Goal: Task Accomplishment & Management: Use online tool/utility

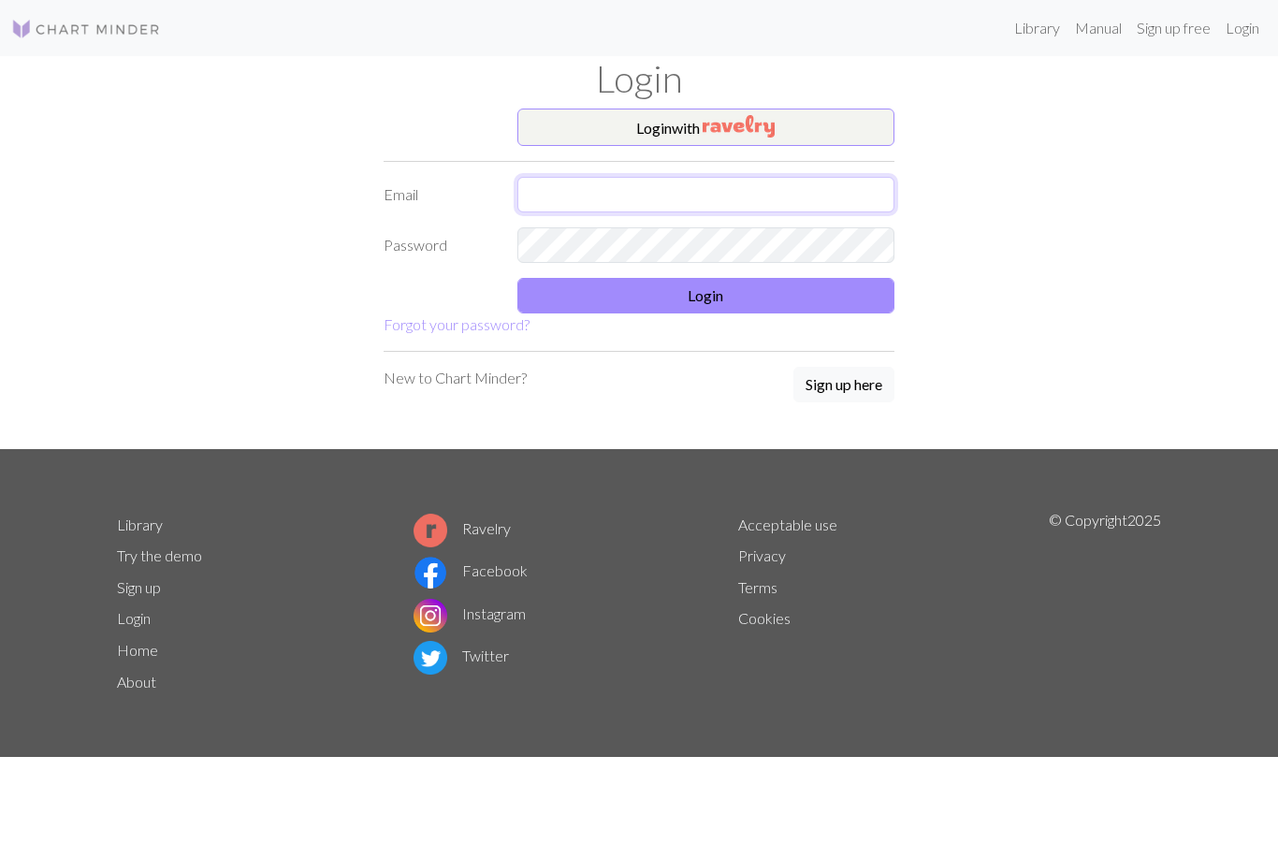
type input "evelyn.c.hoffmann@gmail.com"
click at [669, 305] on button "Login" at bounding box center [706, 296] width 378 height 36
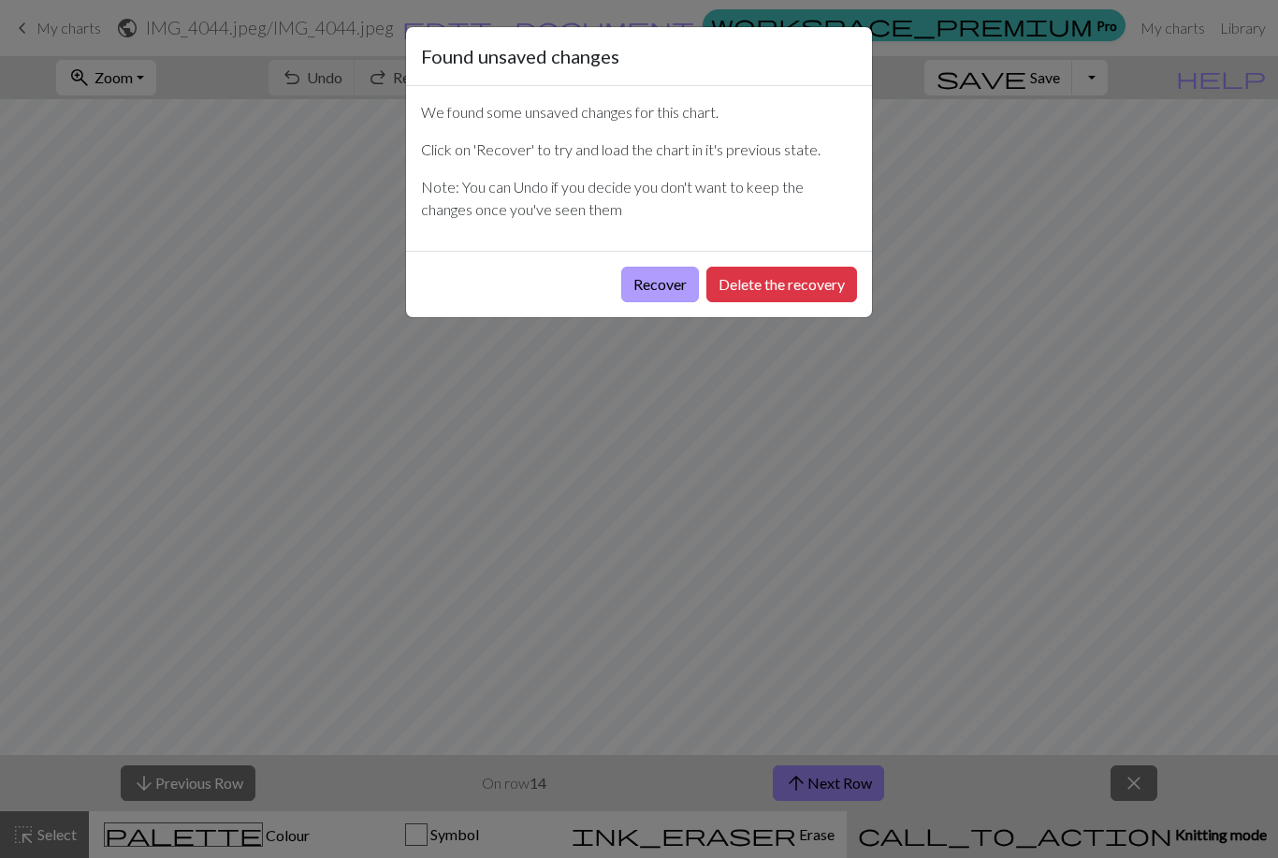
click at [672, 287] on button "Recover" at bounding box center [660, 285] width 78 height 36
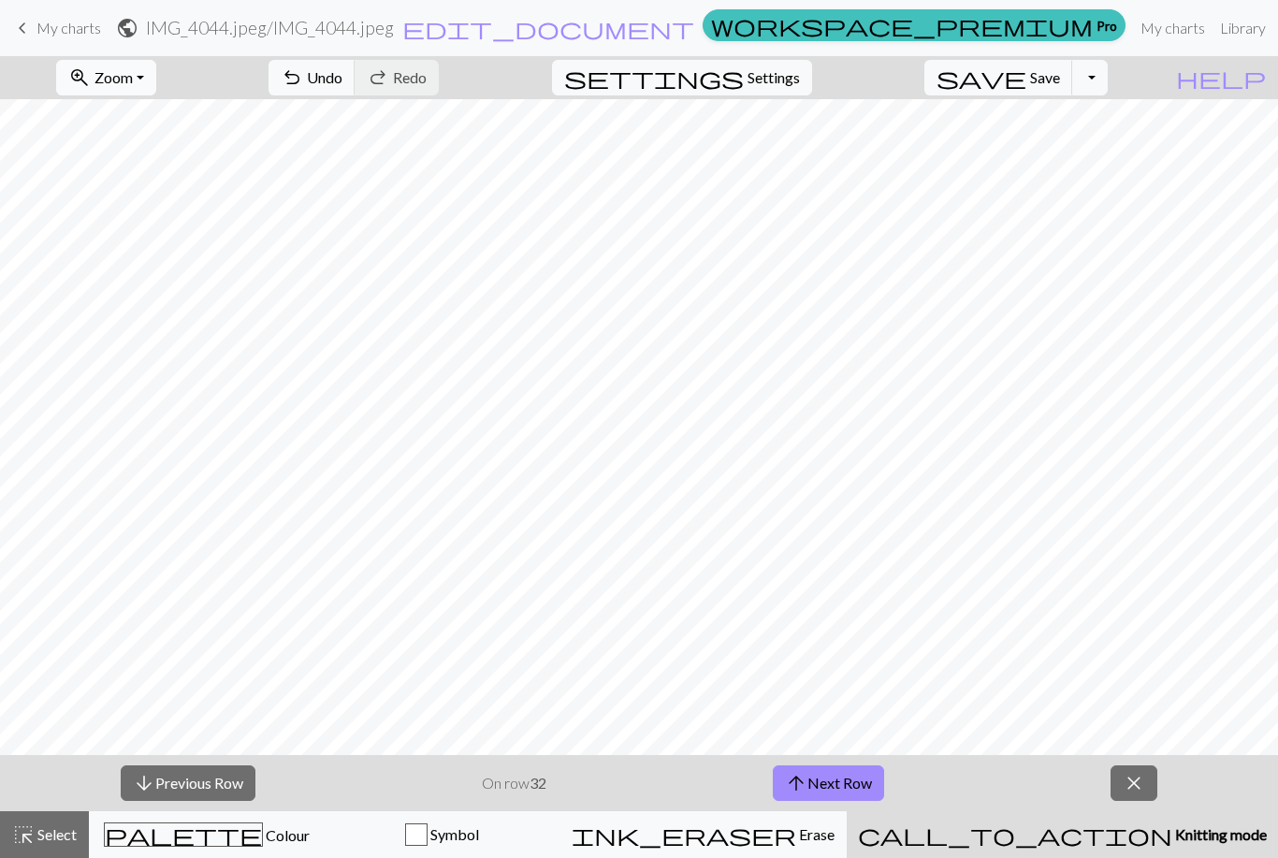
click at [136, 66] on button "zoom_in Zoom Zoom" at bounding box center [106, 78] width 100 height 36
click at [152, 119] on button "Fit all" at bounding box center [131, 119] width 148 height 30
click at [1173, 833] on span "Knitting mode" at bounding box center [1220, 834] width 95 height 18
click at [1069, 826] on span "call_to_action" at bounding box center [1015, 835] width 314 height 26
click at [840, 789] on button "arrow_upward Next Row" at bounding box center [828, 783] width 111 height 36
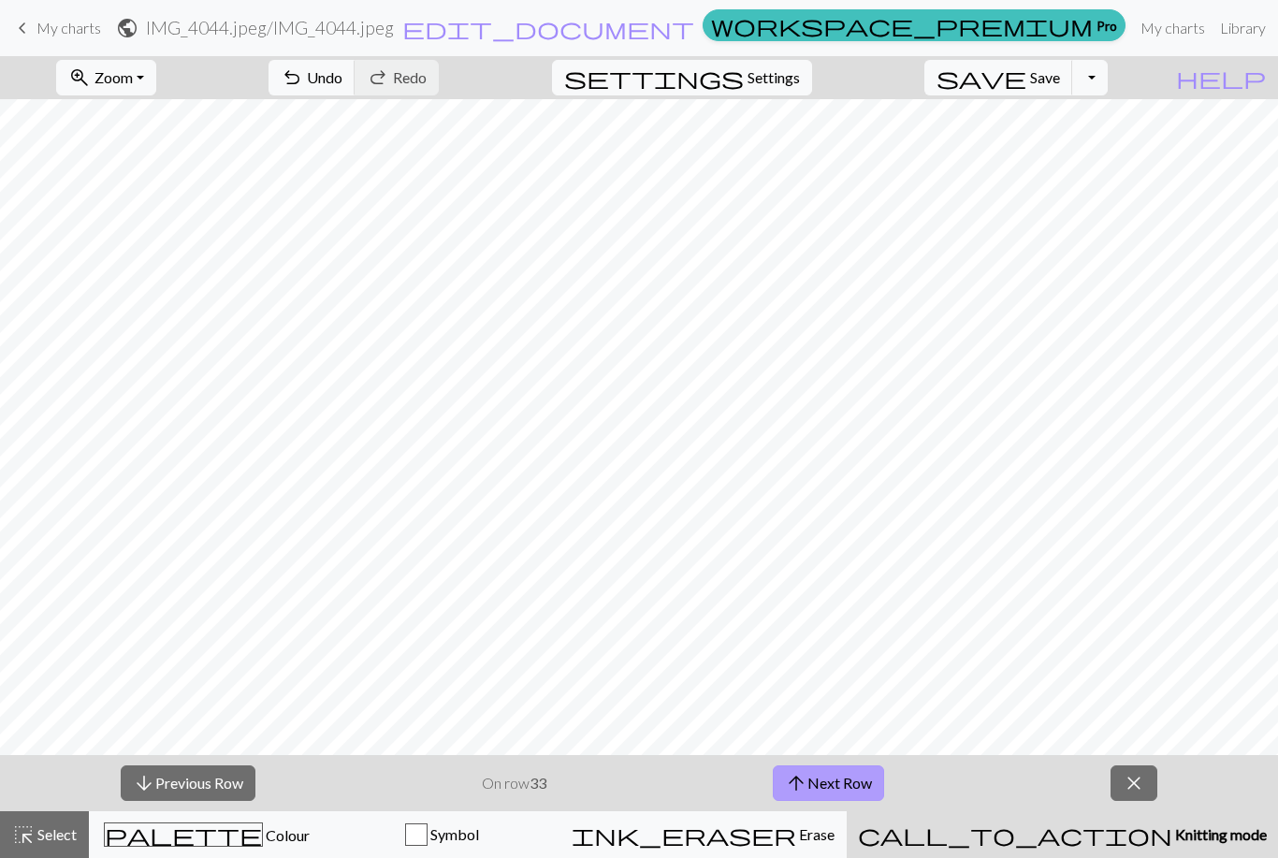
click at [840, 789] on button "arrow_upward Next Row" at bounding box center [828, 783] width 111 height 36
click at [844, 786] on button "arrow_upward Next Row" at bounding box center [828, 783] width 111 height 36
click at [846, 789] on button "arrow_upward Next Row" at bounding box center [828, 783] width 111 height 36
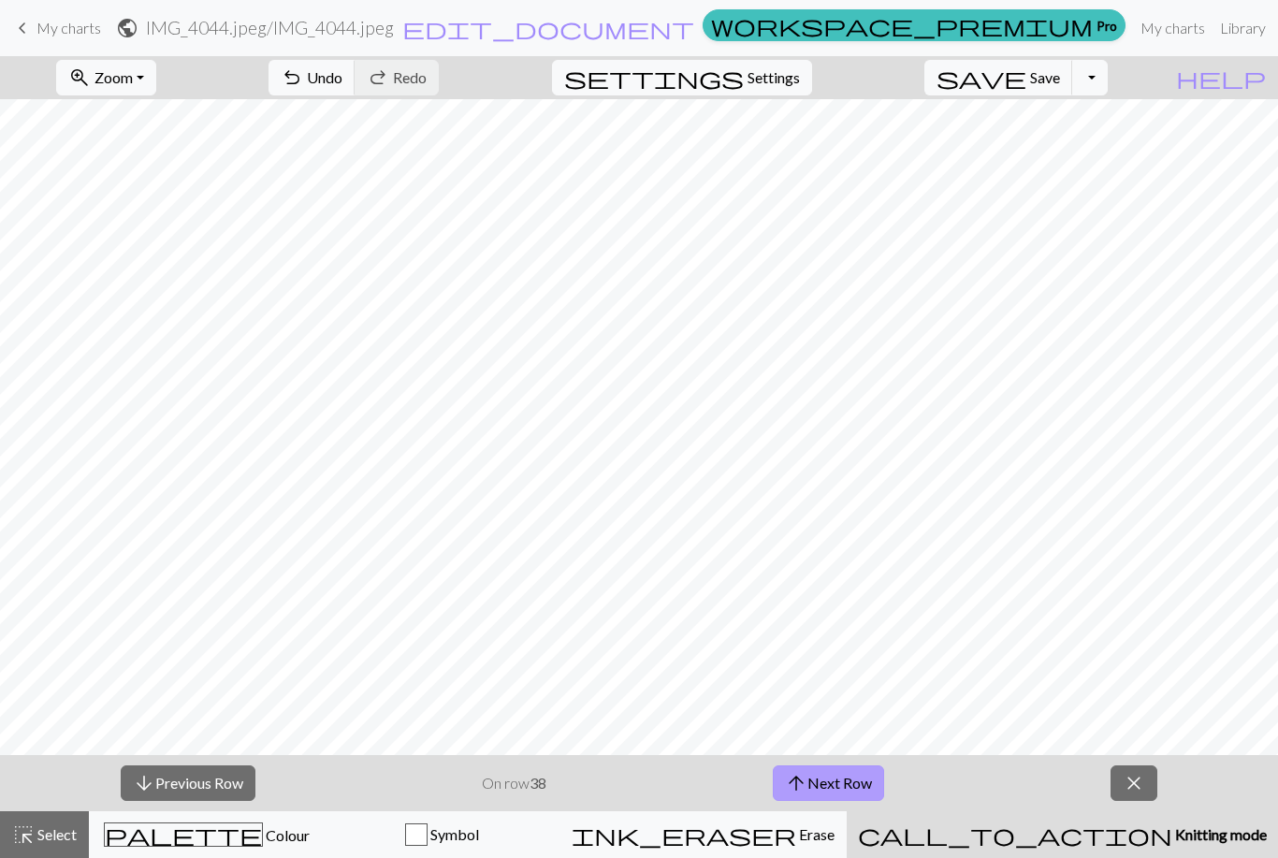
click at [846, 789] on button "arrow_upward Next Row" at bounding box center [828, 783] width 111 height 36
click at [846, 788] on button "arrow_upward Next Row" at bounding box center [828, 783] width 111 height 36
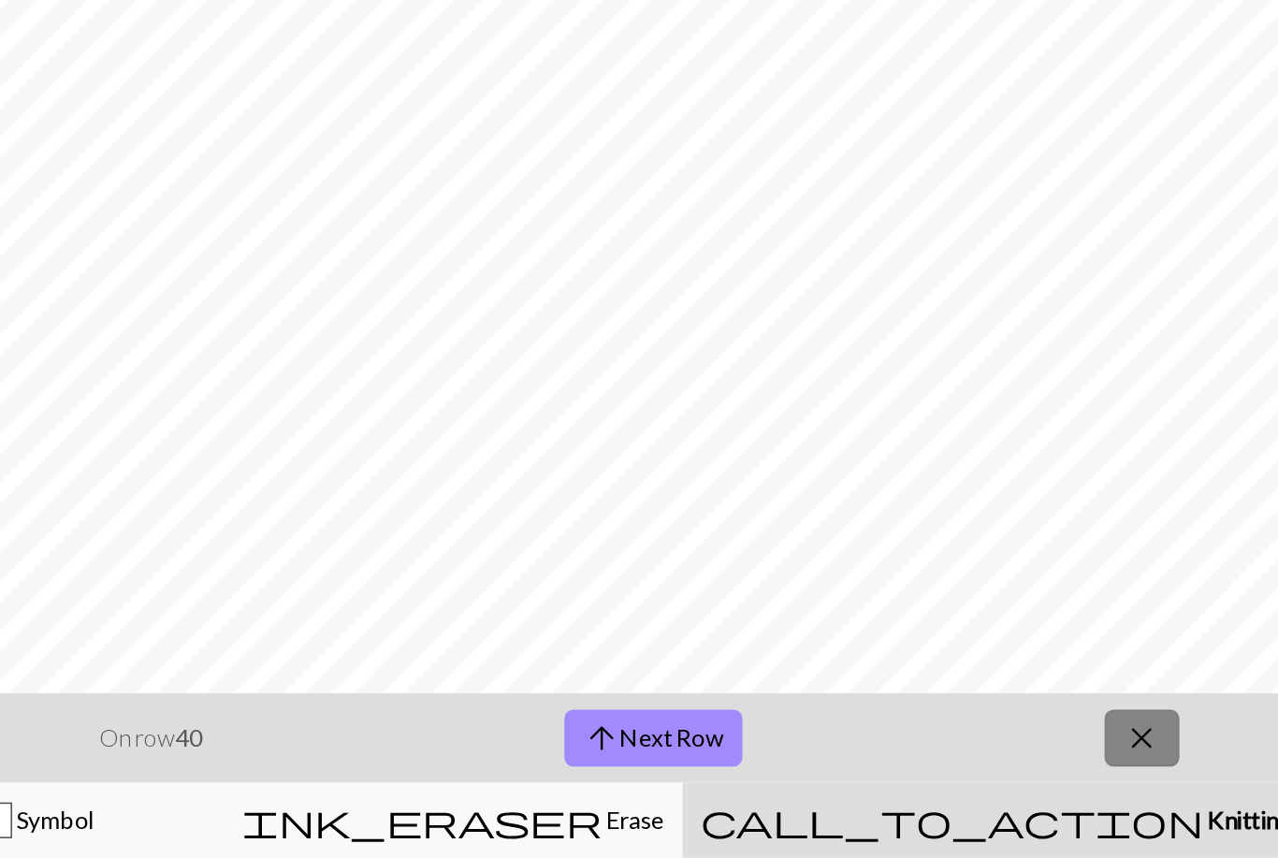
click at [1123, 770] on span "close" at bounding box center [1134, 783] width 22 height 26
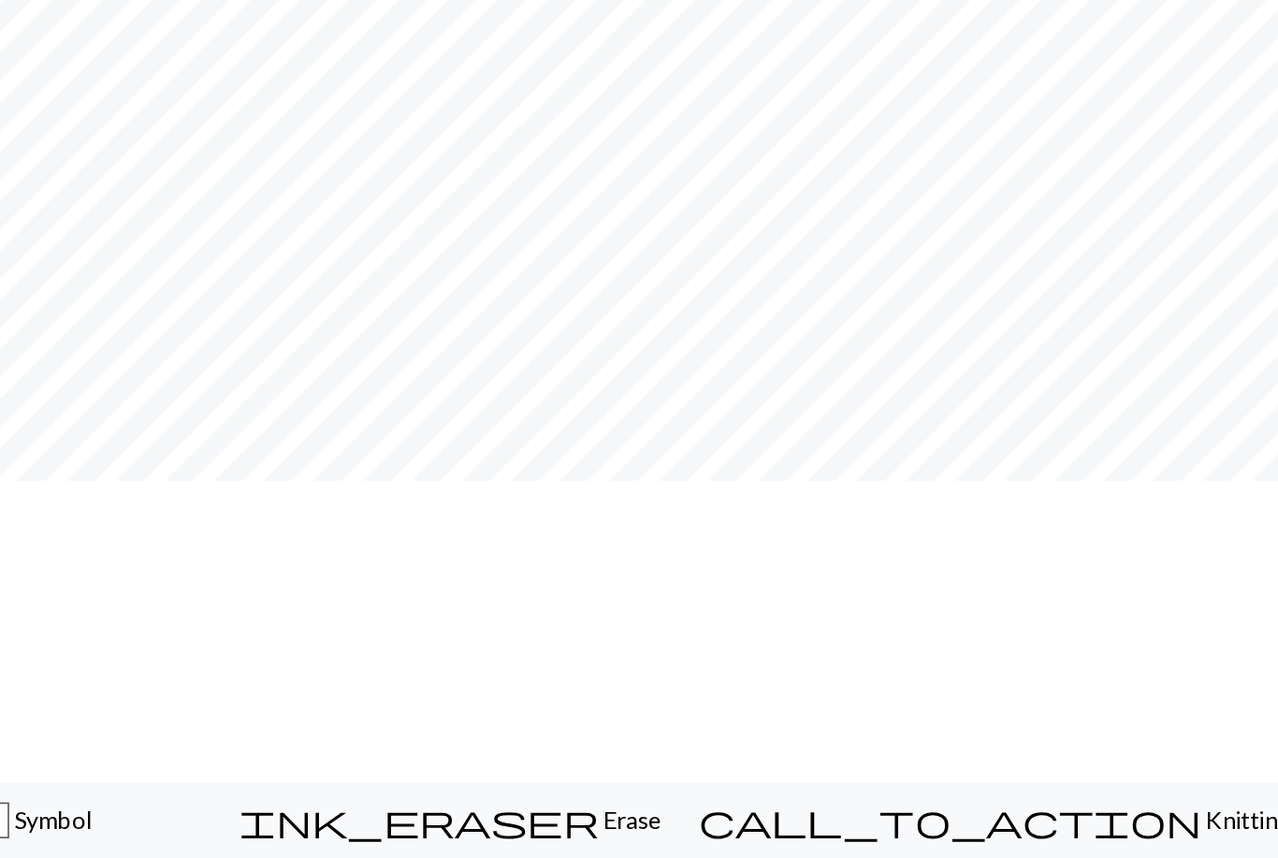
scroll to position [32, 0]
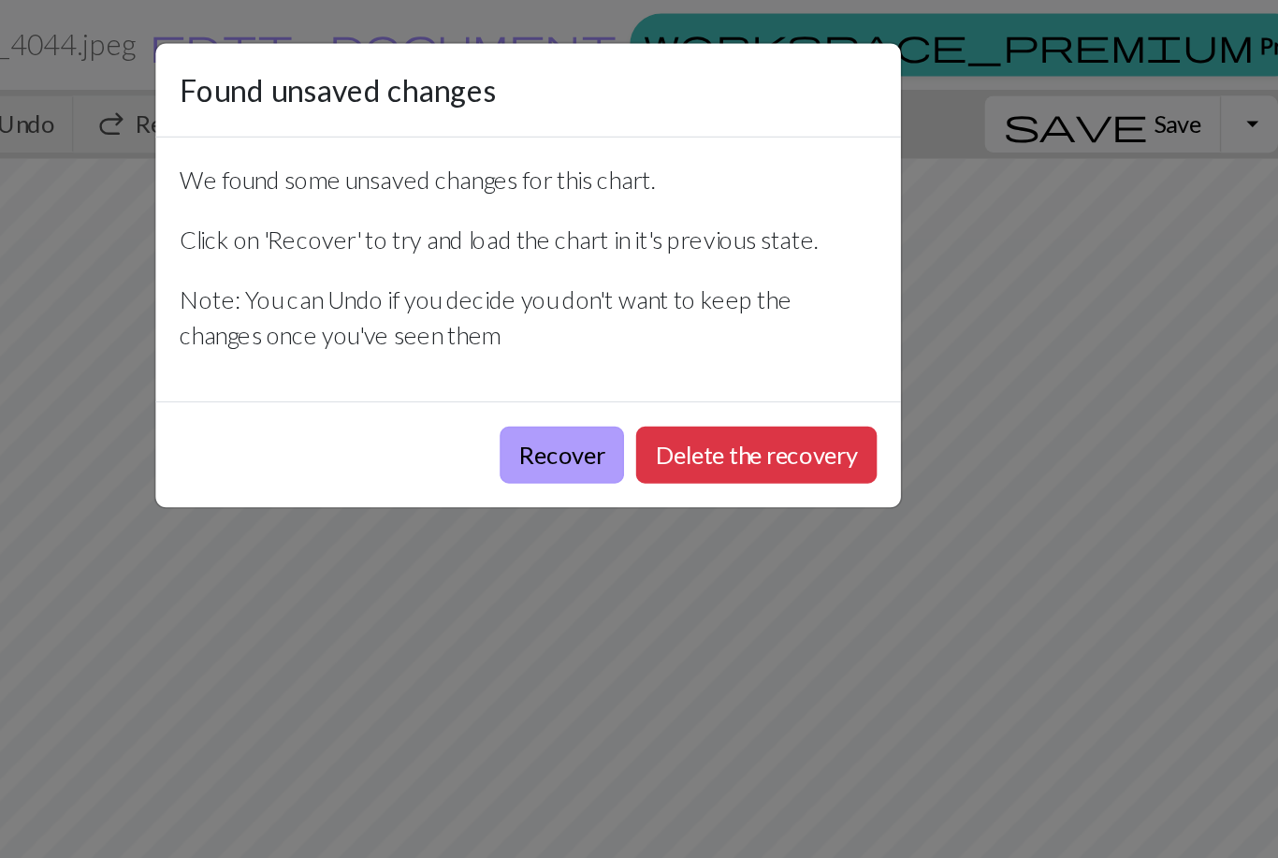
click at [621, 284] on button "Recover" at bounding box center [660, 285] width 78 height 36
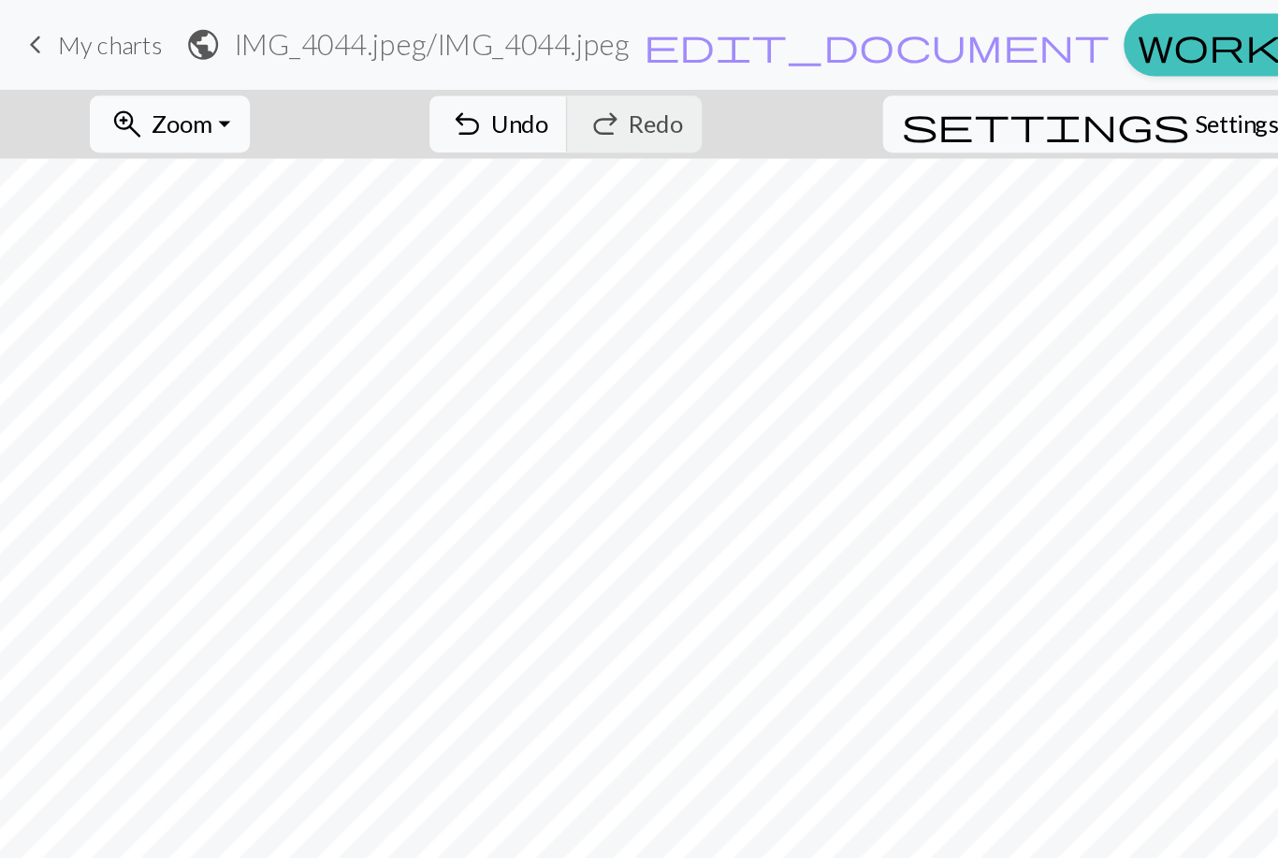
click at [133, 79] on span "Zoom" at bounding box center [114, 77] width 38 height 18
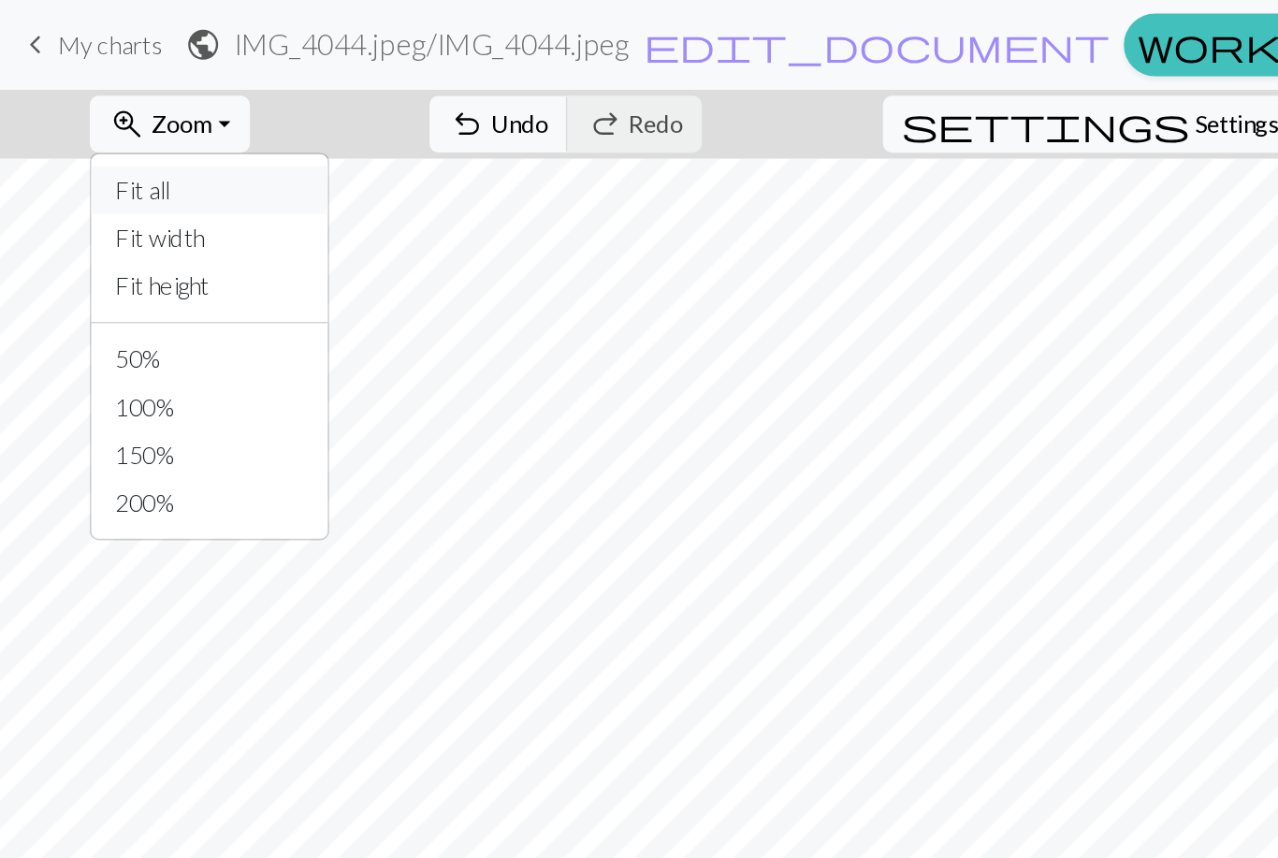
click at [125, 120] on button "Fit all" at bounding box center [131, 119] width 148 height 30
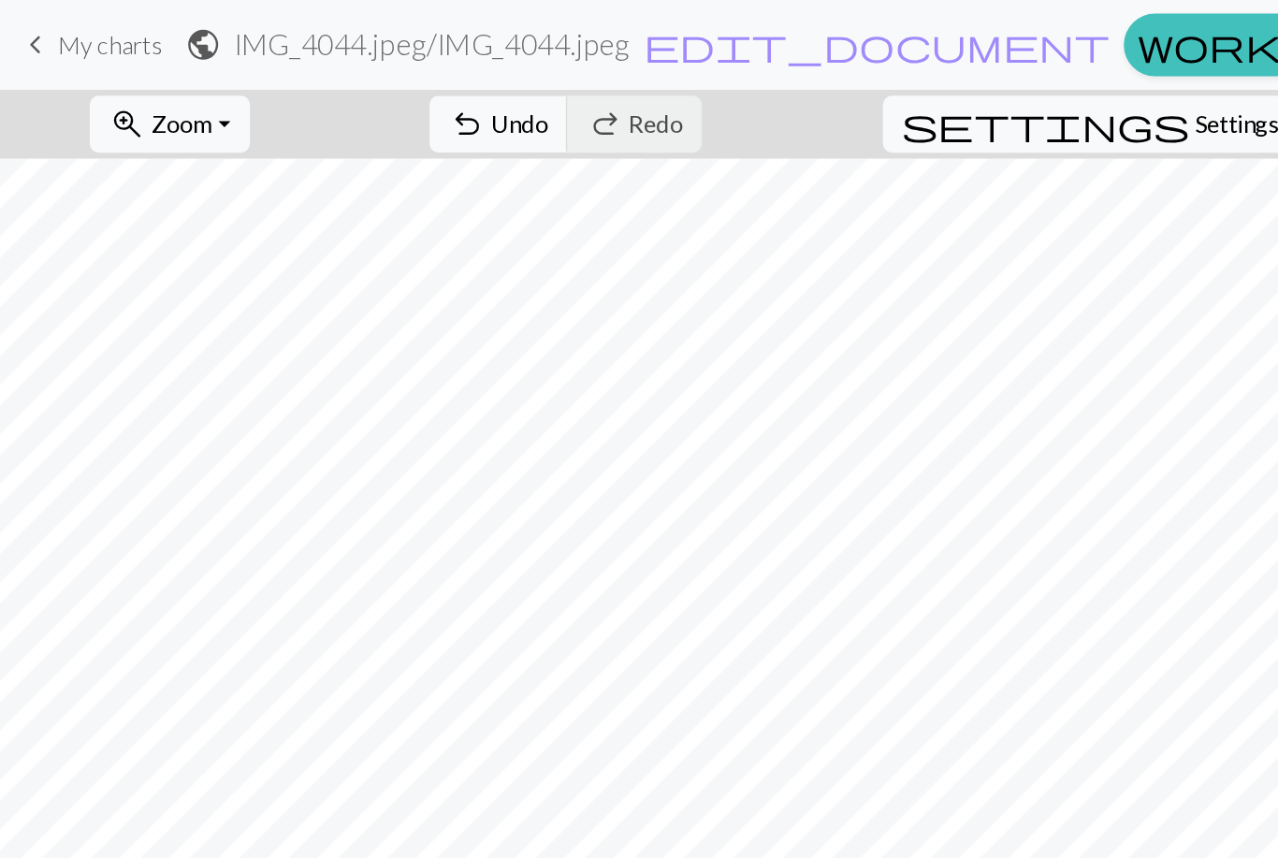
click at [33, 26] on span "keyboard_arrow_left" at bounding box center [22, 28] width 22 height 26
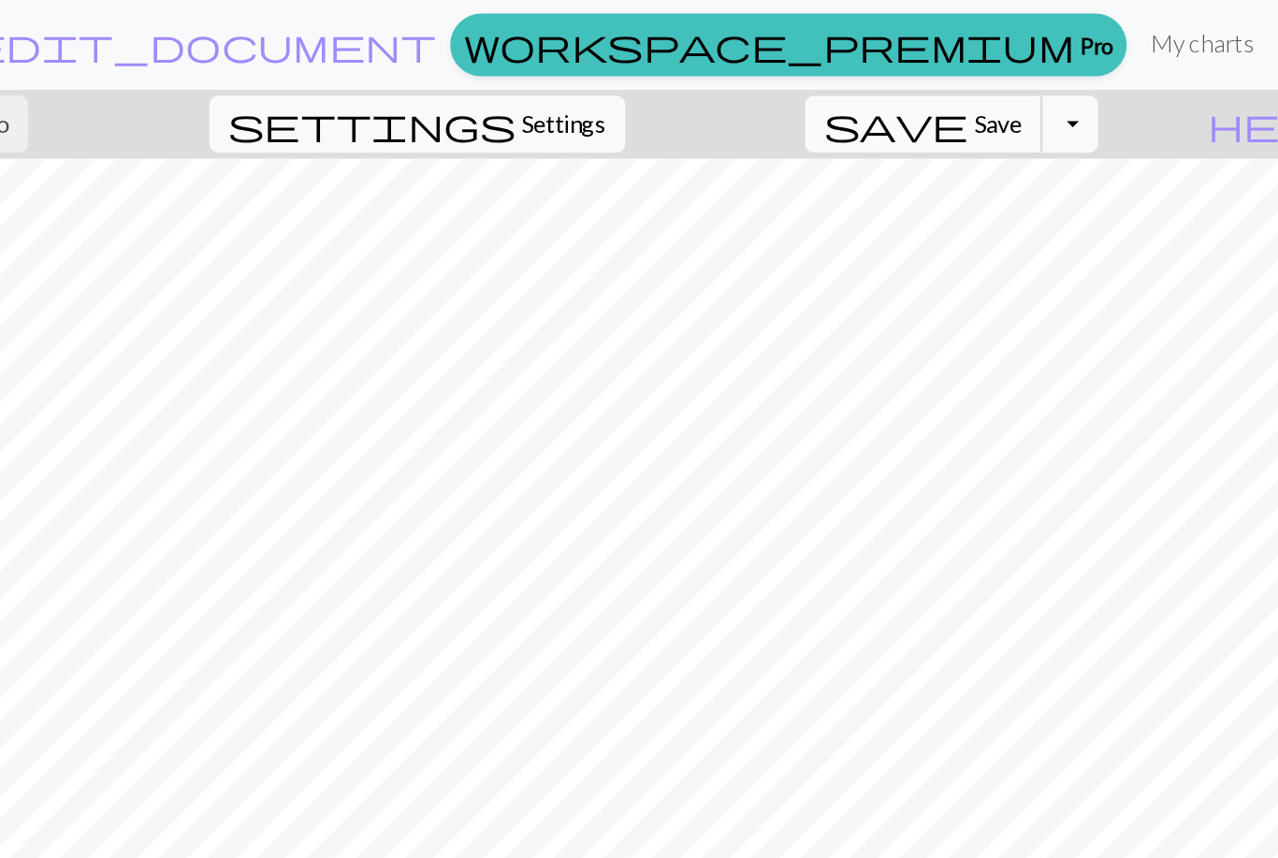
click at [1030, 73] on span "Save" at bounding box center [1045, 77] width 30 height 18
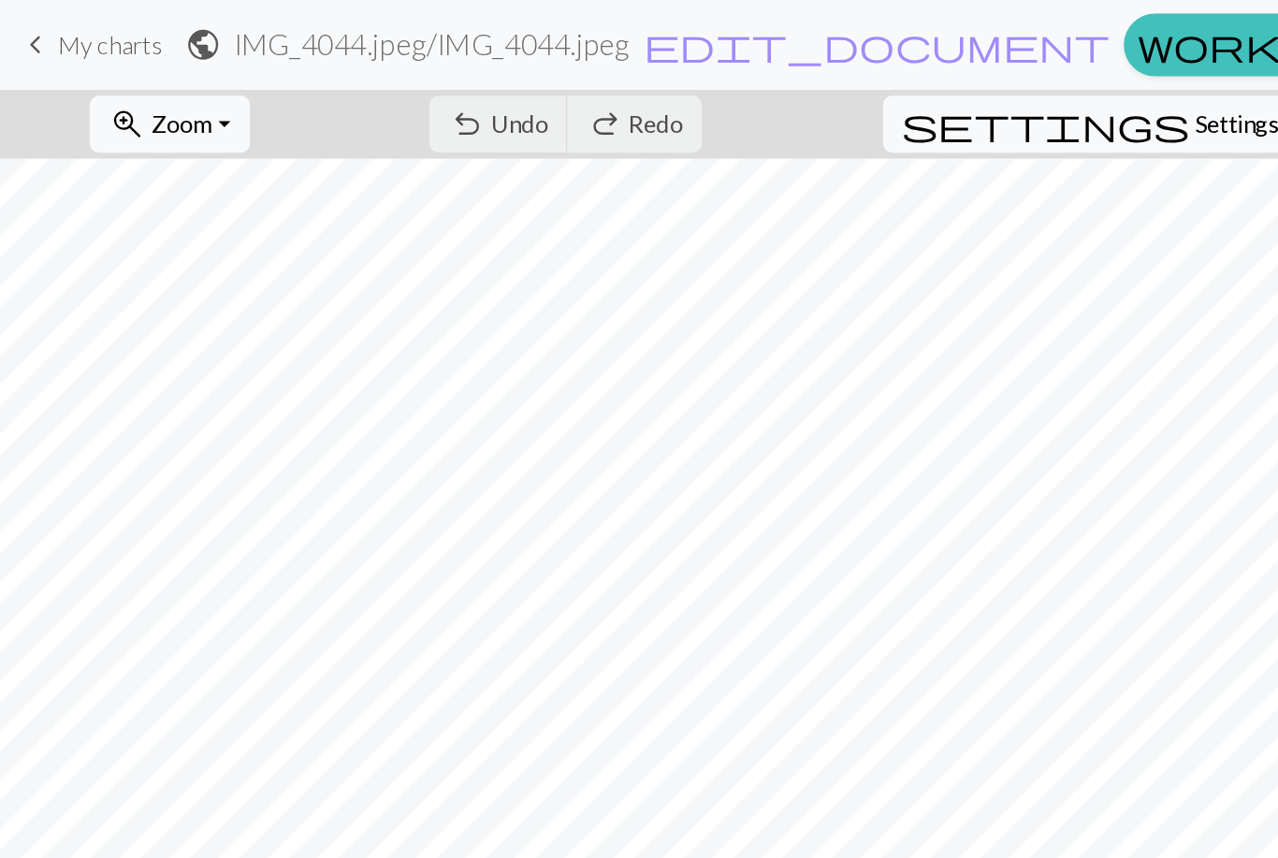
click at [33, 26] on span "keyboard_arrow_left" at bounding box center [22, 28] width 22 height 26
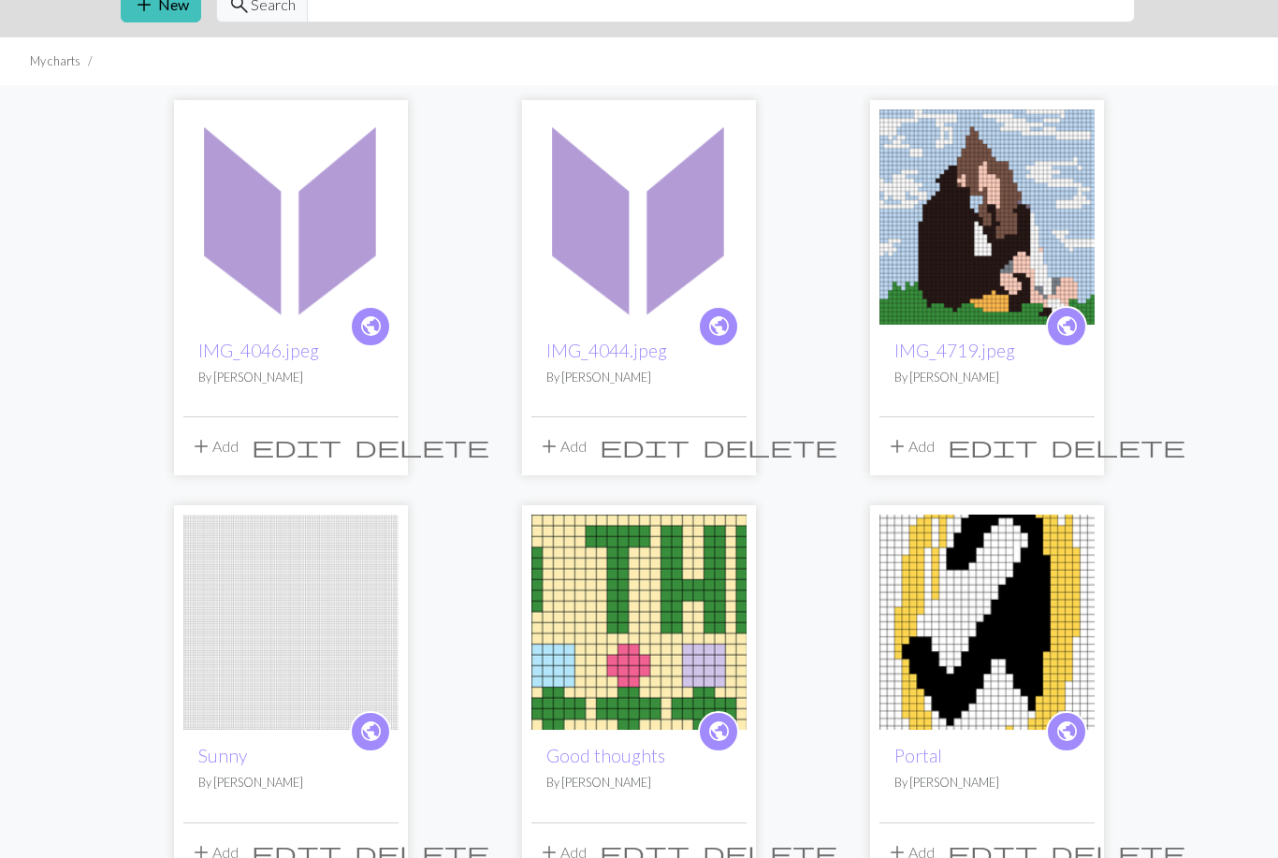
click at [226, 255] on img at bounding box center [290, 217] width 215 height 215
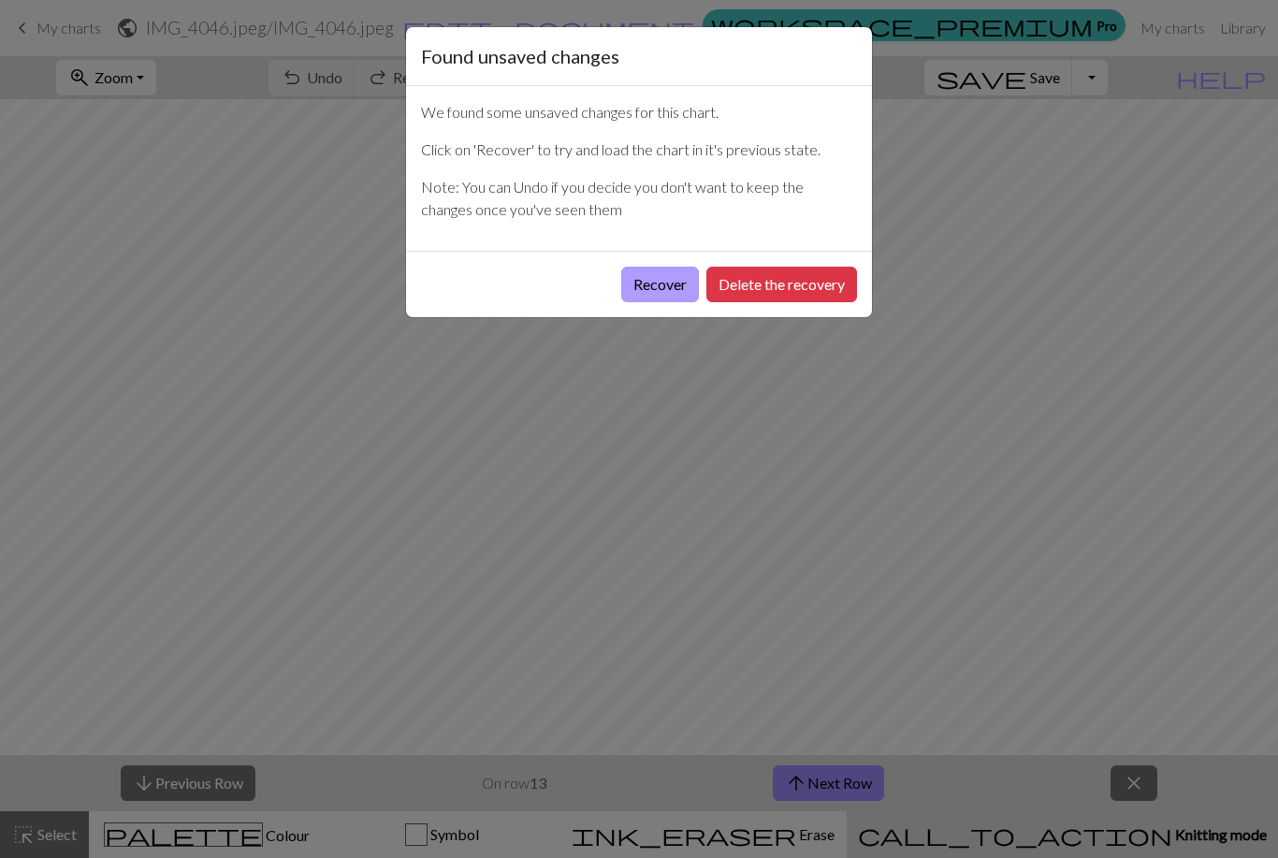
click at [673, 269] on button "Recover" at bounding box center [660, 285] width 78 height 36
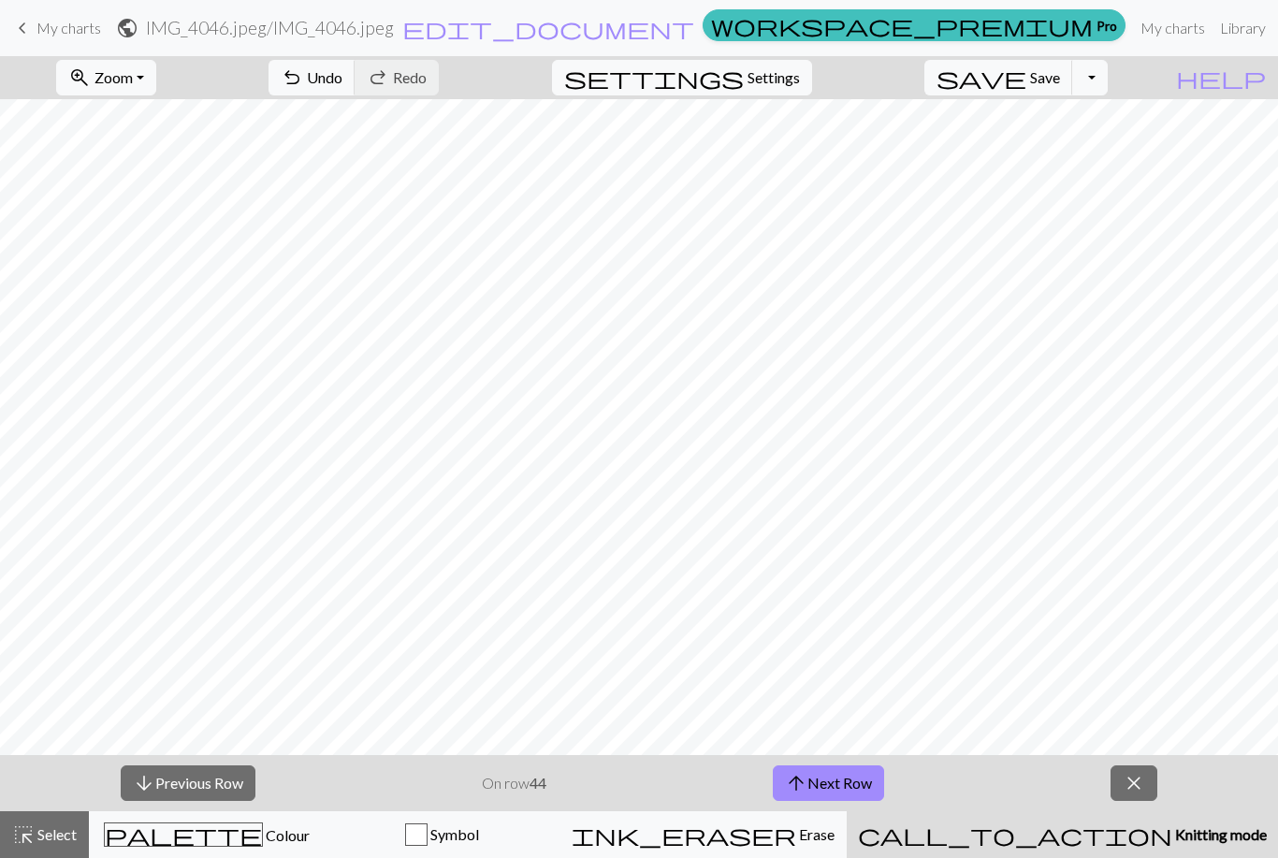
click at [31, 22] on span "keyboard_arrow_left" at bounding box center [22, 28] width 22 height 26
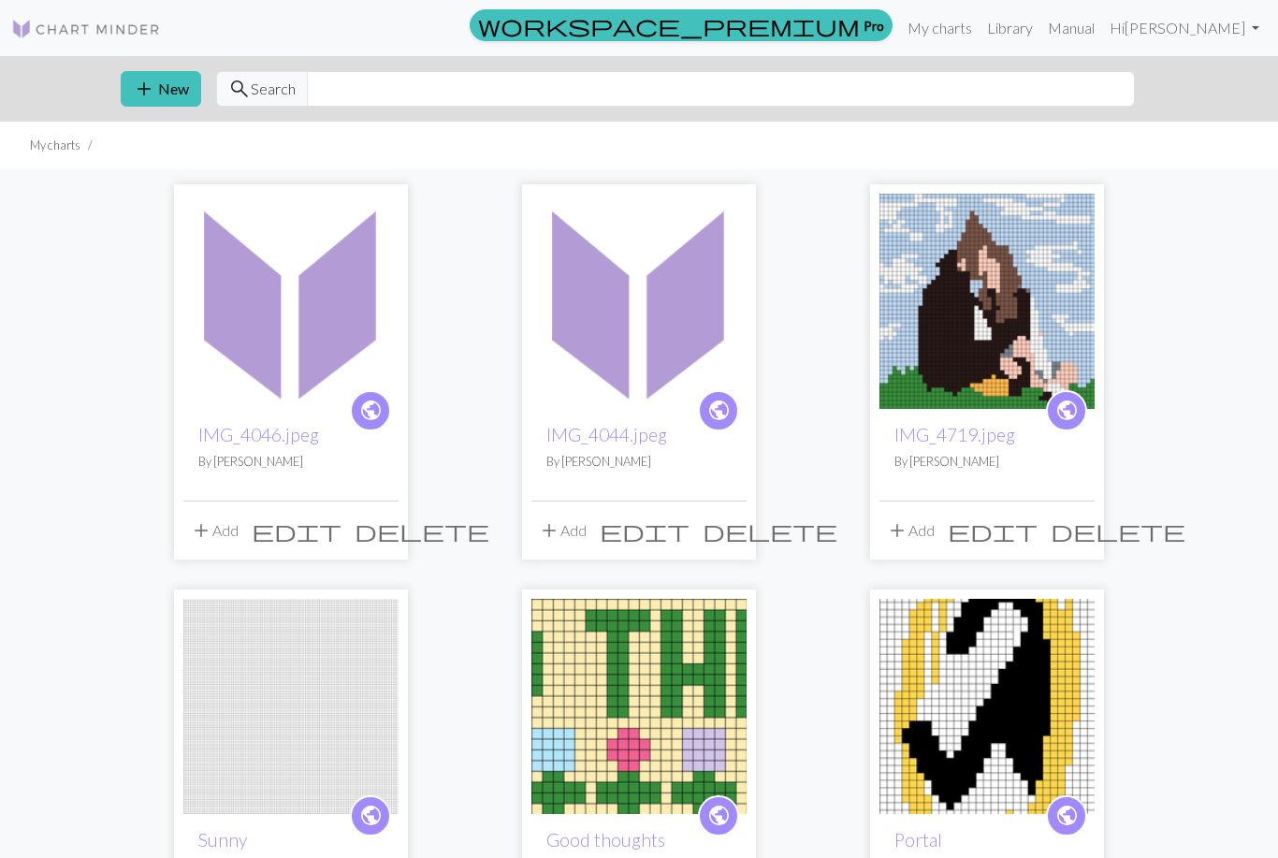
click at [695, 311] on img at bounding box center [639, 301] width 215 height 215
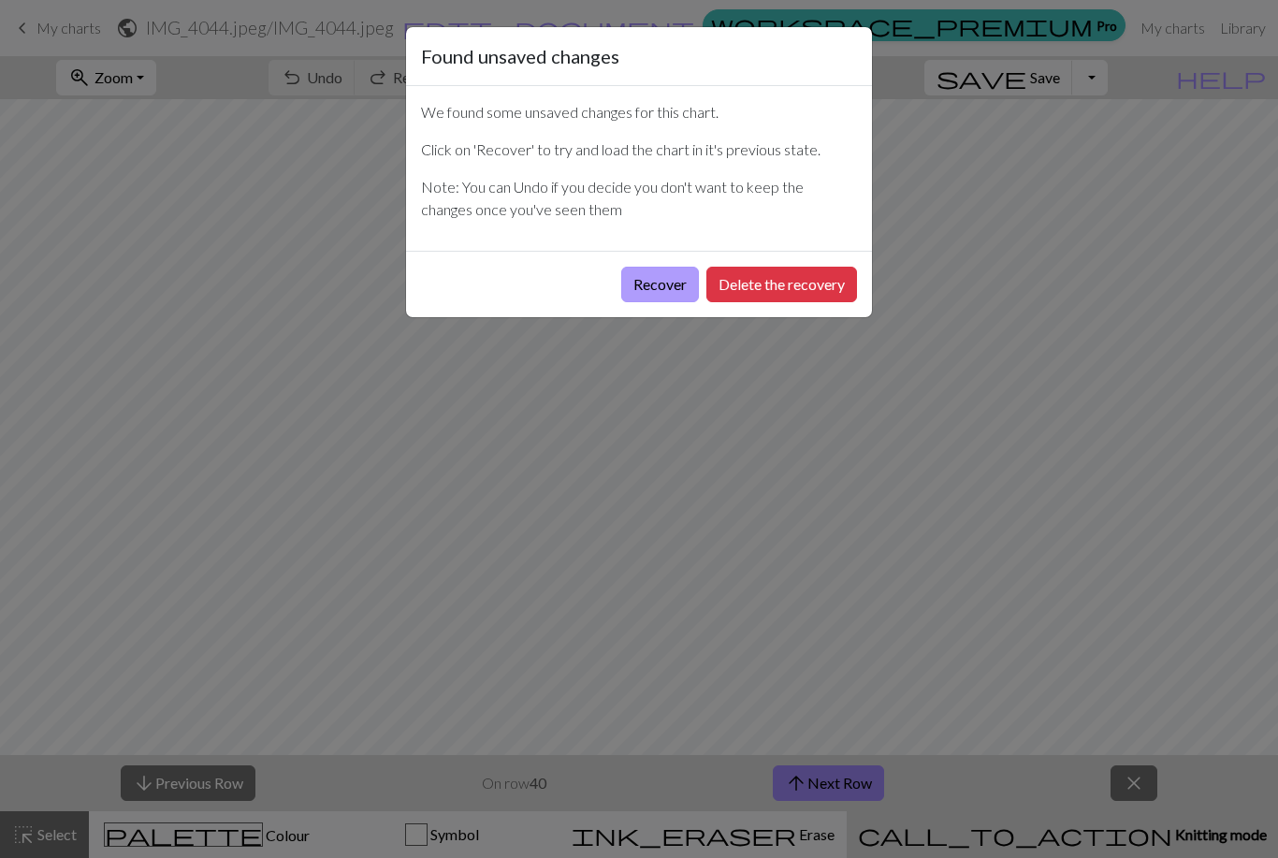
click at [658, 278] on button "Recover" at bounding box center [660, 285] width 78 height 36
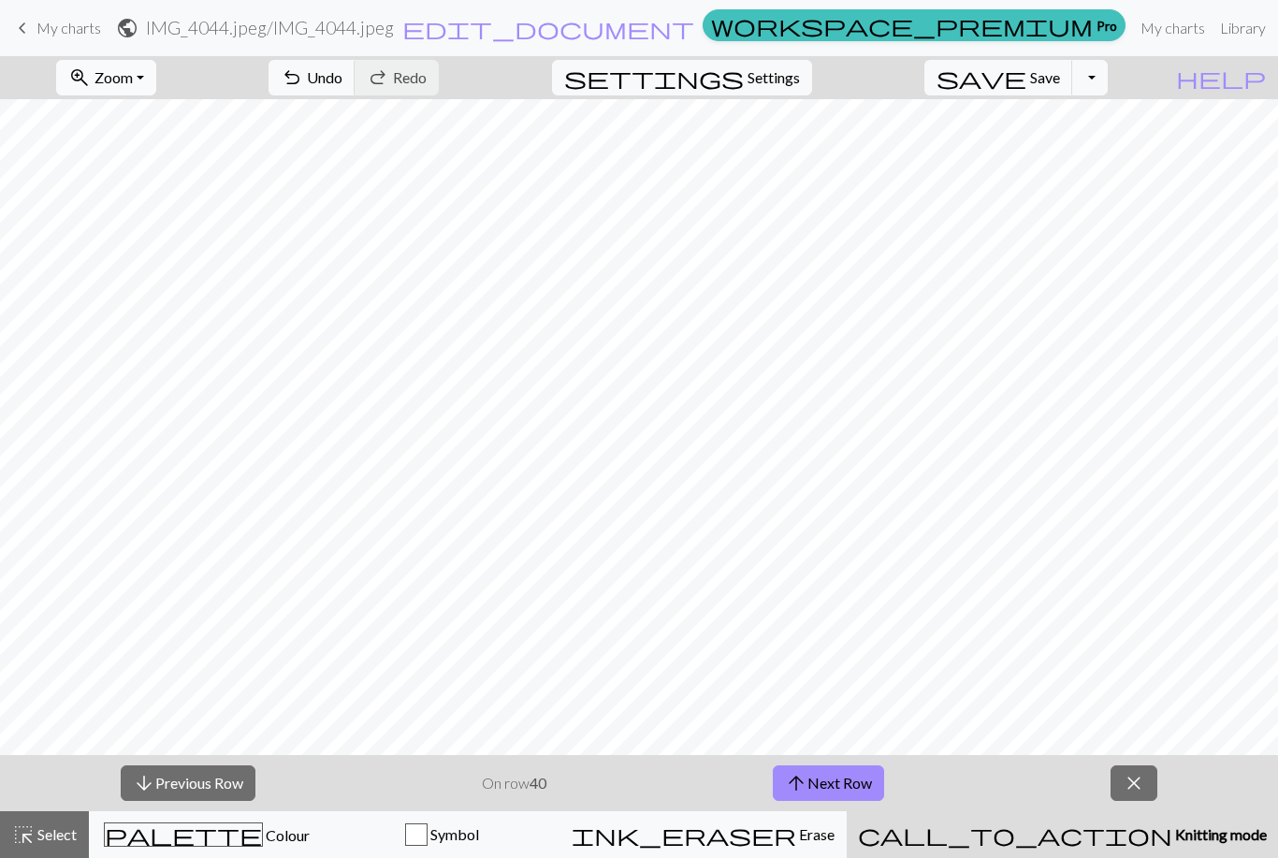
click at [133, 72] on span "Zoom" at bounding box center [114, 77] width 38 height 18
click at [128, 131] on button "Fit all" at bounding box center [131, 119] width 148 height 30
click at [834, 788] on button "arrow_upward Next Row" at bounding box center [828, 783] width 111 height 36
click at [835, 799] on button "arrow_upward Next Row" at bounding box center [828, 783] width 111 height 36
click at [840, 792] on button "arrow_upward Next Row" at bounding box center [828, 783] width 111 height 36
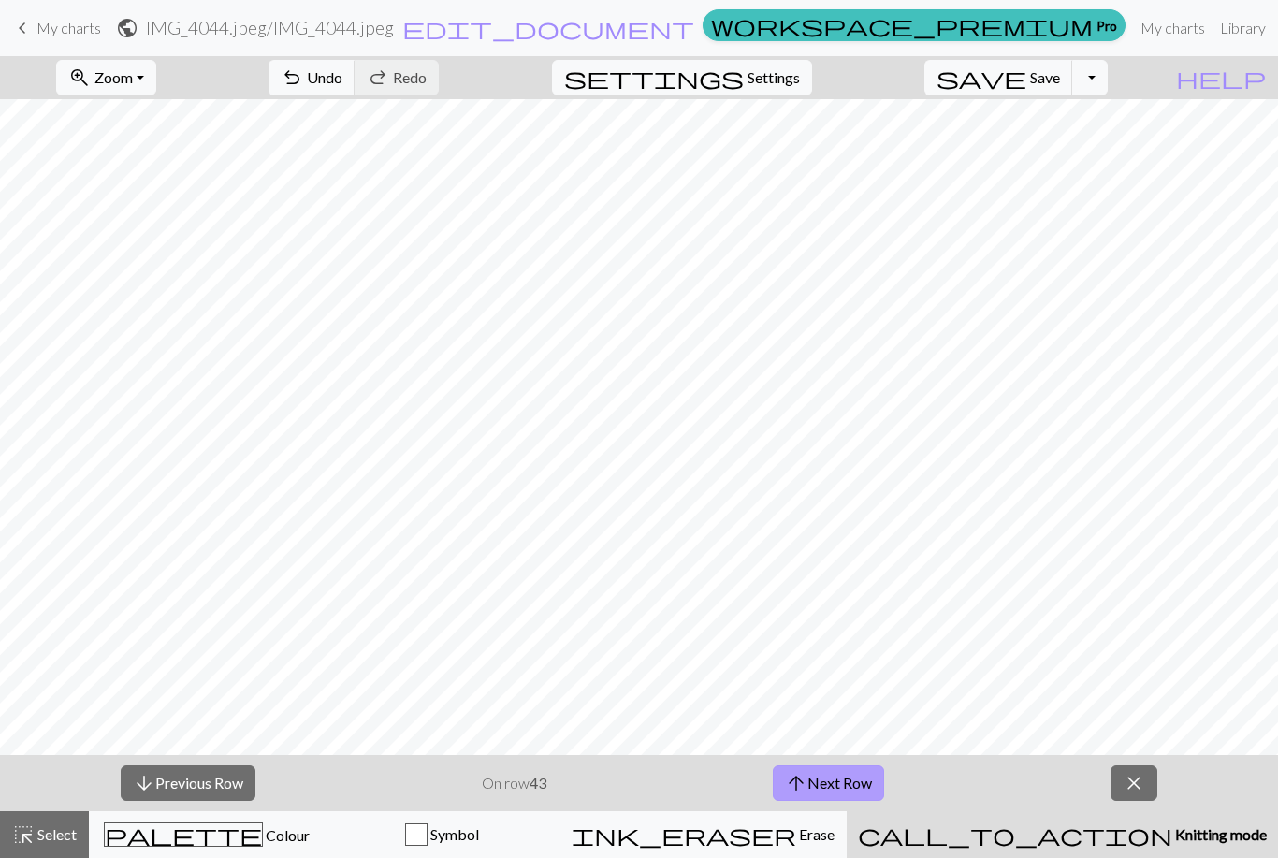
click at [843, 789] on button "arrow_upward Next Row" at bounding box center [828, 783] width 111 height 36
click at [847, 783] on button "arrow_upward Next Row" at bounding box center [828, 783] width 111 height 36
click at [853, 784] on button "arrow_upward Next Row" at bounding box center [828, 783] width 111 height 36
click at [856, 793] on button "arrow_upward Next Row" at bounding box center [828, 783] width 111 height 36
click at [855, 792] on button "arrow_upward Next Row" at bounding box center [828, 783] width 111 height 36
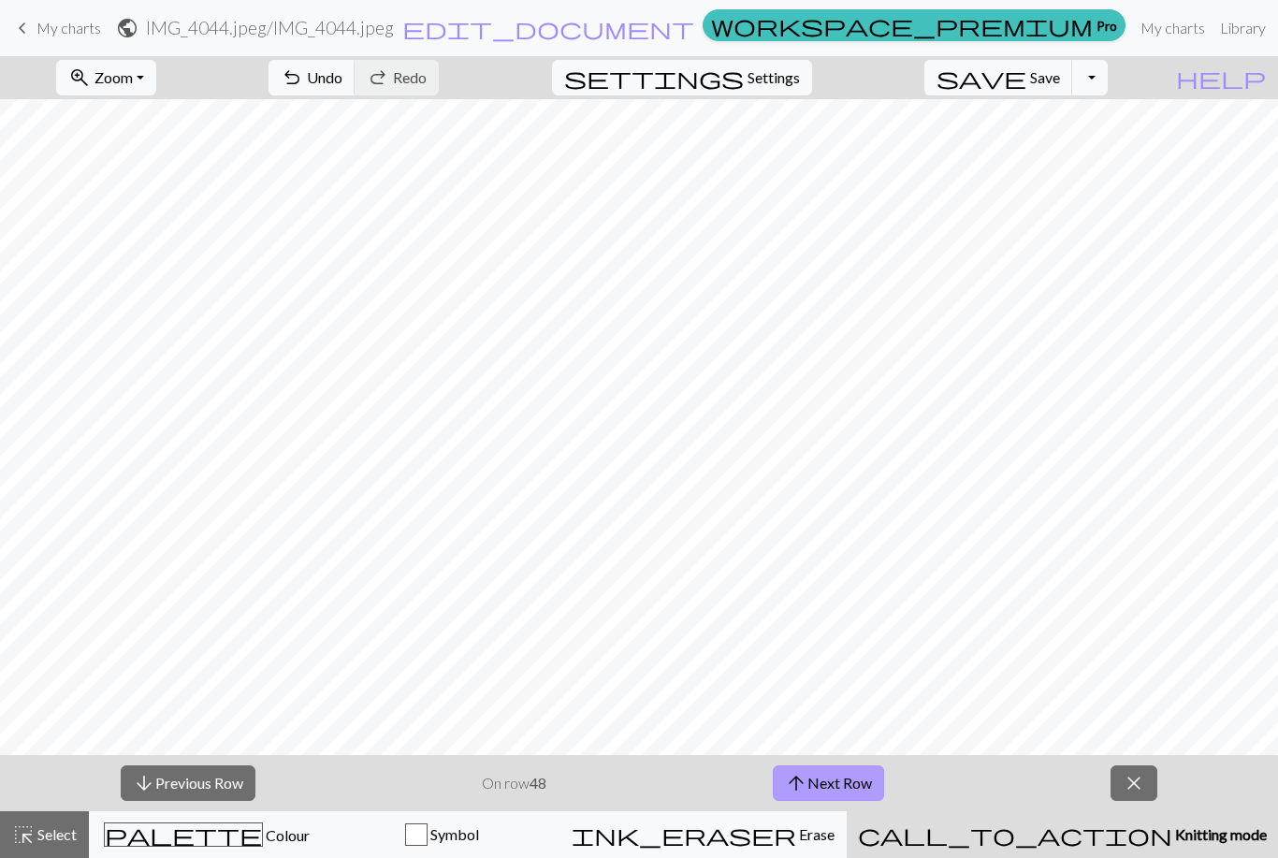
click at [853, 783] on button "arrow_upward Next Row" at bounding box center [828, 783] width 111 height 36
click at [857, 781] on button "arrow_upward Next Row" at bounding box center [828, 783] width 111 height 36
click at [864, 782] on button "arrow_upward Next Row" at bounding box center [828, 783] width 111 height 36
click at [861, 788] on button "arrow_upward Next Row" at bounding box center [828, 783] width 111 height 36
click at [862, 788] on button "arrow_upward Next Row" at bounding box center [828, 783] width 111 height 36
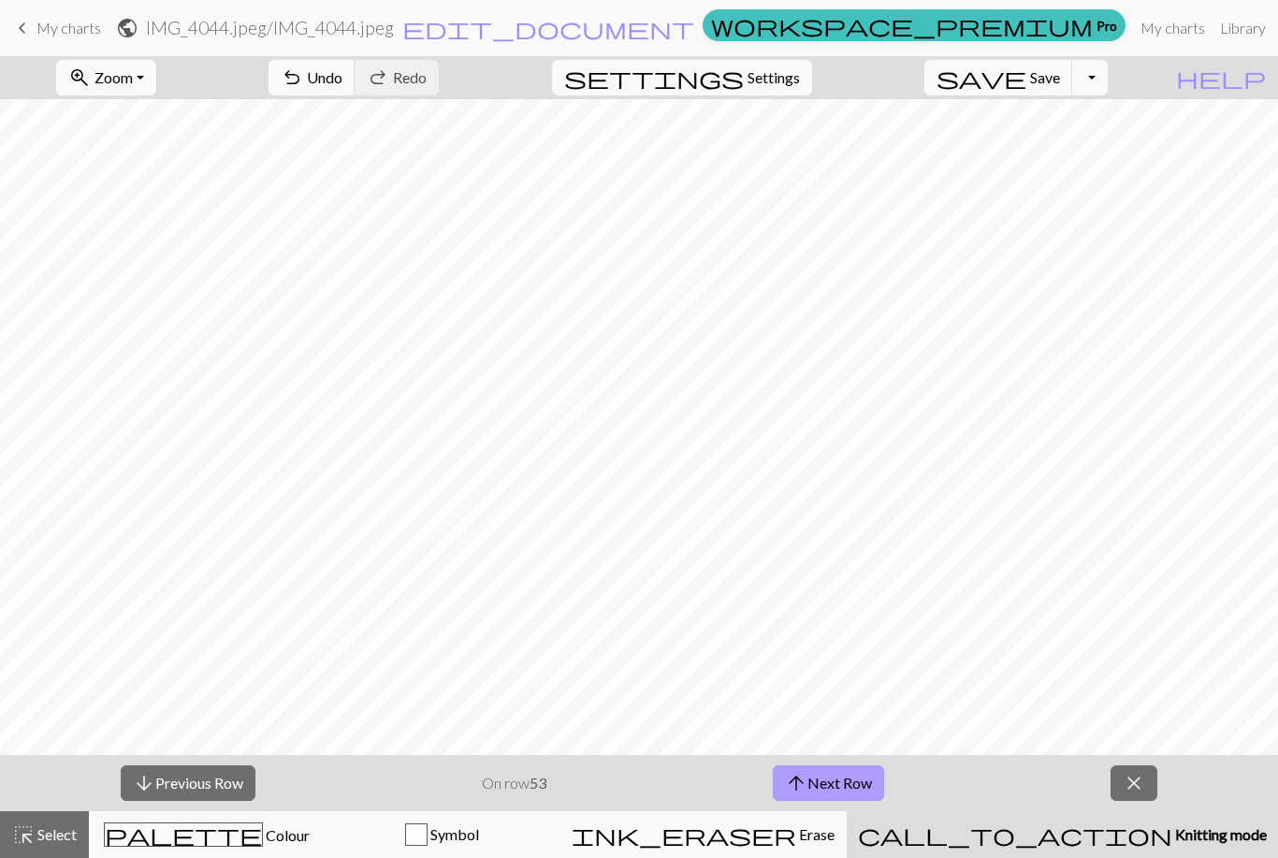
click at [862, 785] on button "arrow_upward Next Row" at bounding box center [828, 783] width 111 height 36
click at [858, 796] on button "arrow_upward Next Row" at bounding box center [828, 783] width 111 height 36
click at [856, 792] on button "arrow_upward Next Row" at bounding box center [828, 783] width 111 height 36
click at [854, 791] on button "arrow_upward Next Row" at bounding box center [828, 783] width 111 height 36
click at [871, 776] on button "arrow_upward Next Row" at bounding box center [828, 783] width 111 height 36
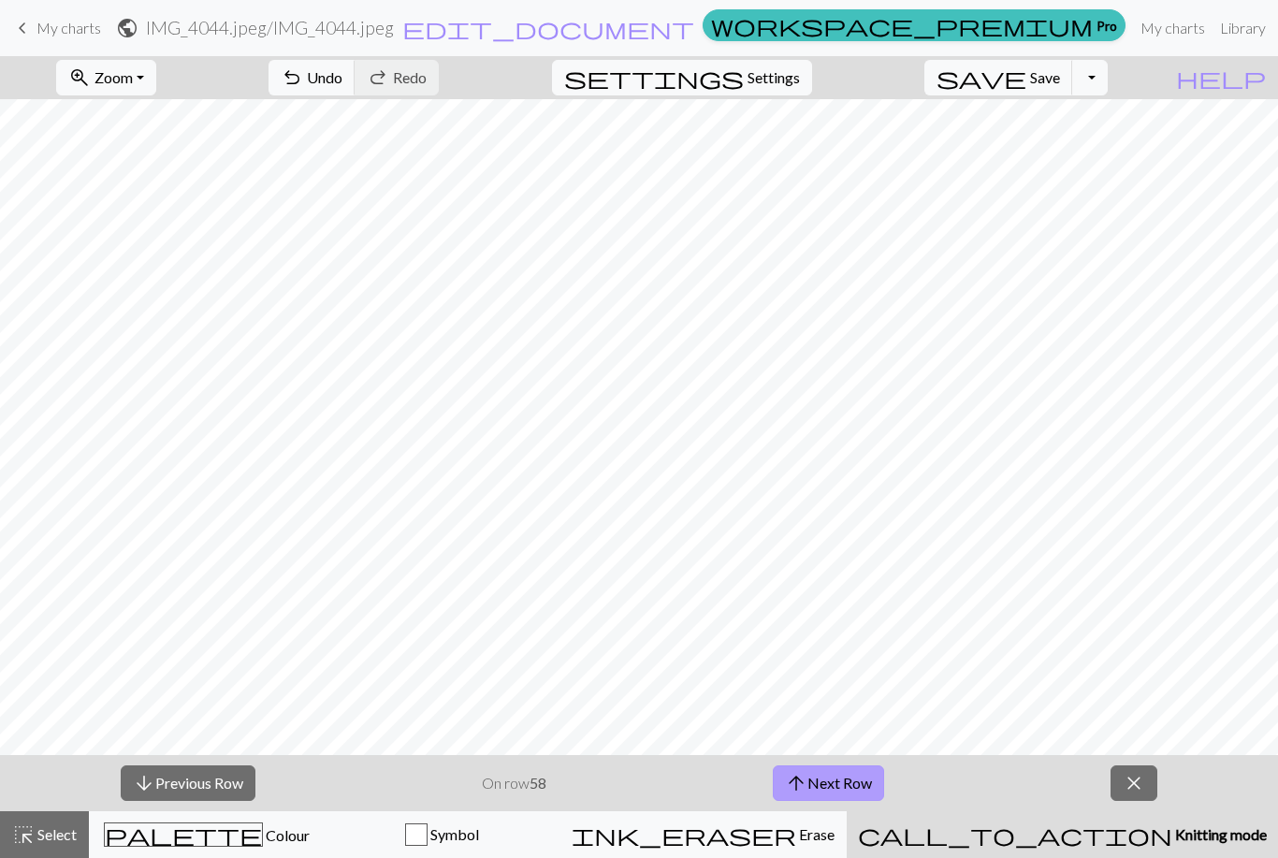
click at [860, 779] on button "arrow_upward Next Row" at bounding box center [828, 783] width 111 height 36
click at [856, 782] on button "arrow_upward Next Row" at bounding box center [828, 783] width 111 height 36
click at [853, 781] on button "arrow_upward Next Row" at bounding box center [828, 783] width 111 height 36
click at [855, 787] on button "arrow_upward Next Row" at bounding box center [828, 783] width 111 height 36
click at [853, 783] on button "arrow_upward Next Row" at bounding box center [828, 783] width 111 height 36
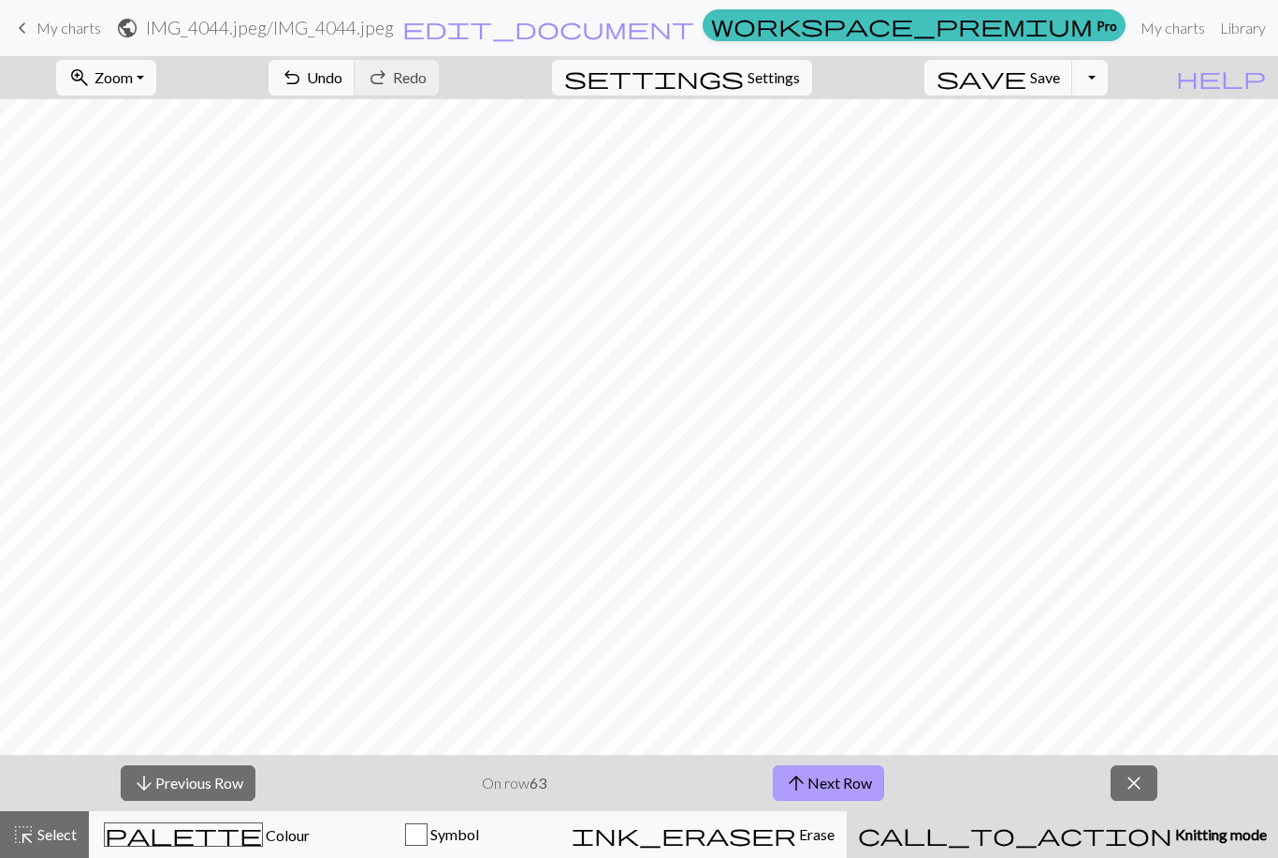
click at [854, 781] on button "arrow_upward Next Row" at bounding box center [828, 783] width 111 height 36
click at [855, 783] on button "arrow_upward Next Row" at bounding box center [828, 783] width 111 height 36
click at [853, 787] on button "arrow_upward Next Row" at bounding box center [828, 783] width 111 height 36
click at [848, 792] on button "arrow_upward Next Row" at bounding box center [828, 783] width 111 height 36
click at [848, 787] on button "arrow_upward Next Row" at bounding box center [828, 783] width 111 height 36
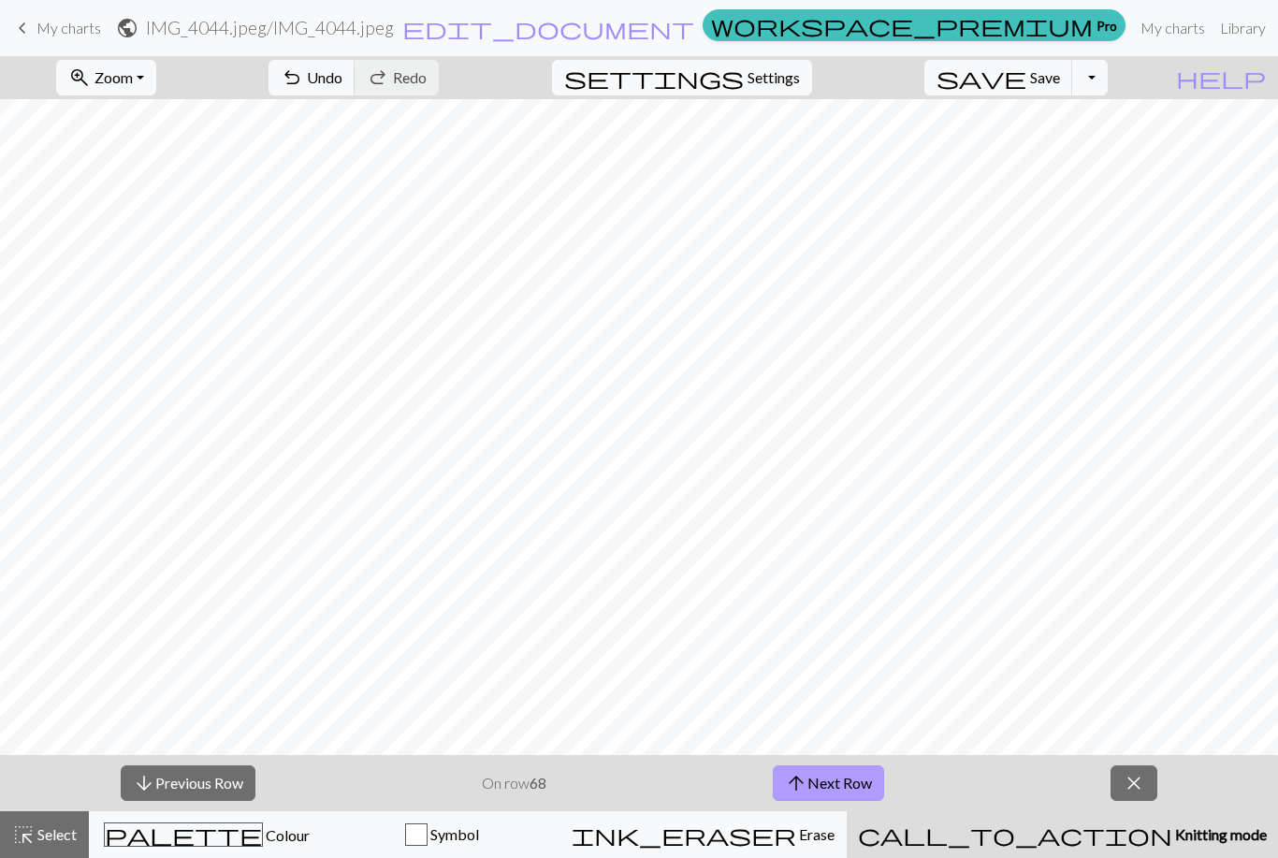
click at [845, 784] on button "arrow_upward Next Row" at bounding box center [828, 783] width 111 height 36
click at [846, 785] on button "arrow_upward Next Row" at bounding box center [828, 783] width 111 height 36
click at [844, 793] on button "arrow_upward Next Row" at bounding box center [828, 783] width 111 height 36
click at [845, 792] on button "arrow_upward Next Row" at bounding box center [828, 783] width 111 height 36
click at [846, 794] on button "arrow_upward Next Row" at bounding box center [828, 783] width 111 height 36
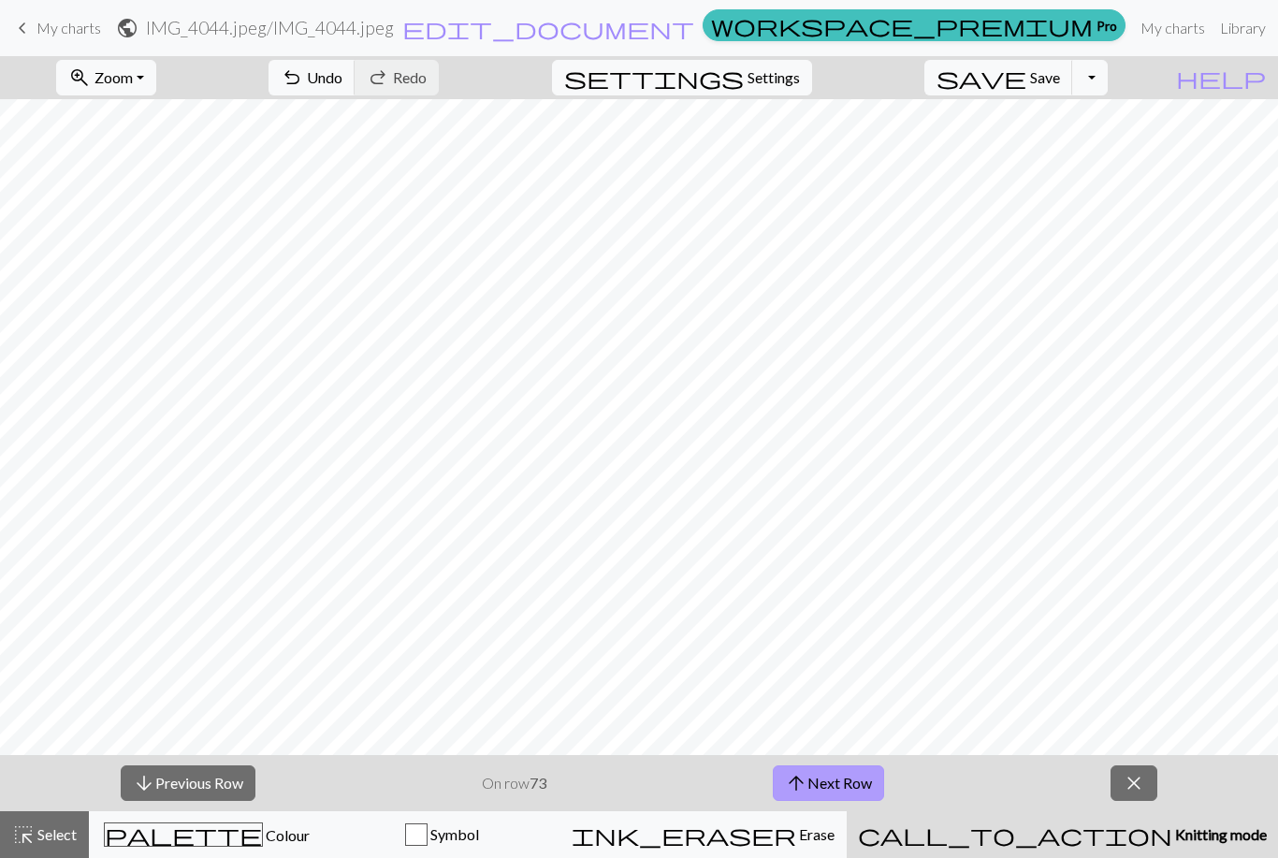
click at [844, 792] on button "arrow_upward Next Row" at bounding box center [828, 783] width 111 height 36
click at [843, 794] on button "arrow_upward Next Row" at bounding box center [828, 783] width 111 height 36
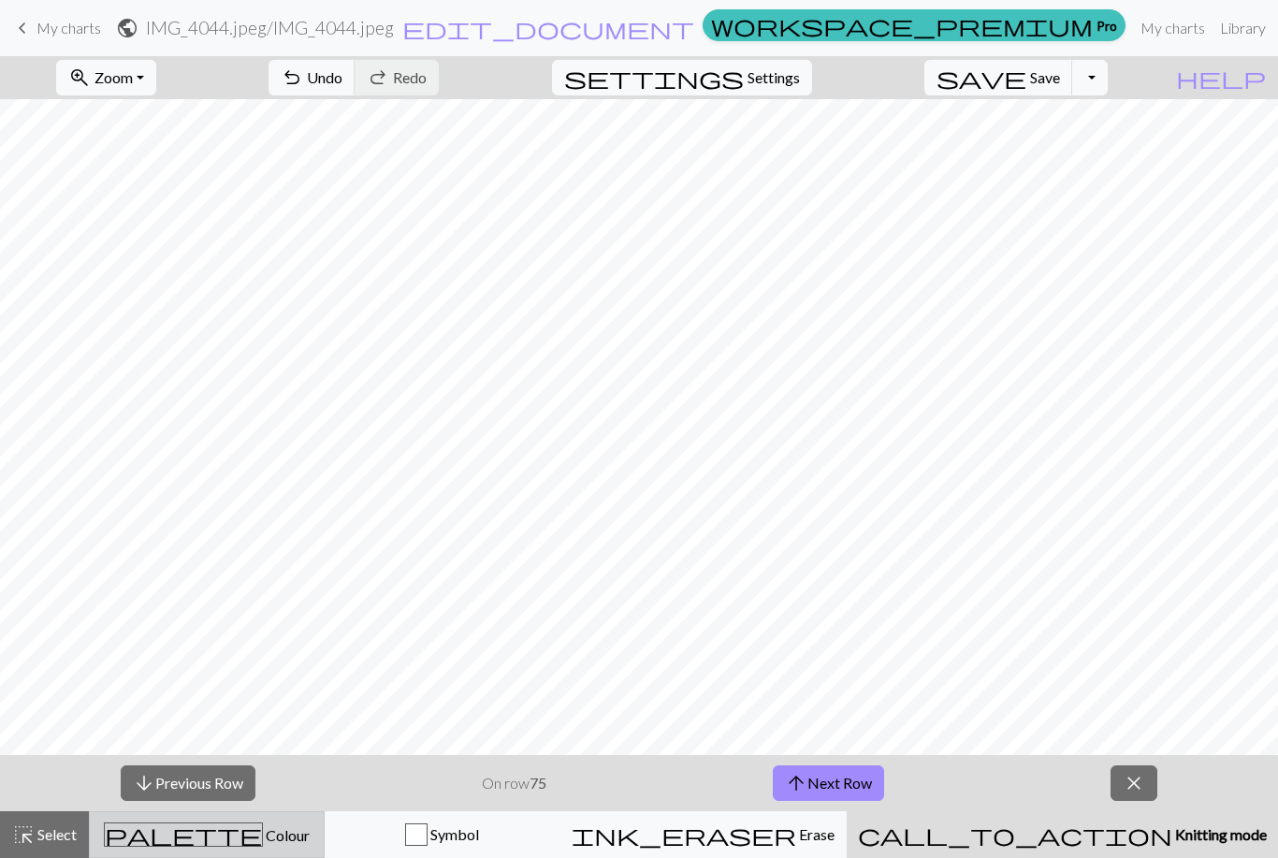
click at [269, 823] on div "palette Colour Colour" at bounding box center [206, 835] width 211 height 24
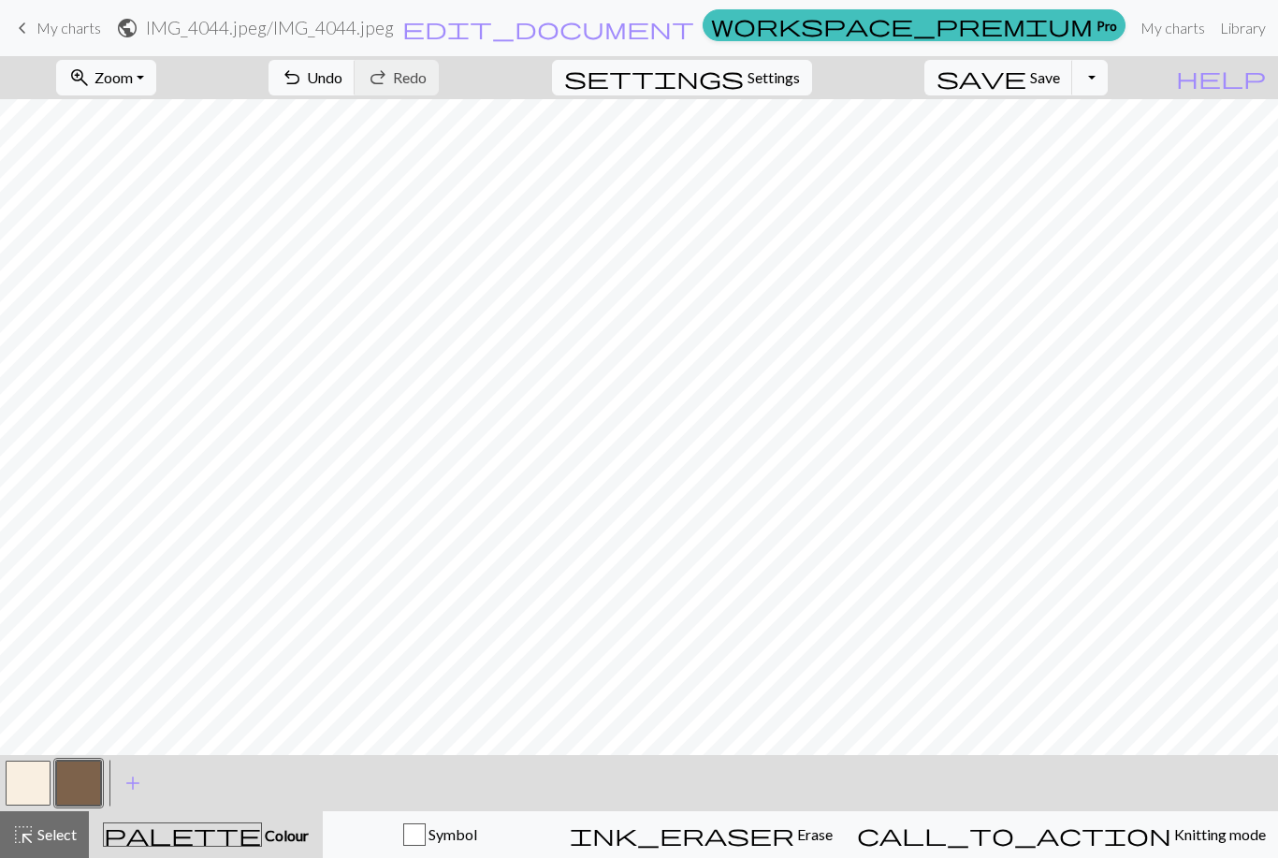
click at [23, 794] on button "button" at bounding box center [28, 783] width 45 height 45
click at [206, 822] on span "palette" at bounding box center [182, 835] width 157 height 26
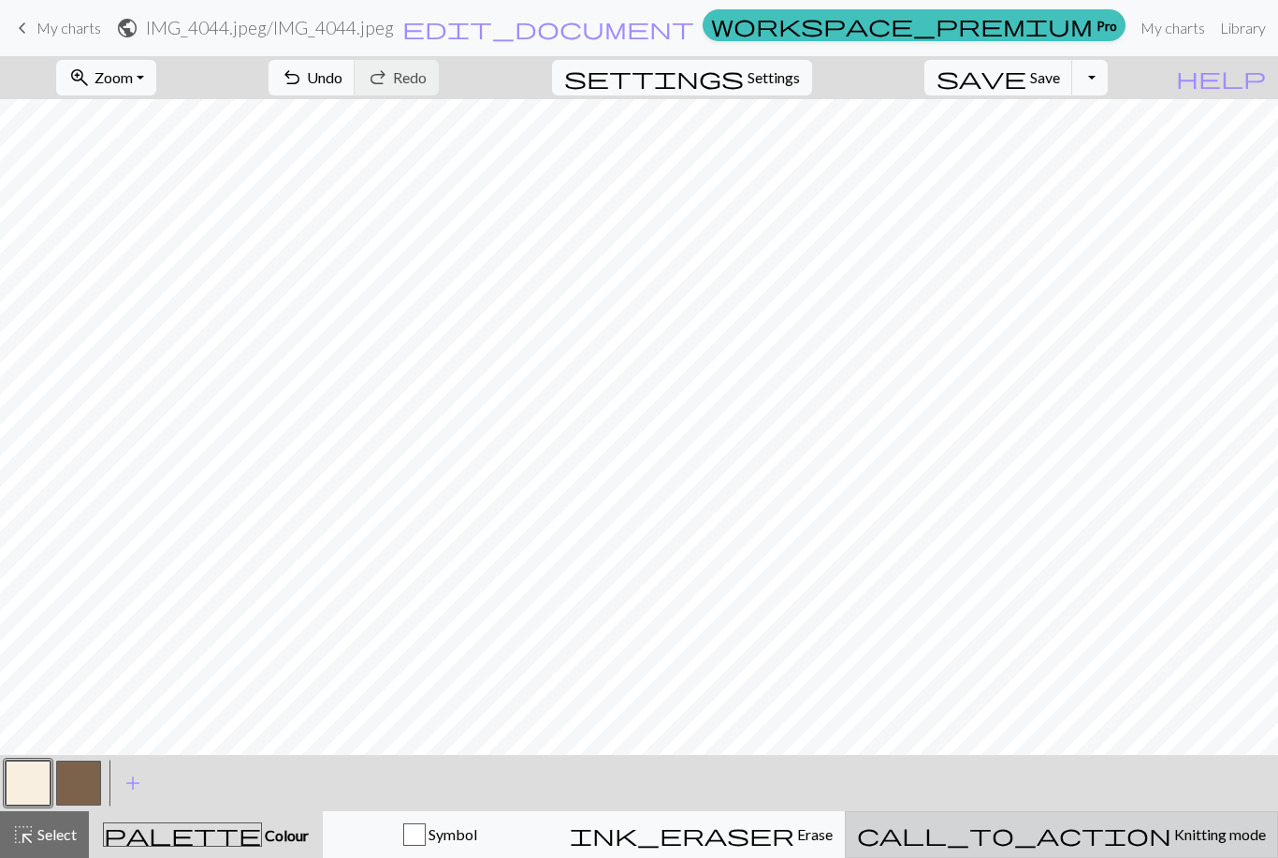
click at [1106, 823] on div "call_to_action Knitting mode Knitting mode" at bounding box center [1061, 834] width 409 height 22
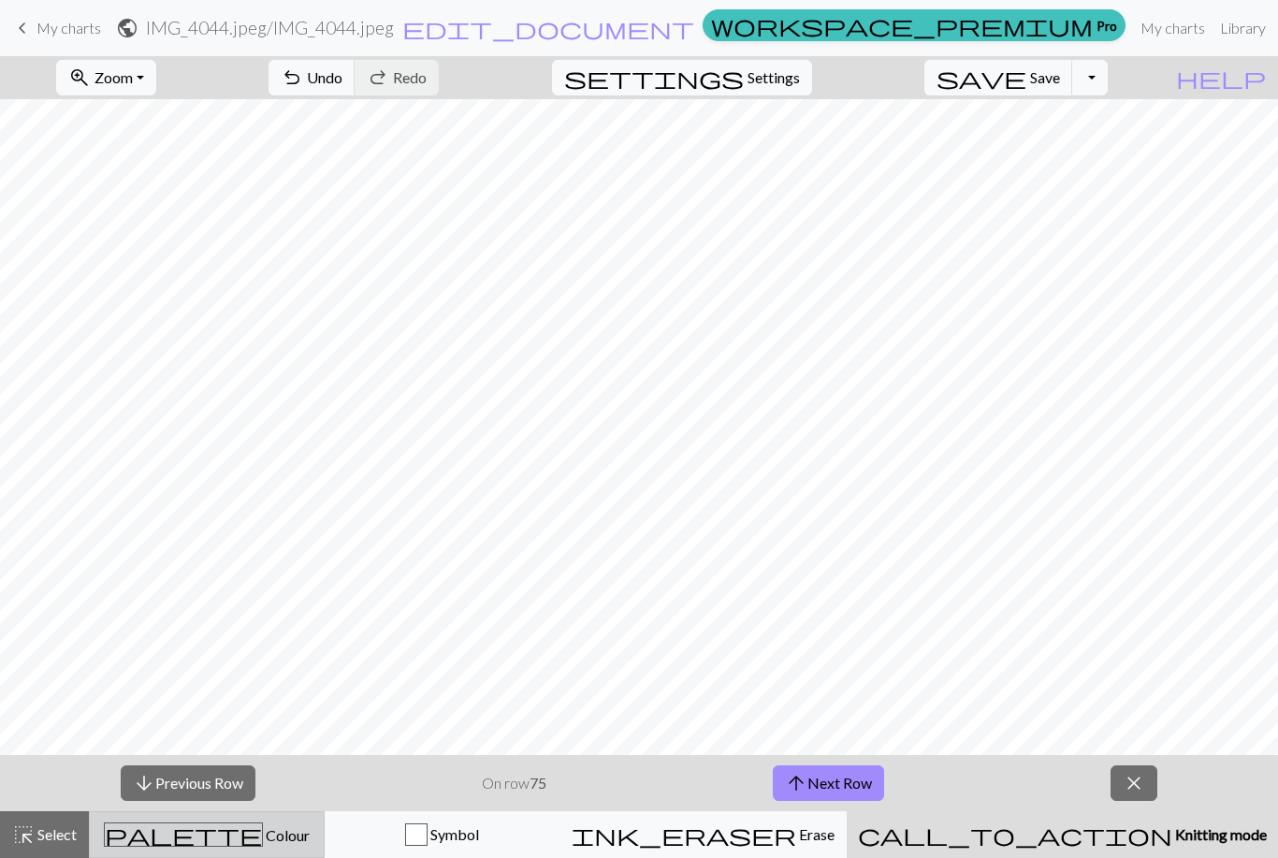
click at [213, 833] on span "palette" at bounding box center [183, 835] width 157 height 26
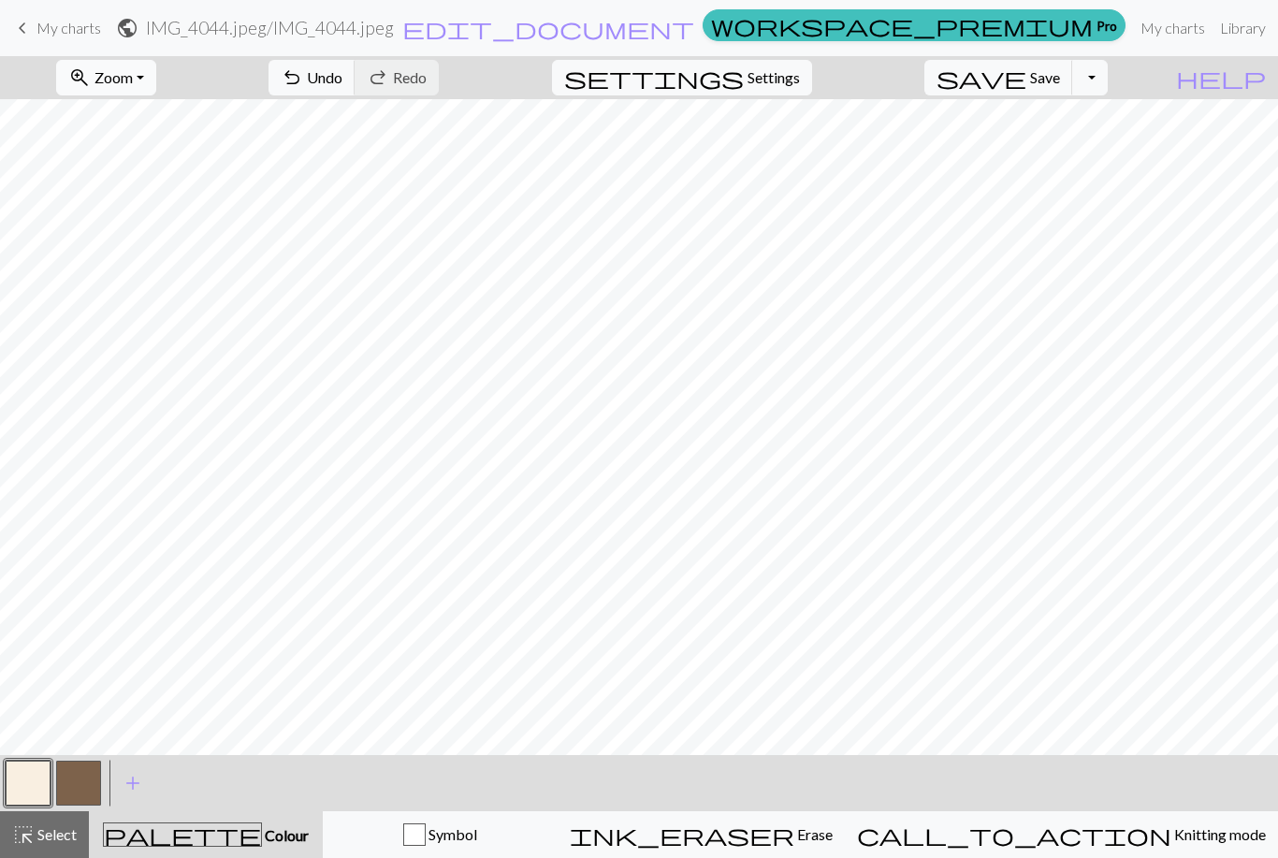
click at [133, 78] on span "Zoom" at bounding box center [114, 77] width 38 height 18
click at [128, 260] on button "100%" at bounding box center [131, 255] width 148 height 30
click at [133, 73] on span "Zoom" at bounding box center [114, 77] width 38 height 18
click at [118, 180] on button "Fit height" at bounding box center [131, 179] width 148 height 30
click at [303, 74] on span "undo" at bounding box center [292, 78] width 22 height 26
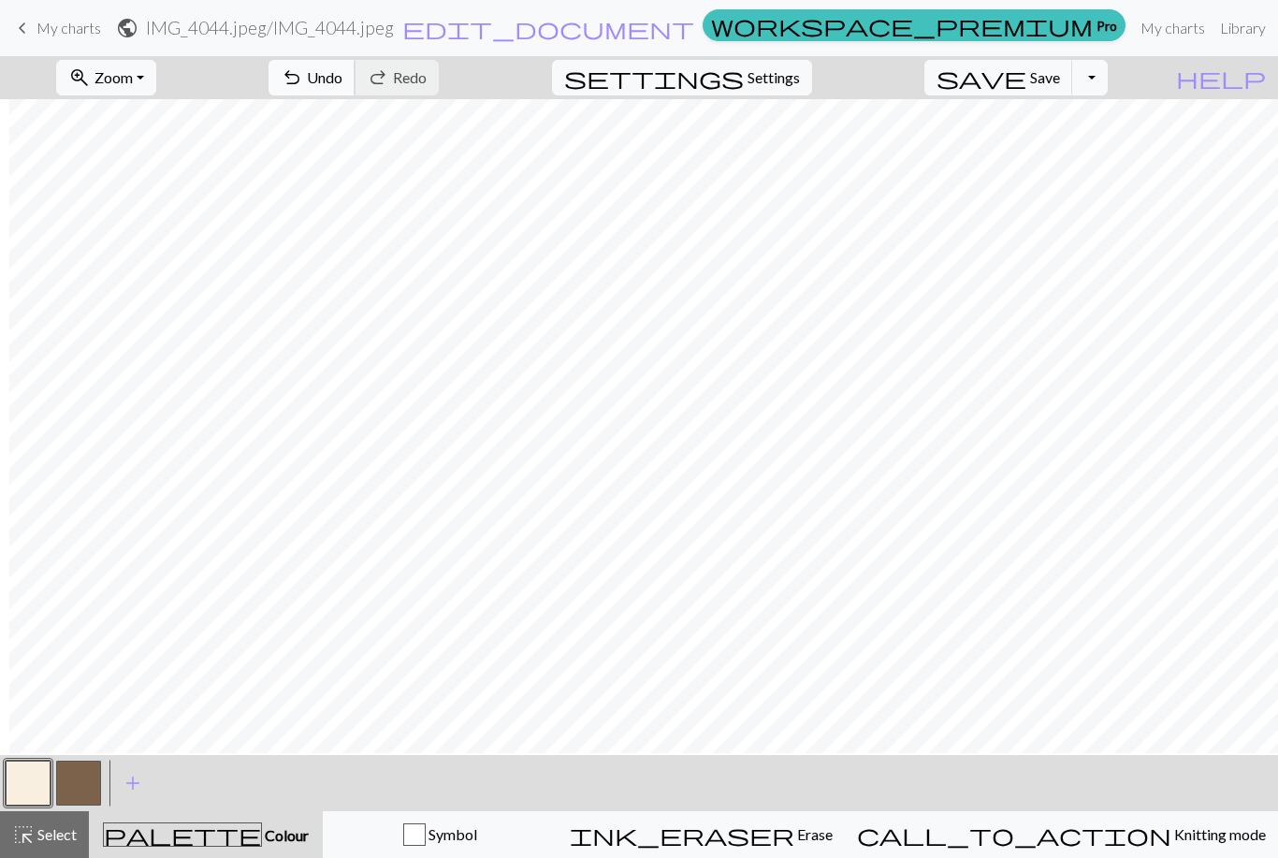
scroll to position [1823, 339]
click at [127, 78] on button "zoom_in Zoom Zoom" at bounding box center [106, 78] width 100 height 36
click at [135, 117] on button "Fit all" at bounding box center [131, 119] width 148 height 30
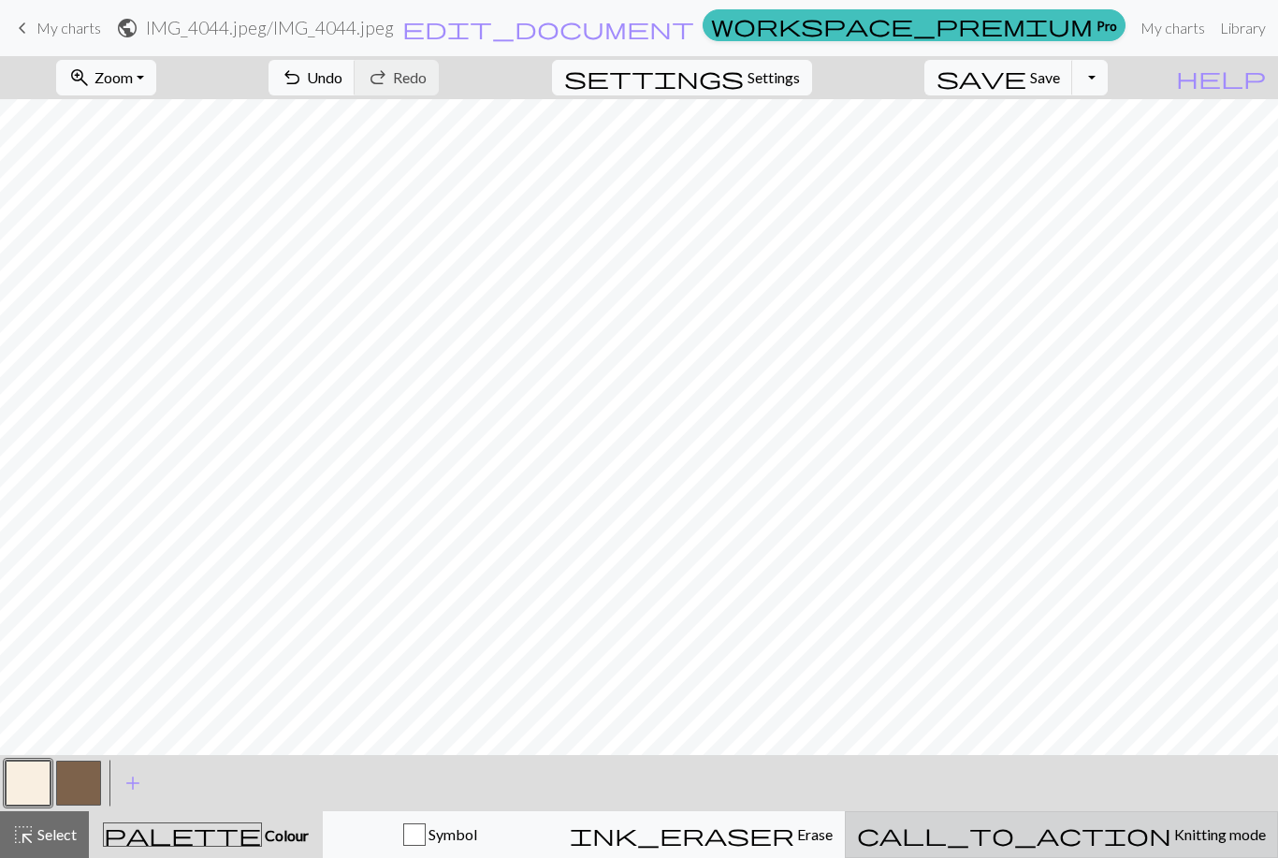
click at [1172, 833] on span "Knitting mode" at bounding box center [1219, 834] width 95 height 18
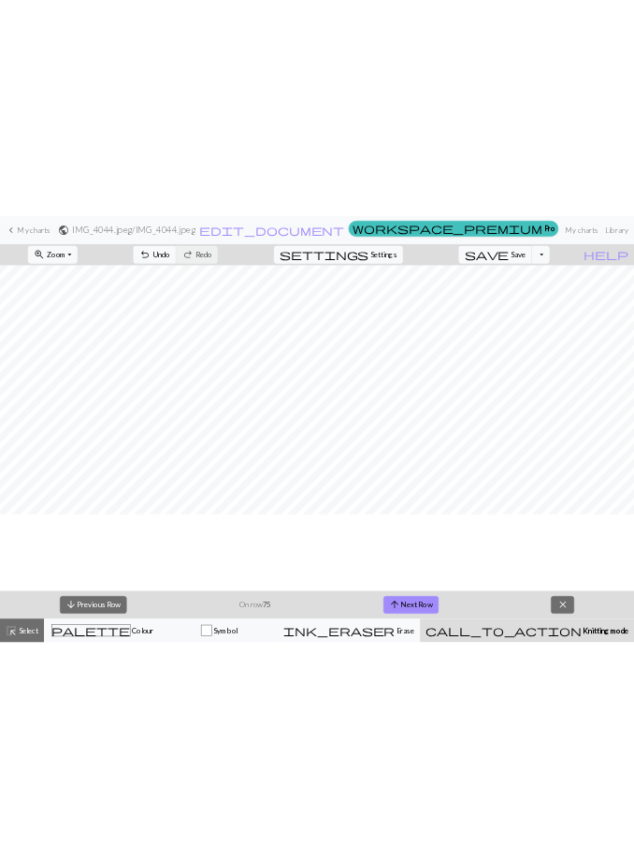
scroll to position [0, 0]
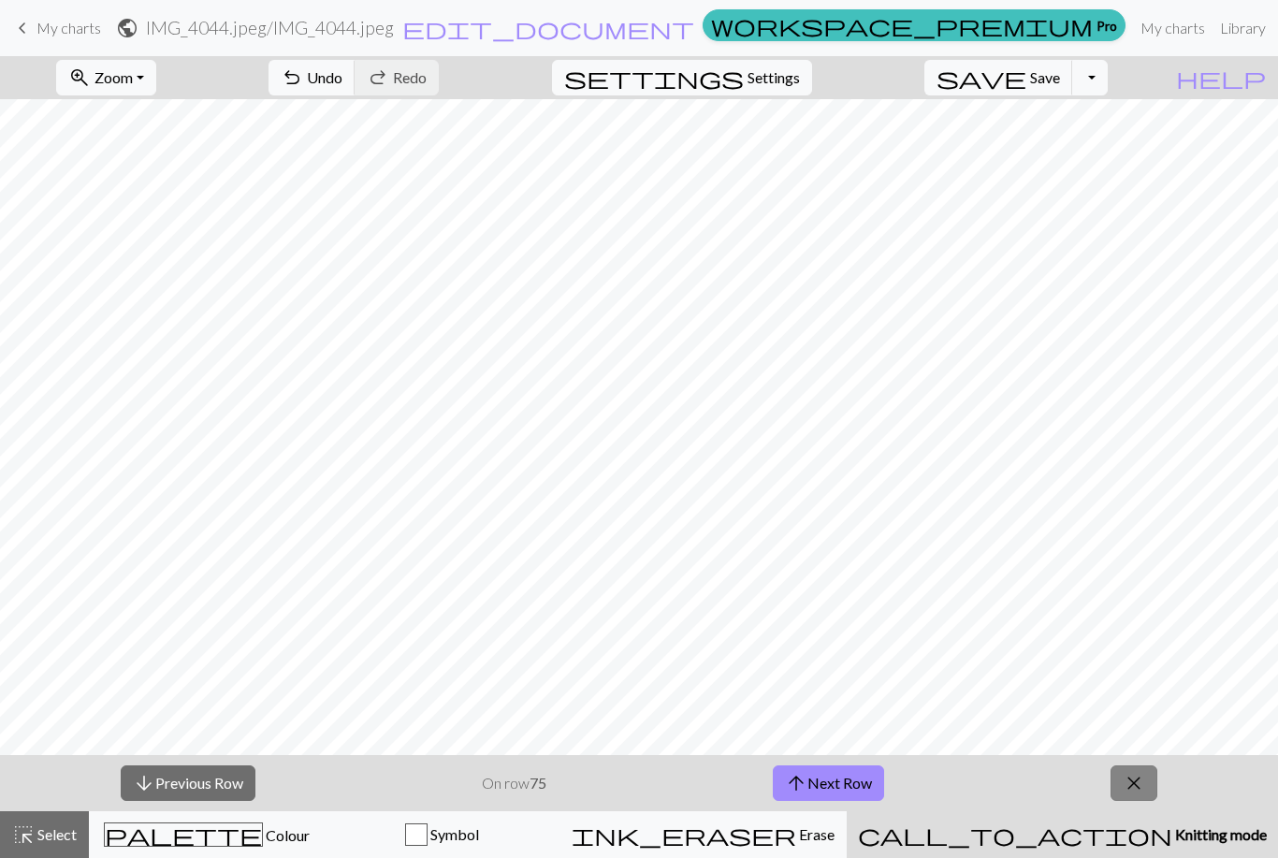
click at [1135, 784] on span "close" at bounding box center [1134, 783] width 22 height 26
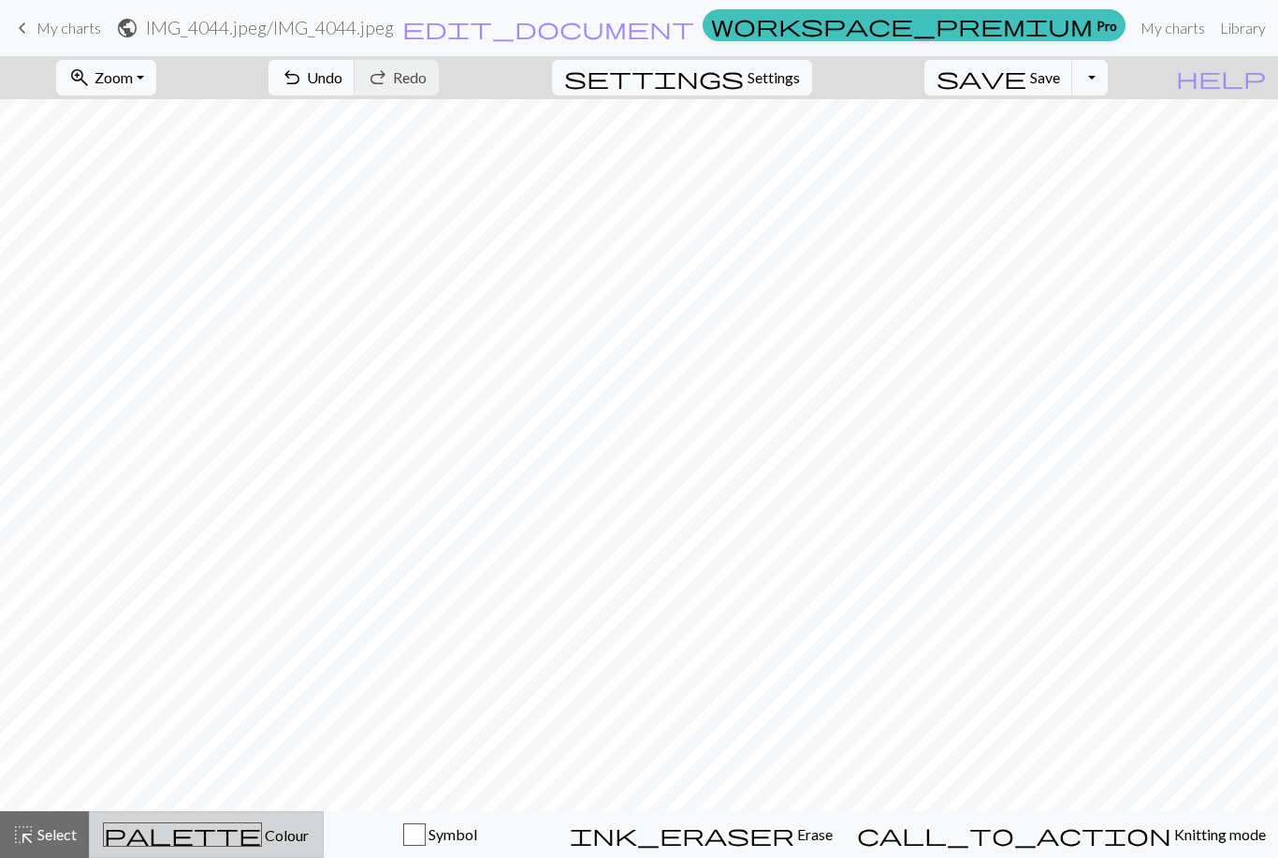
click at [262, 838] on span "Colour" at bounding box center [285, 835] width 47 height 18
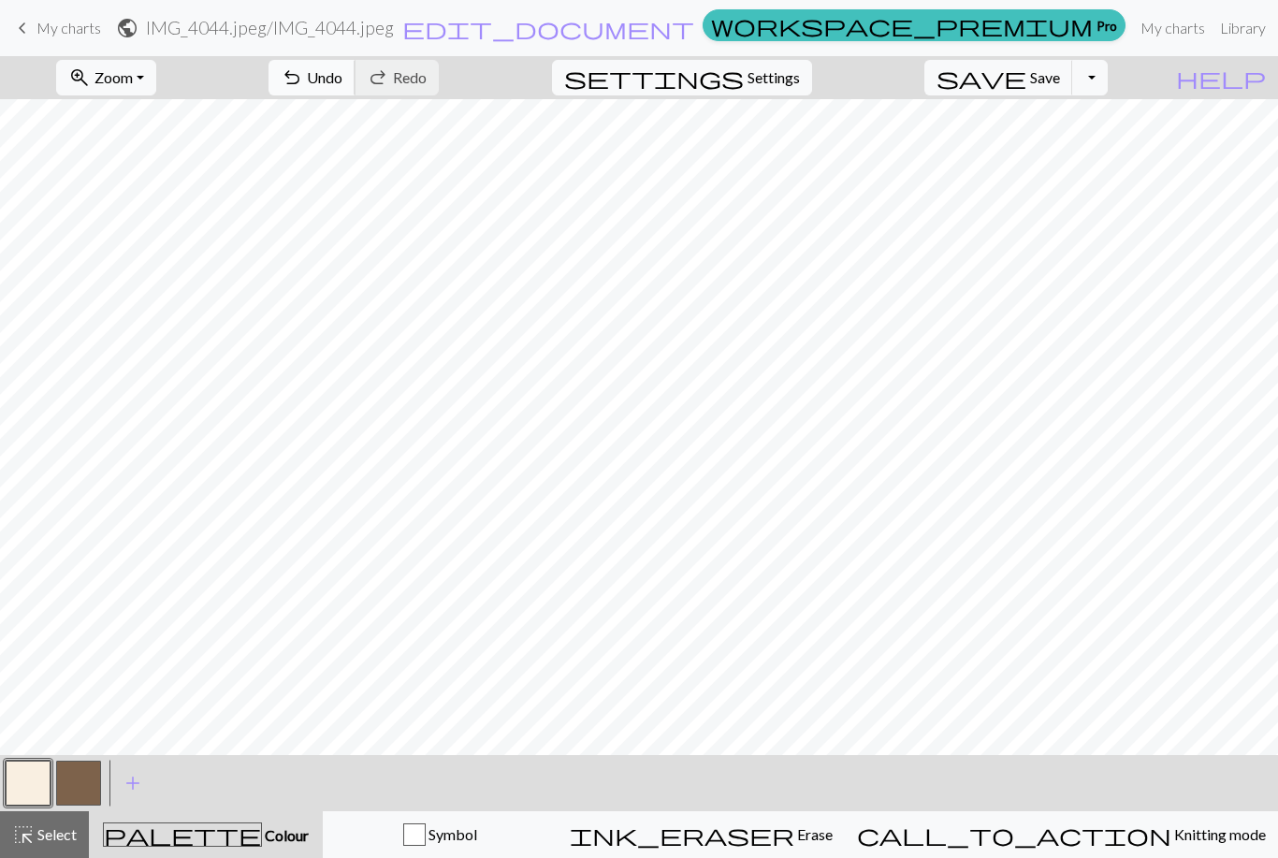
click at [342, 71] on span "Undo" at bounding box center [325, 77] width 36 height 18
click at [94, 785] on button "button" at bounding box center [78, 783] width 45 height 45
click at [19, 797] on button "button" at bounding box center [28, 783] width 45 height 45
click at [257, 12] on form "public IMG_4044.jpeg / IMG_4044.jpeg edit_document Edit settings" at bounding box center [405, 27] width 579 height 36
click at [80, 781] on button "button" at bounding box center [78, 783] width 45 height 45
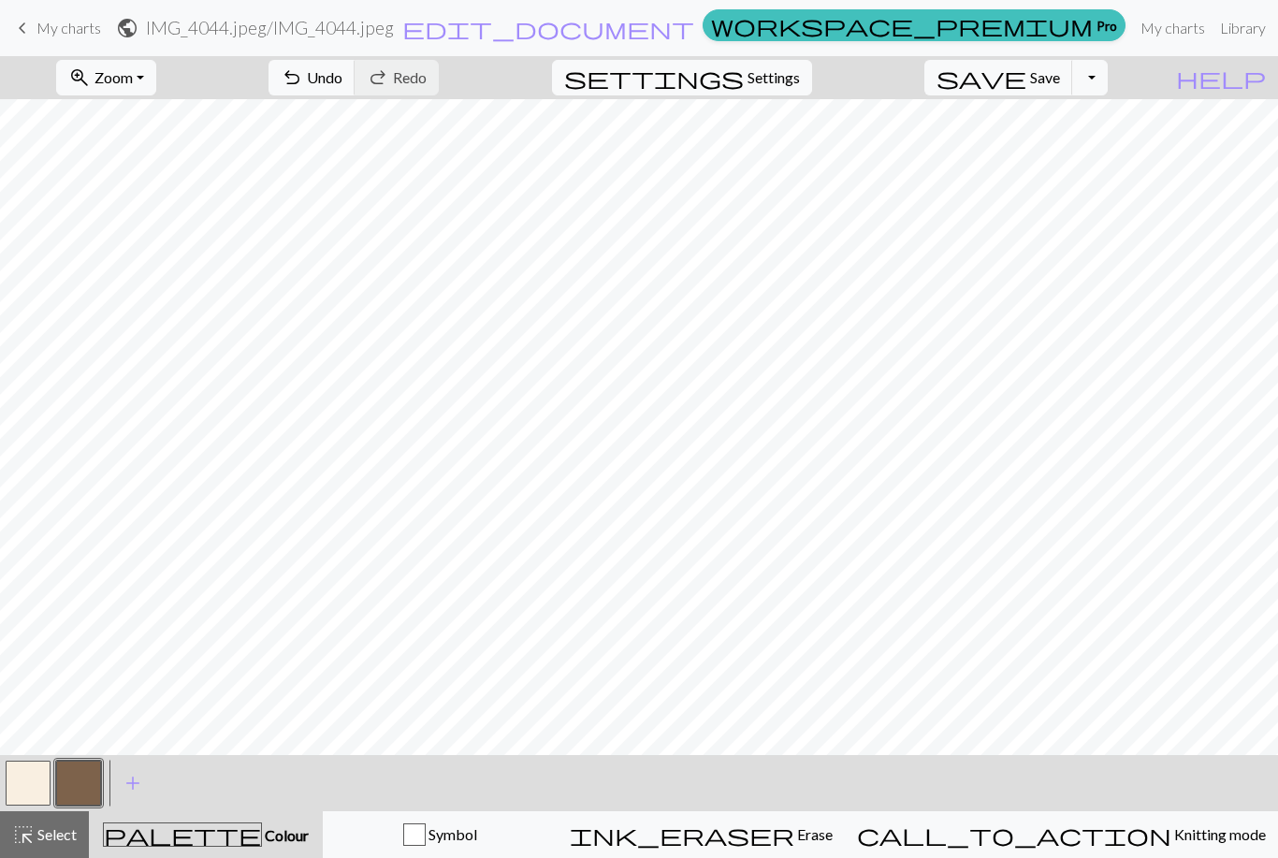
click at [33, 784] on button "button" at bounding box center [28, 783] width 45 height 45
click at [89, 784] on button "button" at bounding box center [78, 783] width 45 height 45
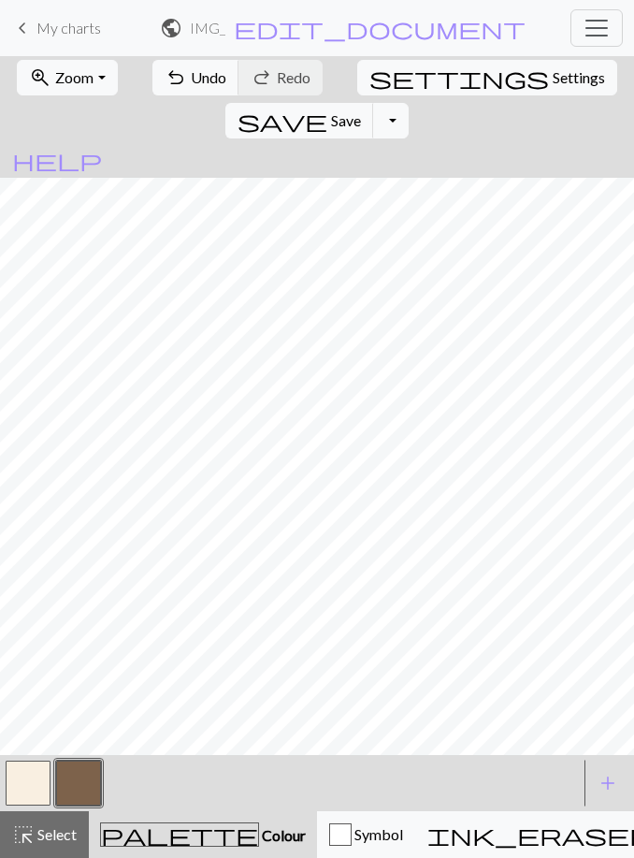
click at [36, 776] on button "button" at bounding box center [28, 783] width 45 height 45
click at [86, 777] on button "button" at bounding box center [78, 783] width 45 height 45
click at [36, 784] on button "button" at bounding box center [28, 783] width 45 height 45
click at [92, 792] on button "button" at bounding box center [78, 783] width 45 height 45
click at [36, 782] on button "button" at bounding box center [28, 783] width 45 height 45
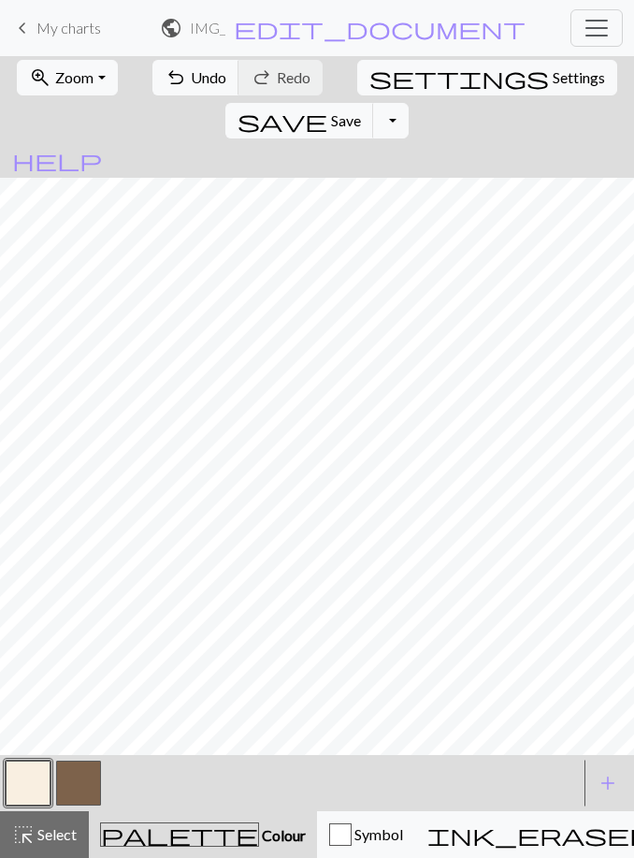
click at [94, 790] on button "button" at bounding box center [78, 783] width 45 height 45
click at [36, 768] on button "button" at bounding box center [28, 783] width 45 height 45
click at [95, 790] on button "button" at bounding box center [78, 783] width 45 height 45
click at [19, 787] on button "button" at bounding box center [28, 783] width 45 height 45
click at [85, 785] on button "button" at bounding box center [78, 783] width 45 height 45
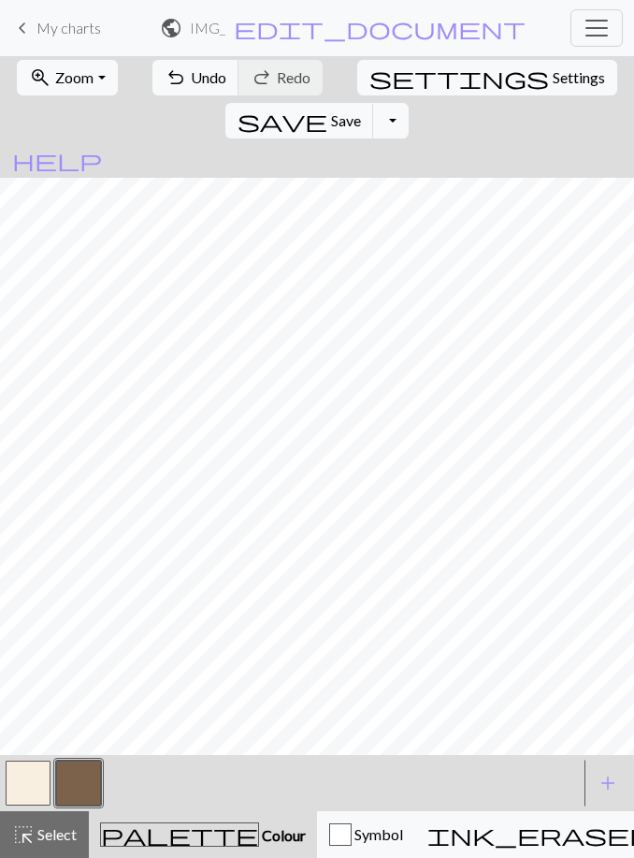
click at [26, 786] on button "button" at bounding box center [28, 783] width 45 height 45
click at [89, 783] on button "button" at bounding box center [78, 783] width 45 height 45
click at [25, 800] on button "button" at bounding box center [28, 783] width 45 height 45
click at [85, 792] on button "button" at bounding box center [78, 783] width 45 height 45
click at [25, 789] on button "button" at bounding box center [28, 783] width 45 height 45
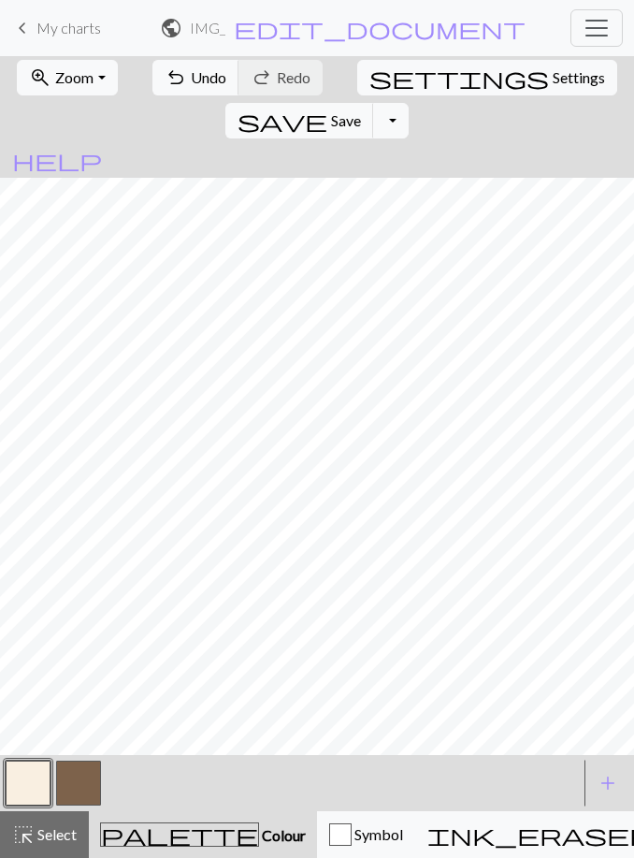
click at [98, 787] on button "button" at bounding box center [78, 783] width 45 height 45
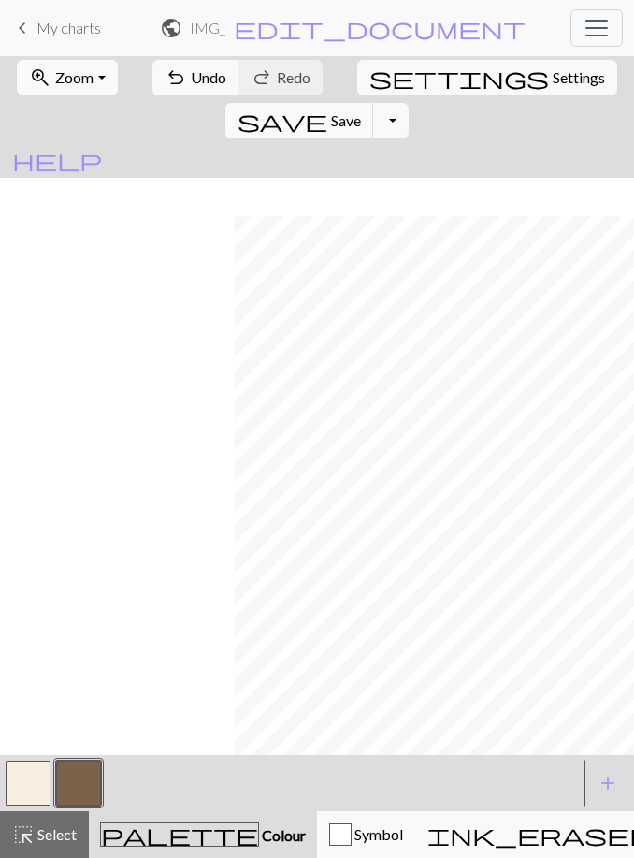
scroll to position [30, 258]
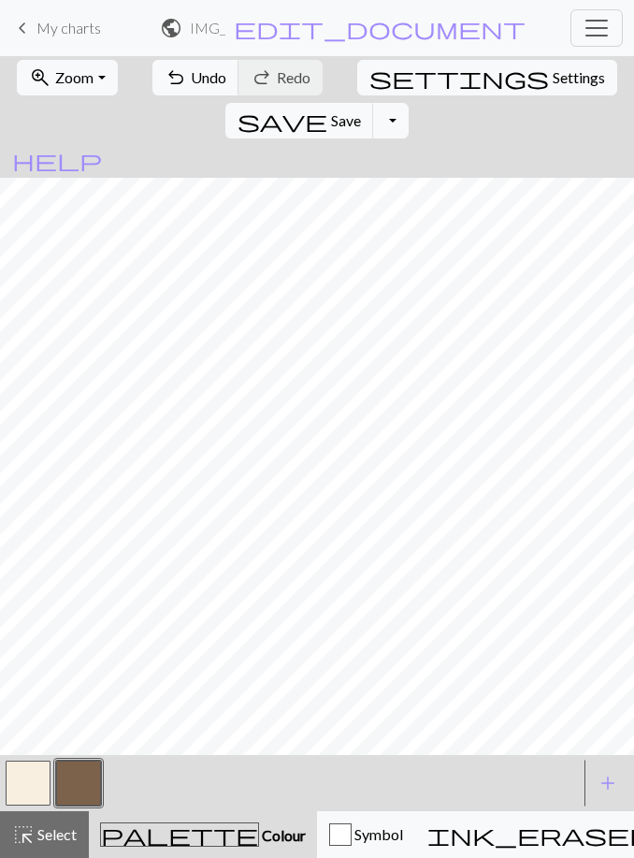
click at [37, 785] on button "button" at bounding box center [28, 783] width 45 height 45
click at [85, 778] on button "button" at bounding box center [78, 783] width 45 height 45
click at [30, 790] on button "button" at bounding box center [28, 783] width 45 height 45
click at [96, 782] on button "button" at bounding box center [78, 783] width 45 height 45
click at [38, 775] on button "button" at bounding box center [28, 783] width 45 height 45
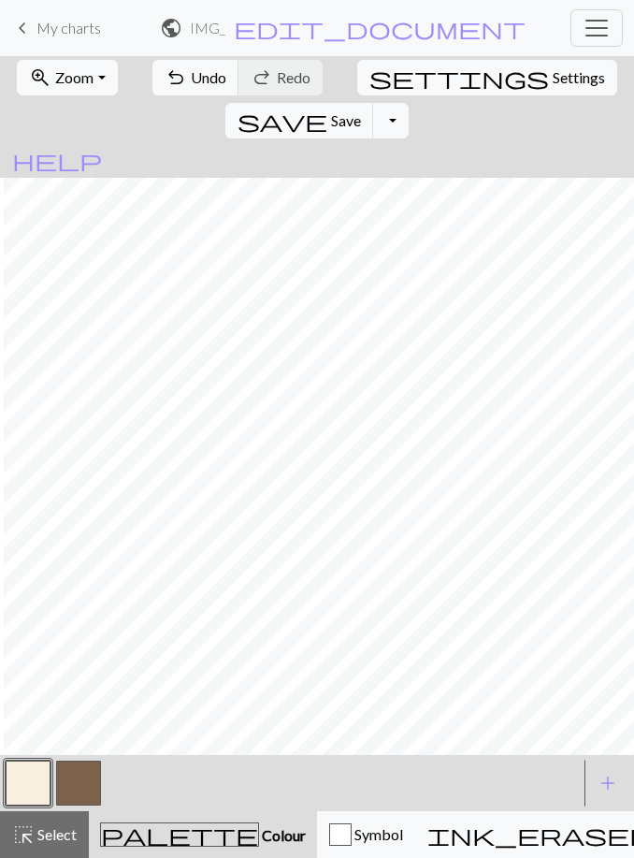
scroll to position [41, 269]
click at [89, 783] on button "button" at bounding box center [78, 783] width 45 height 45
click at [39, 802] on button "button" at bounding box center [28, 783] width 45 height 45
click at [89, 799] on button "button" at bounding box center [78, 783] width 45 height 45
click at [34, 798] on button "button" at bounding box center [28, 783] width 45 height 45
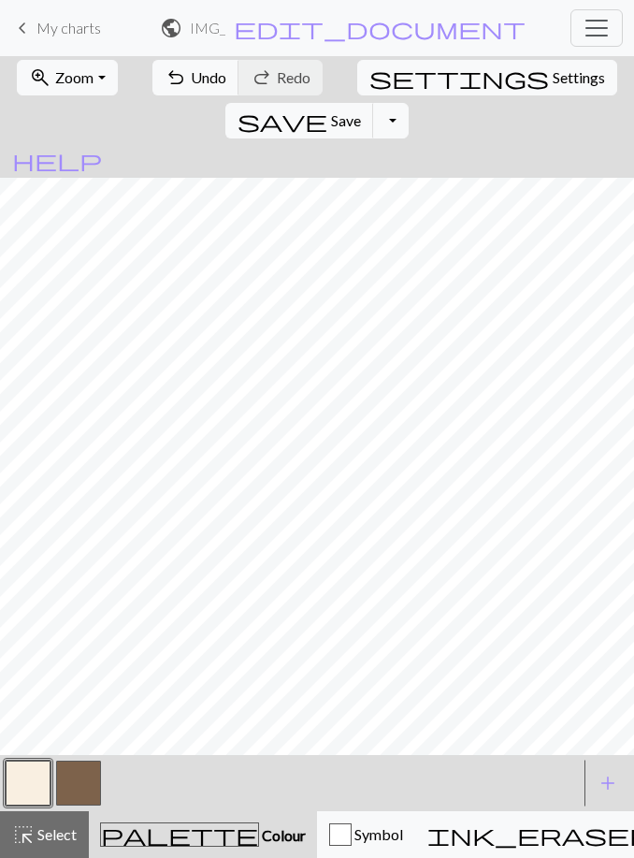
click at [80, 785] on button "button" at bounding box center [78, 783] width 45 height 45
click at [28, 794] on button "button" at bounding box center [28, 783] width 45 height 45
click at [88, 798] on button "button" at bounding box center [78, 783] width 45 height 45
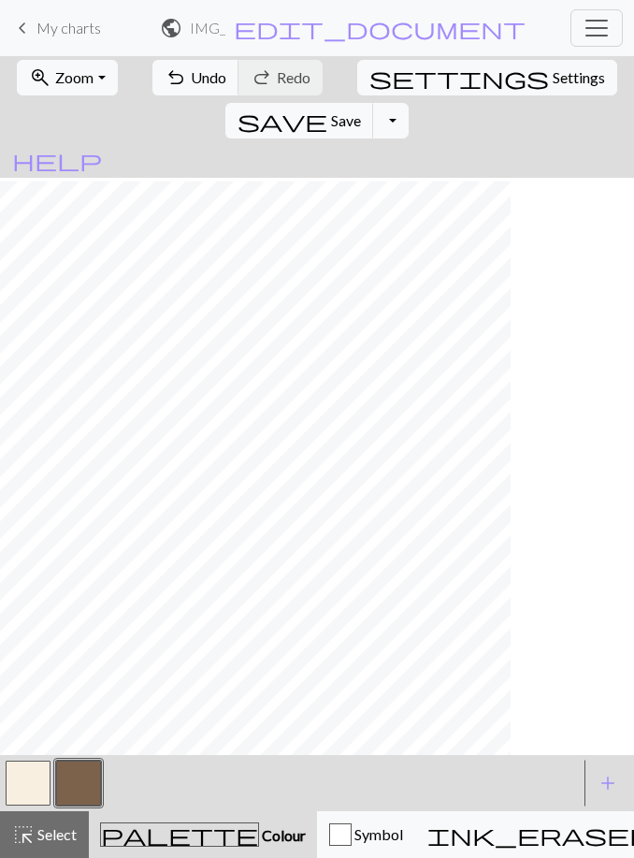
scroll to position [0, 0]
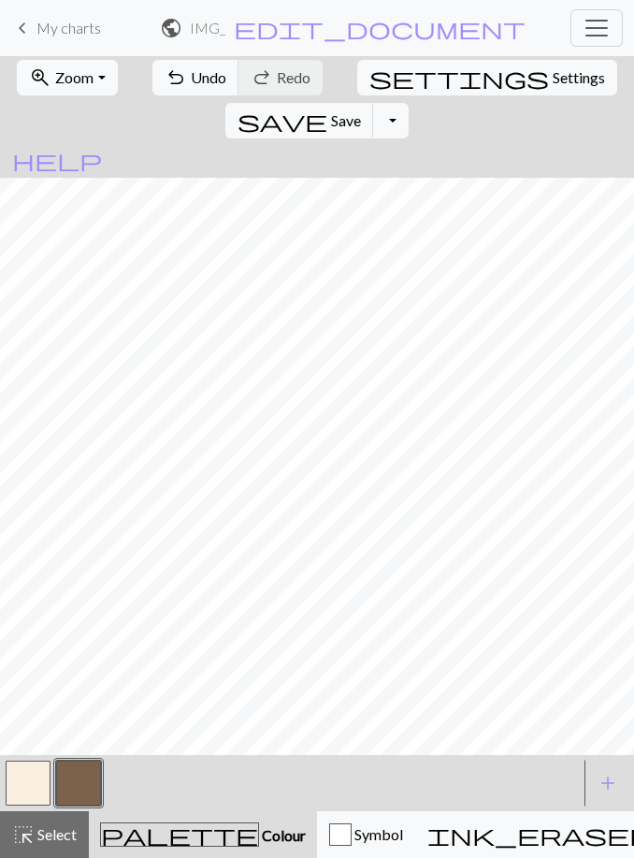
click at [17, 774] on button "button" at bounding box center [28, 783] width 45 height 45
click at [79, 776] on button "button" at bounding box center [78, 783] width 45 height 45
click at [34, 781] on button "button" at bounding box center [28, 783] width 45 height 45
click at [84, 795] on button "button" at bounding box center [78, 783] width 45 height 45
click at [28, 790] on button "button" at bounding box center [28, 783] width 45 height 45
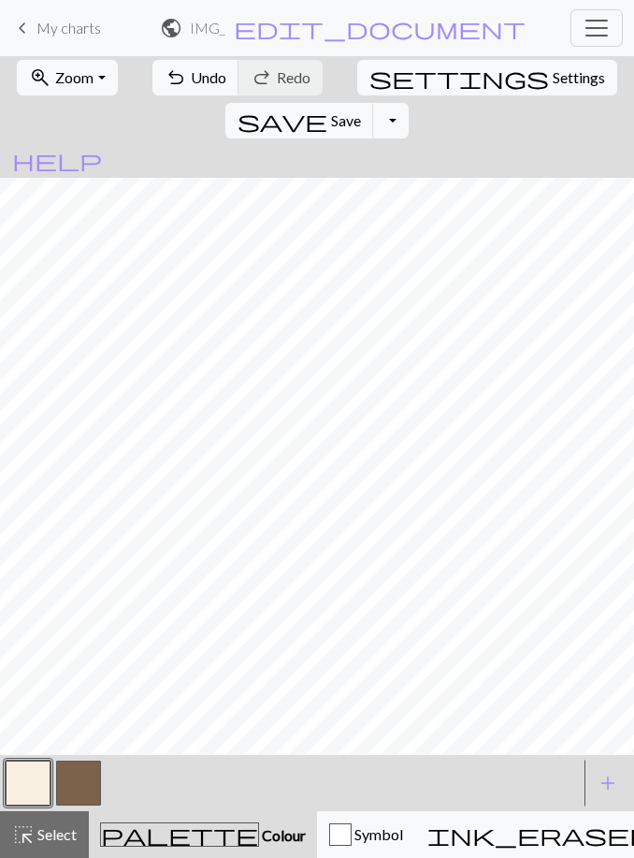
click at [81, 785] on button "button" at bounding box center [78, 783] width 45 height 45
click at [29, 784] on button "button" at bounding box center [28, 783] width 45 height 45
click at [87, 798] on button "button" at bounding box center [78, 783] width 45 height 45
click at [22, 798] on button "button" at bounding box center [28, 783] width 45 height 45
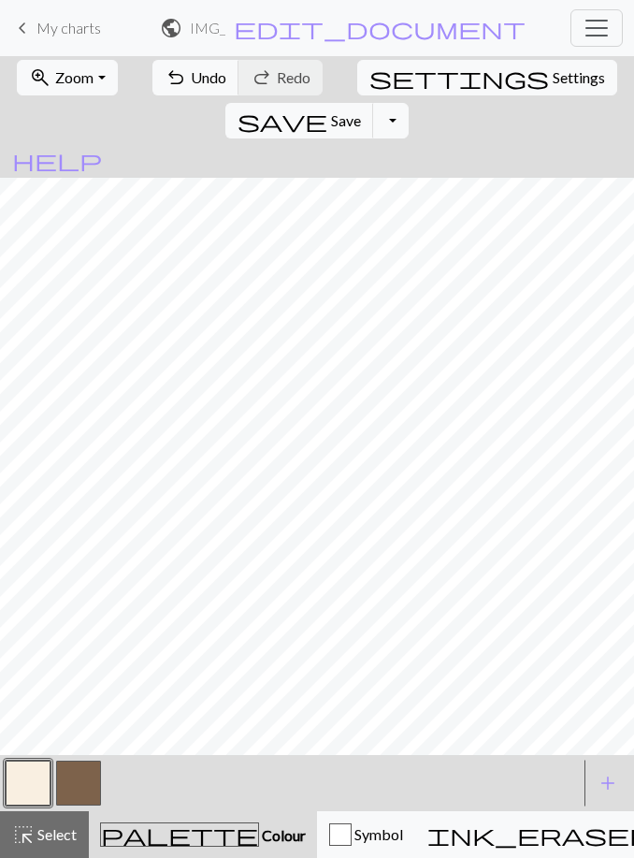
click at [83, 793] on button "button" at bounding box center [78, 783] width 45 height 45
click at [25, 796] on button "button" at bounding box center [28, 783] width 45 height 45
click at [78, 795] on button "button" at bounding box center [78, 783] width 45 height 45
click at [30, 781] on button "button" at bounding box center [28, 783] width 45 height 45
click at [82, 793] on button "button" at bounding box center [78, 783] width 45 height 45
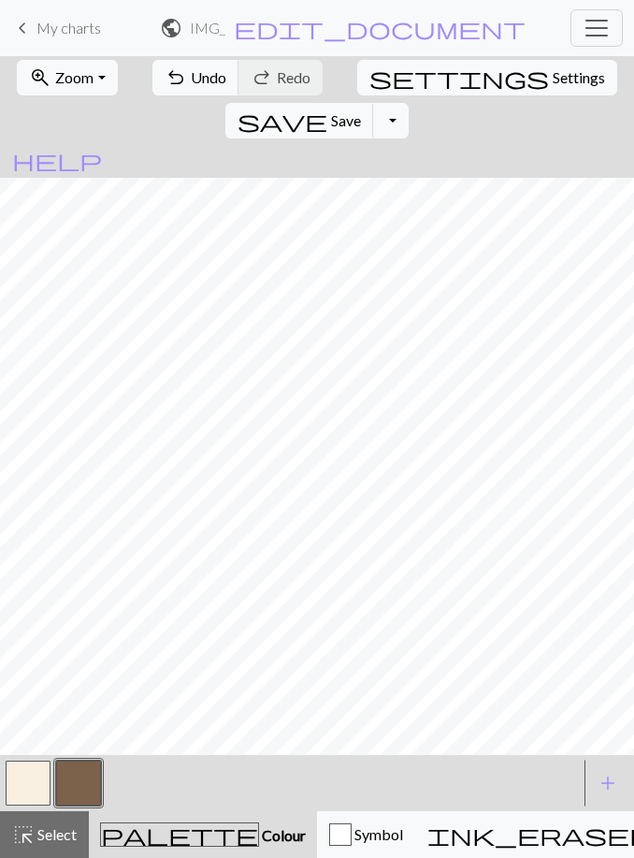
click at [36, 786] on button "button" at bounding box center [28, 783] width 45 height 45
click at [87, 791] on button "button" at bounding box center [78, 783] width 45 height 45
click at [23, 771] on button "button" at bounding box center [28, 783] width 45 height 45
click at [88, 794] on button "button" at bounding box center [78, 783] width 45 height 45
click at [25, 779] on button "button" at bounding box center [28, 783] width 45 height 45
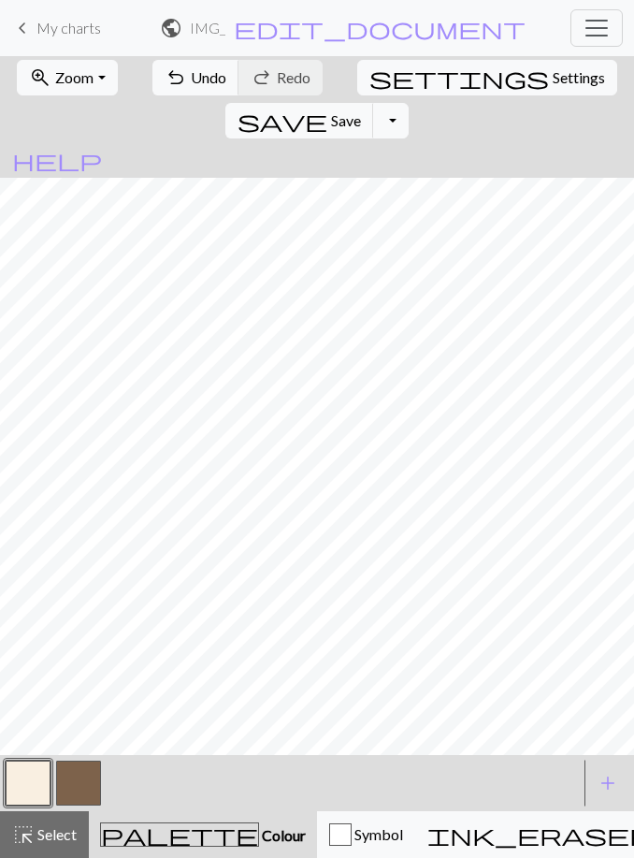
click at [89, 797] on button "button" at bounding box center [78, 783] width 45 height 45
click at [33, 766] on button "button" at bounding box center [28, 783] width 45 height 45
click at [77, 785] on button "button" at bounding box center [78, 783] width 45 height 45
click at [24, 786] on button "button" at bounding box center [28, 783] width 45 height 45
click at [80, 793] on button "button" at bounding box center [78, 783] width 45 height 45
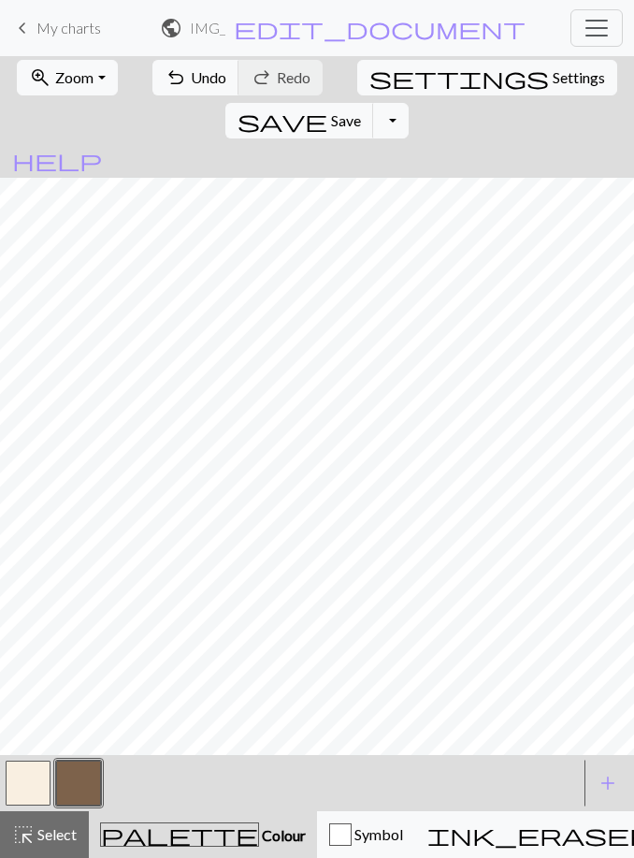
click at [28, 783] on button "button" at bounding box center [28, 783] width 45 height 45
click at [80, 779] on button "button" at bounding box center [78, 783] width 45 height 45
click at [34, 776] on button "button" at bounding box center [28, 783] width 45 height 45
click at [71, 779] on button "button" at bounding box center [78, 783] width 45 height 45
click at [34, 785] on button "button" at bounding box center [28, 783] width 45 height 45
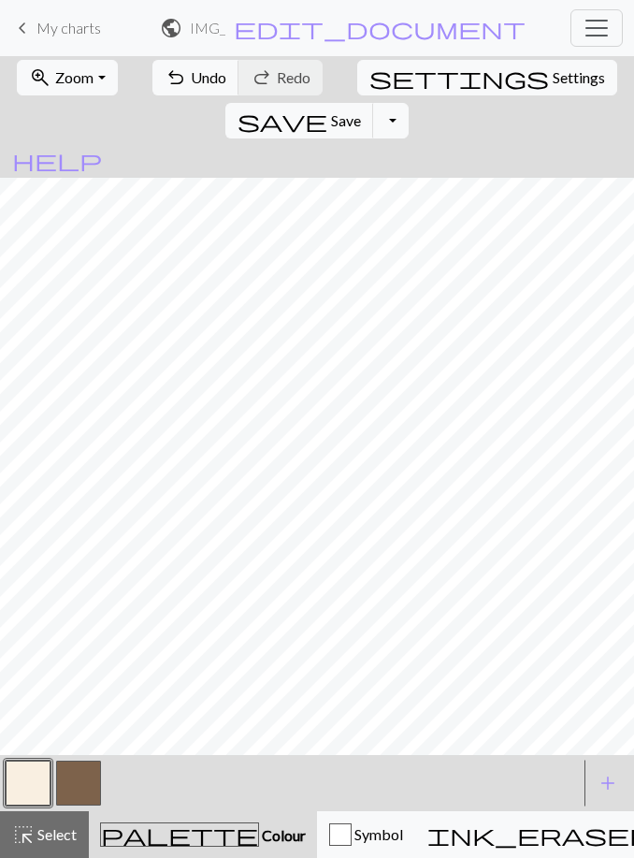
click at [84, 783] on button "button" at bounding box center [78, 783] width 45 height 45
click at [25, 787] on button "button" at bounding box center [28, 783] width 45 height 45
click at [76, 790] on button "button" at bounding box center [78, 783] width 45 height 45
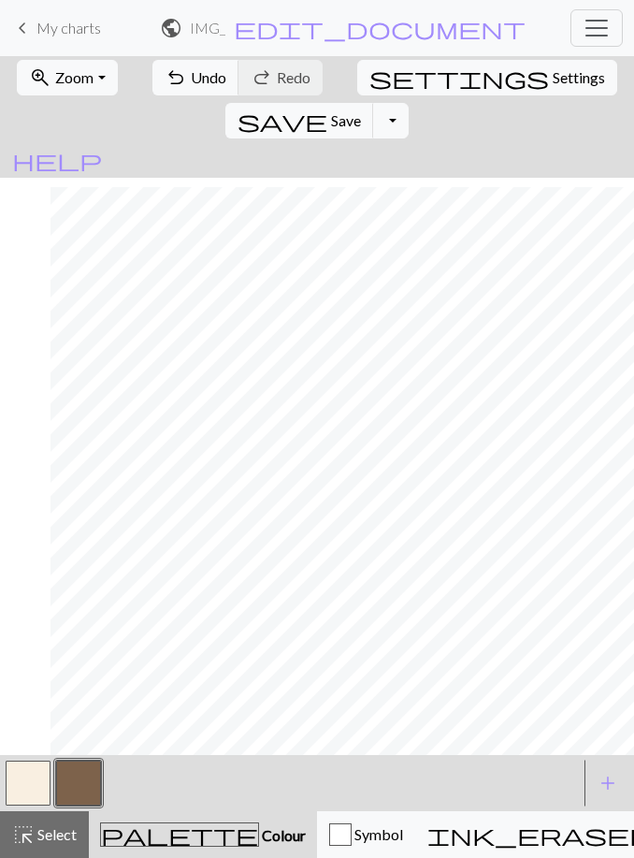
scroll to position [6, 481]
click at [37, 779] on button "button" at bounding box center [28, 783] width 45 height 45
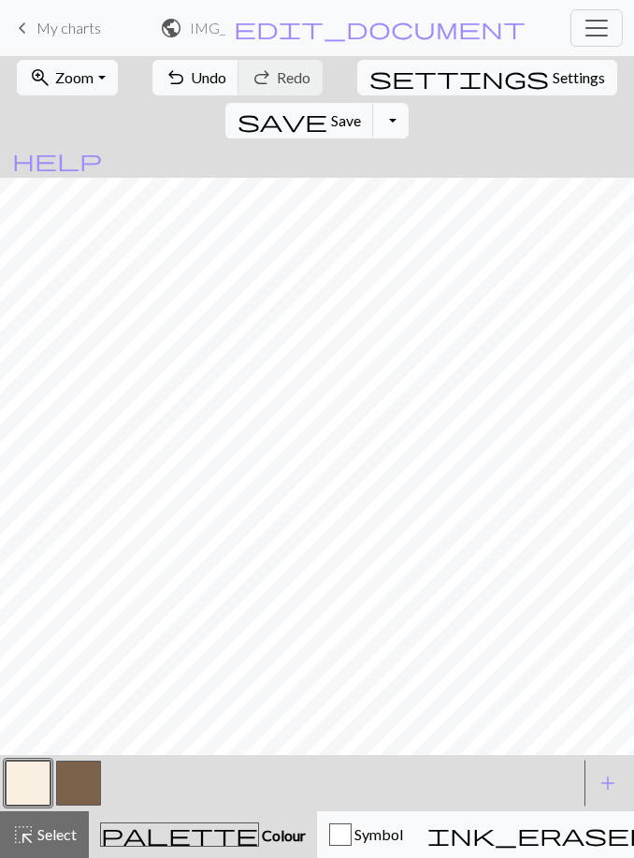
click at [97, 779] on button "button" at bounding box center [78, 783] width 45 height 45
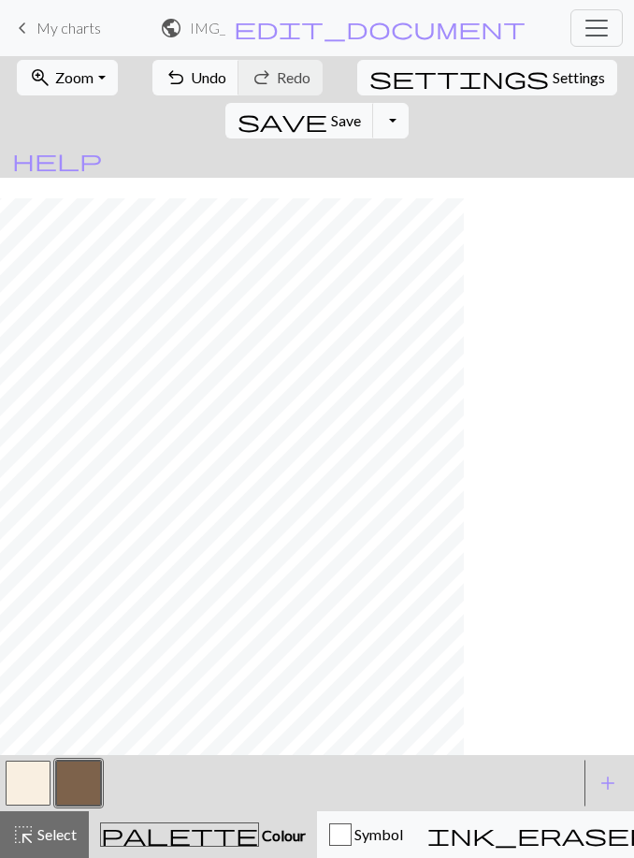
scroll to position [26, 311]
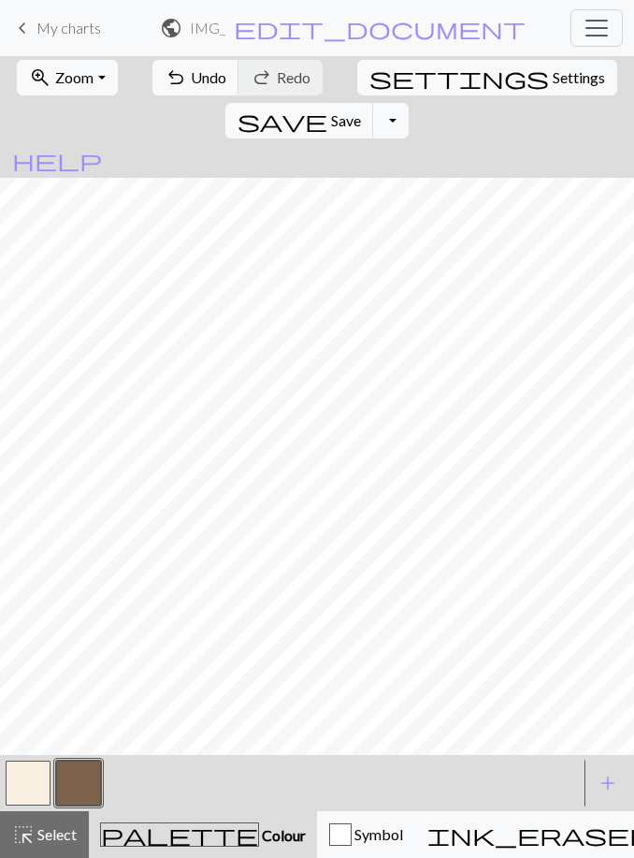
click at [32, 790] on button "button" at bounding box center [28, 783] width 45 height 45
click at [98, 780] on button "button" at bounding box center [78, 783] width 45 height 45
click at [36, 772] on button "button" at bounding box center [28, 783] width 45 height 45
click at [79, 788] on button "button" at bounding box center [78, 783] width 45 height 45
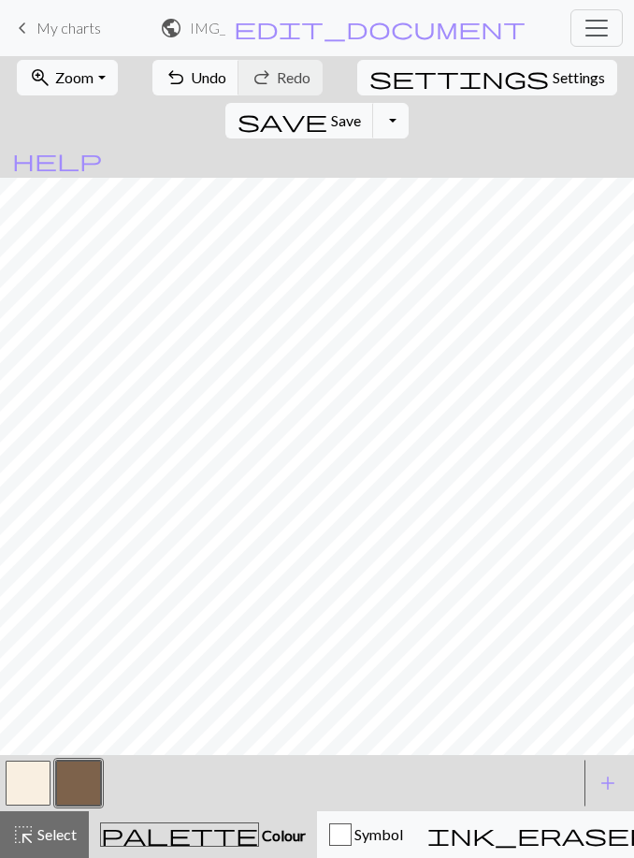
click at [37, 790] on button "button" at bounding box center [28, 783] width 45 height 45
click at [74, 798] on button "button" at bounding box center [78, 783] width 45 height 45
click at [36, 789] on button "button" at bounding box center [28, 783] width 45 height 45
click at [79, 783] on button "button" at bounding box center [78, 783] width 45 height 45
click at [36, 791] on button "button" at bounding box center [28, 783] width 45 height 45
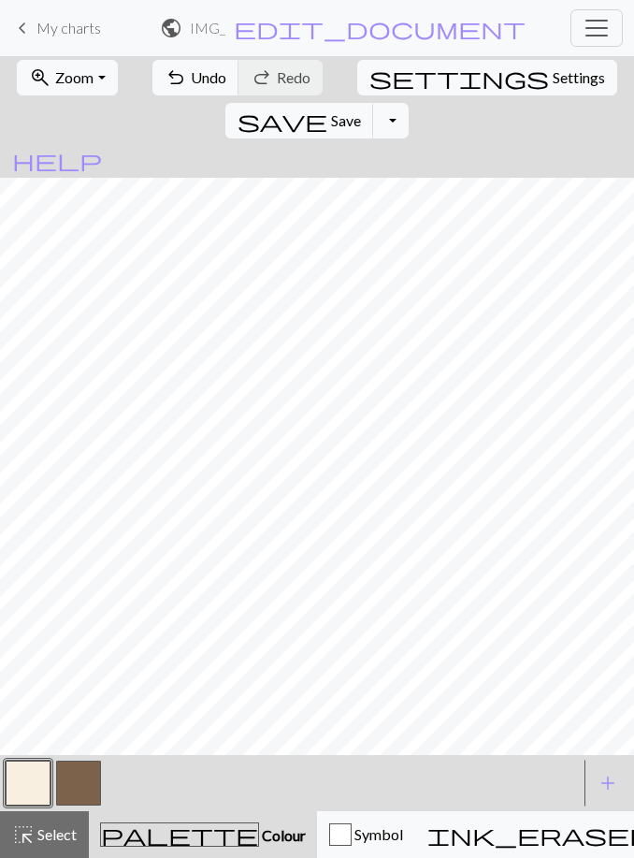
click at [69, 794] on button "button" at bounding box center [78, 783] width 45 height 45
click at [38, 784] on button "button" at bounding box center [28, 783] width 45 height 45
click at [79, 787] on button "button" at bounding box center [78, 783] width 45 height 45
click at [24, 793] on button "button" at bounding box center [28, 783] width 45 height 45
click at [83, 777] on button "button" at bounding box center [78, 783] width 45 height 45
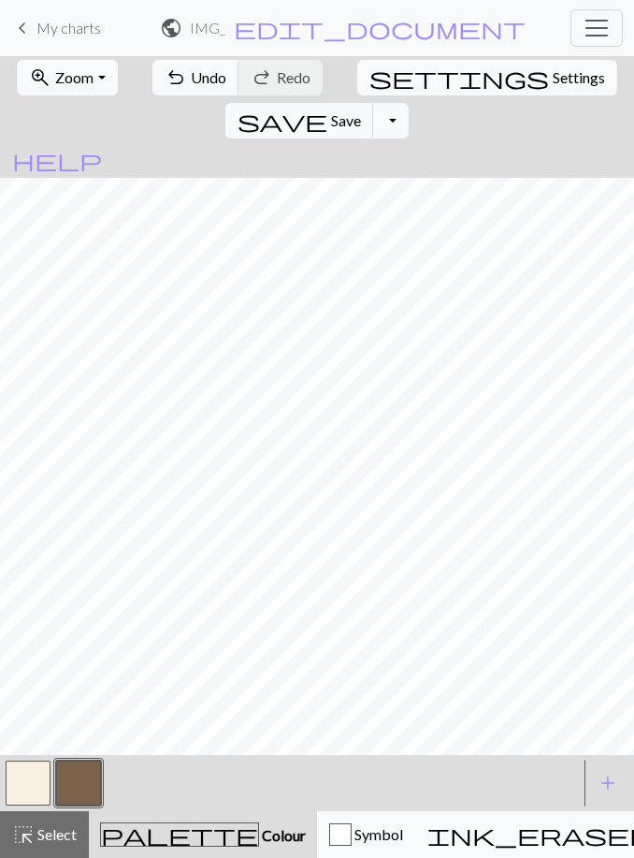
click at [30, 778] on button "button" at bounding box center [28, 783] width 45 height 45
click at [98, 788] on button "button" at bounding box center [78, 783] width 45 height 45
click at [33, 794] on button "button" at bounding box center [28, 783] width 45 height 45
click at [98, 776] on button "button" at bounding box center [78, 783] width 45 height 45
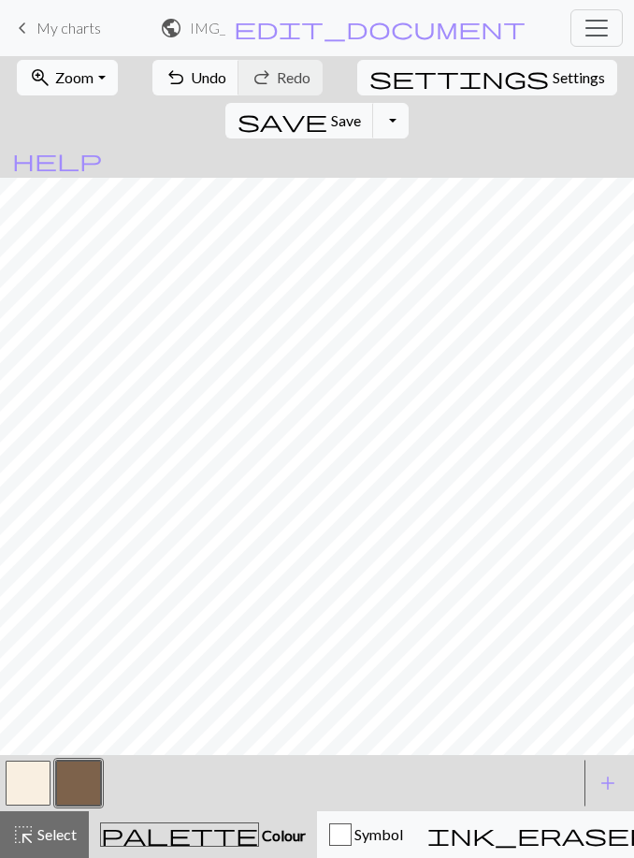
click at [86, 68] on span "Zoom" at bounding box center [74, 77] width 38 height 18
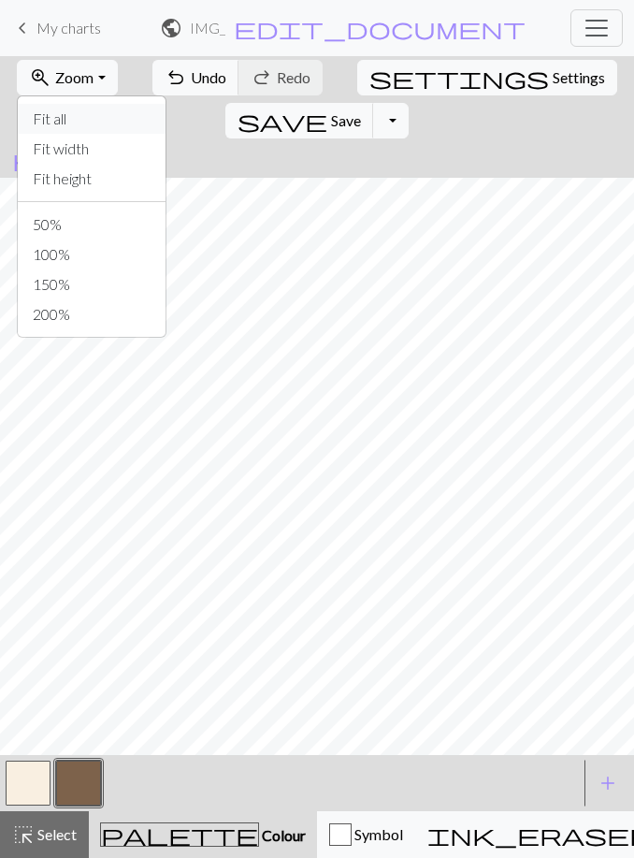
click at [126, 121] on button "Fit all" at bounding box center [92, 119] width 148 height 30
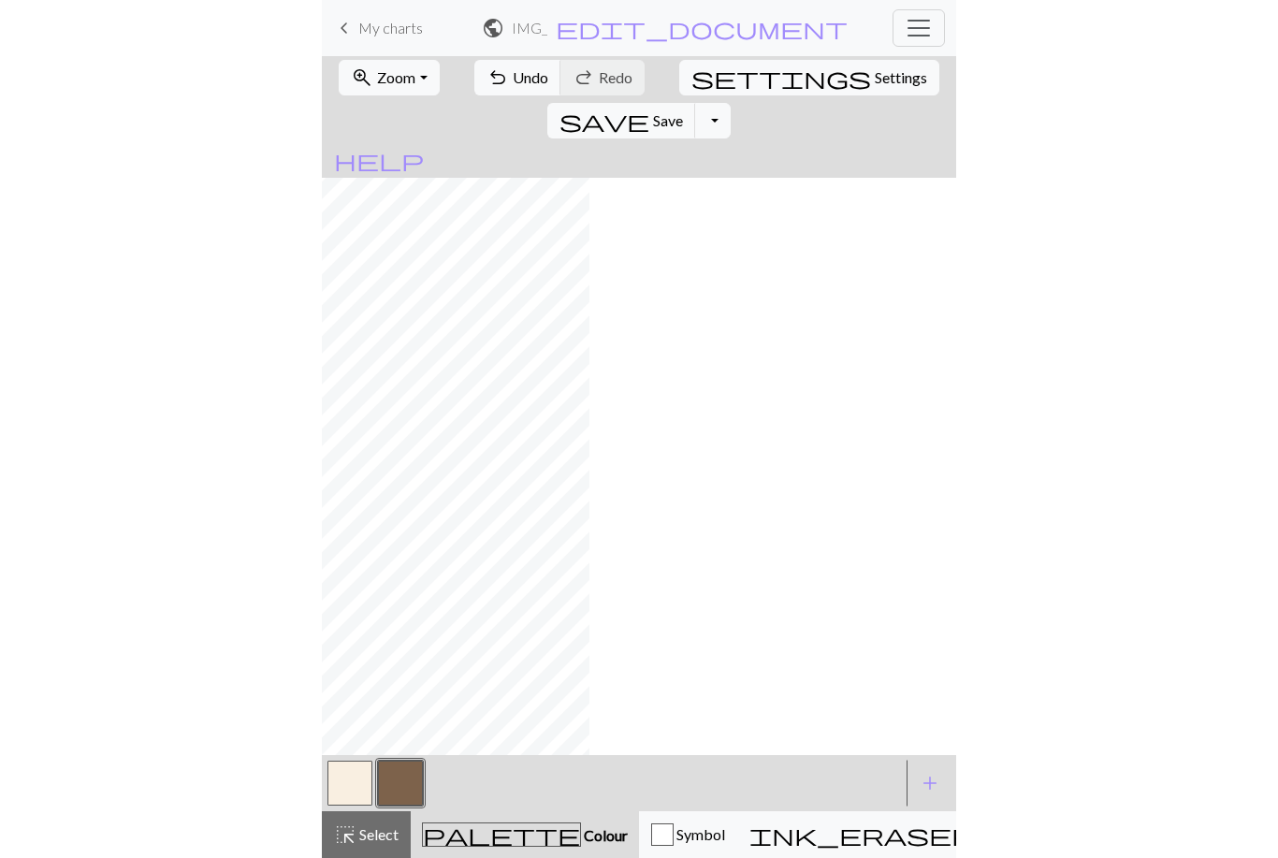
scroll to position [4, 0]
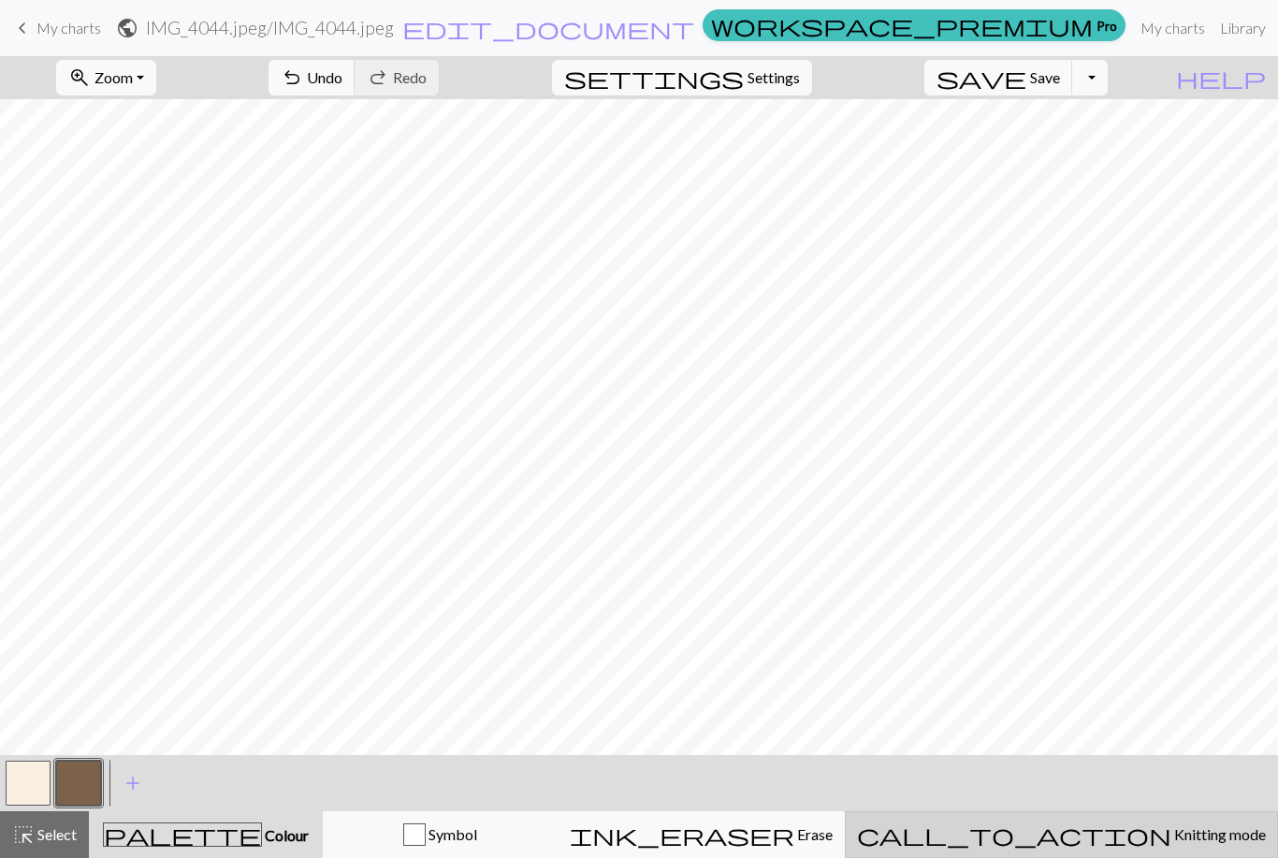
click at [1172, 834] on span "Knitting mode" at bounding box center [1219, 834] width 95 height 18
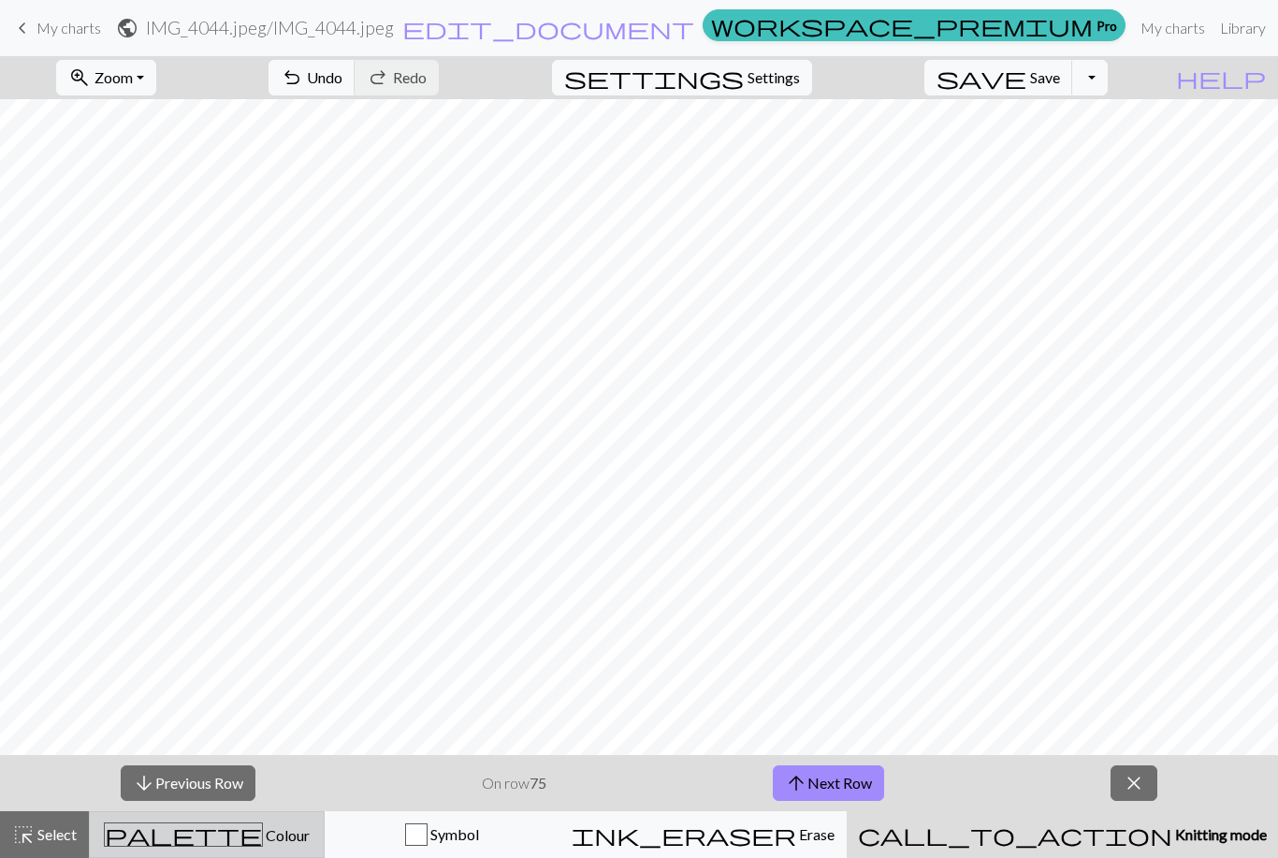
click at [301, 841] on div "palette Colour Colour" at bounding box center [206, 835] width 211 height 24
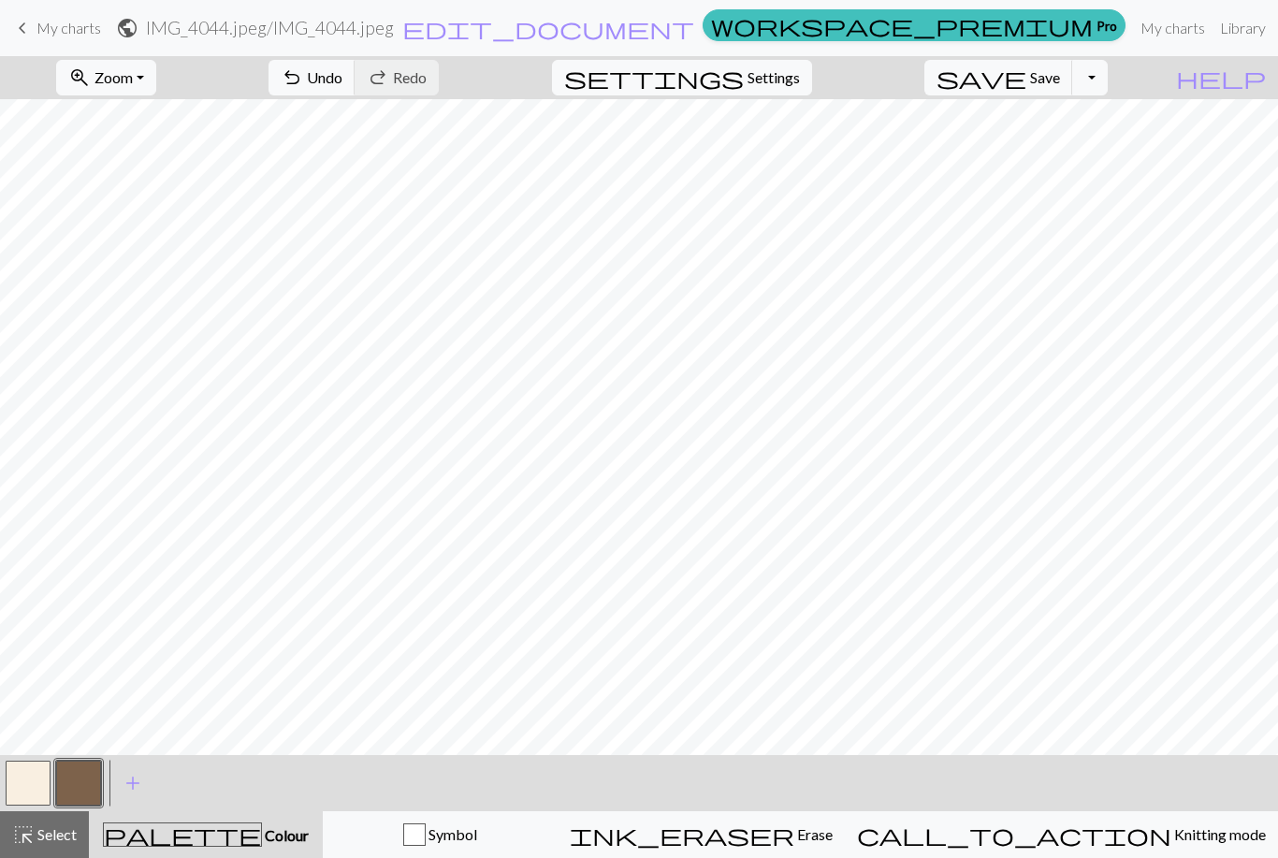
click at [80, 779] on button "button" at bounding box center [78, 783] width 45 height 45
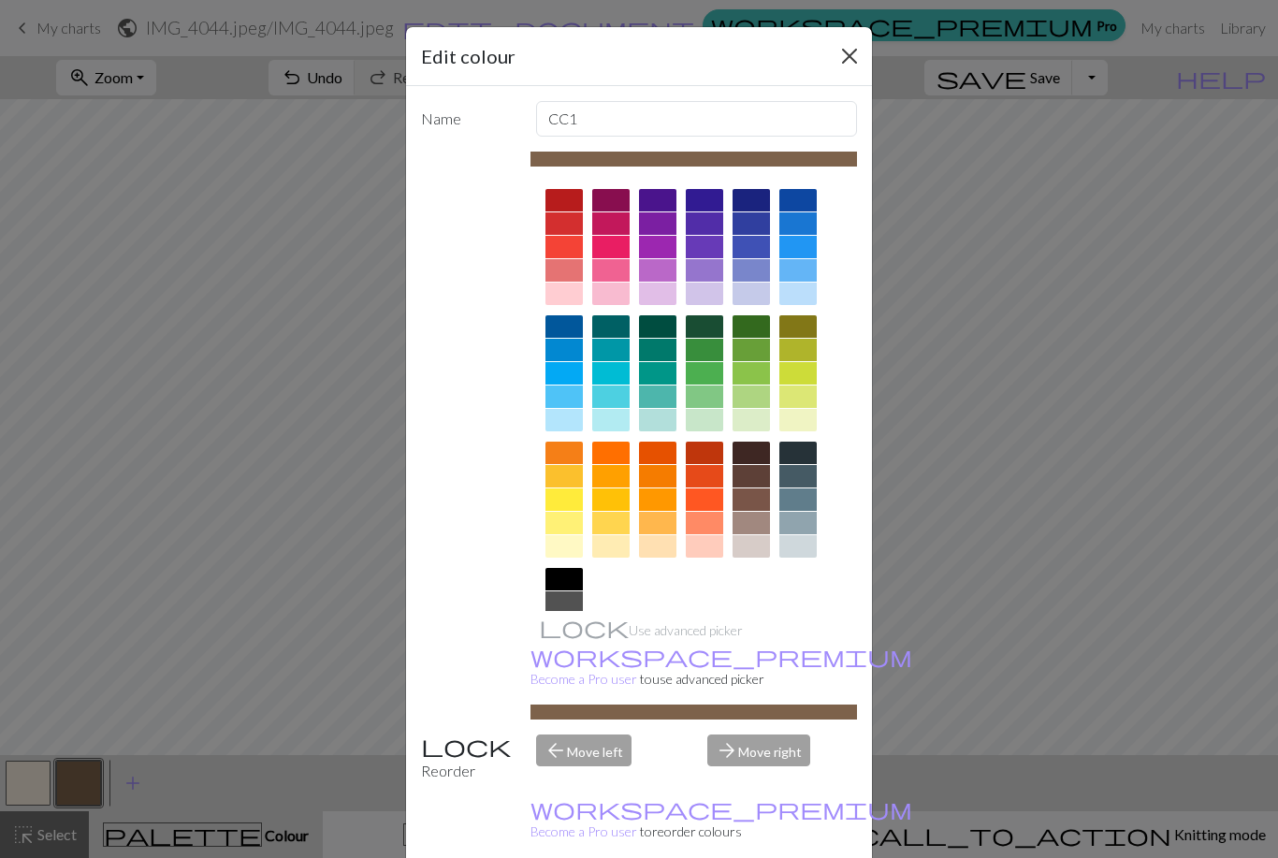
click at [858, 51] on button "Close" at bounding box center [850, 56] width 30 height 30
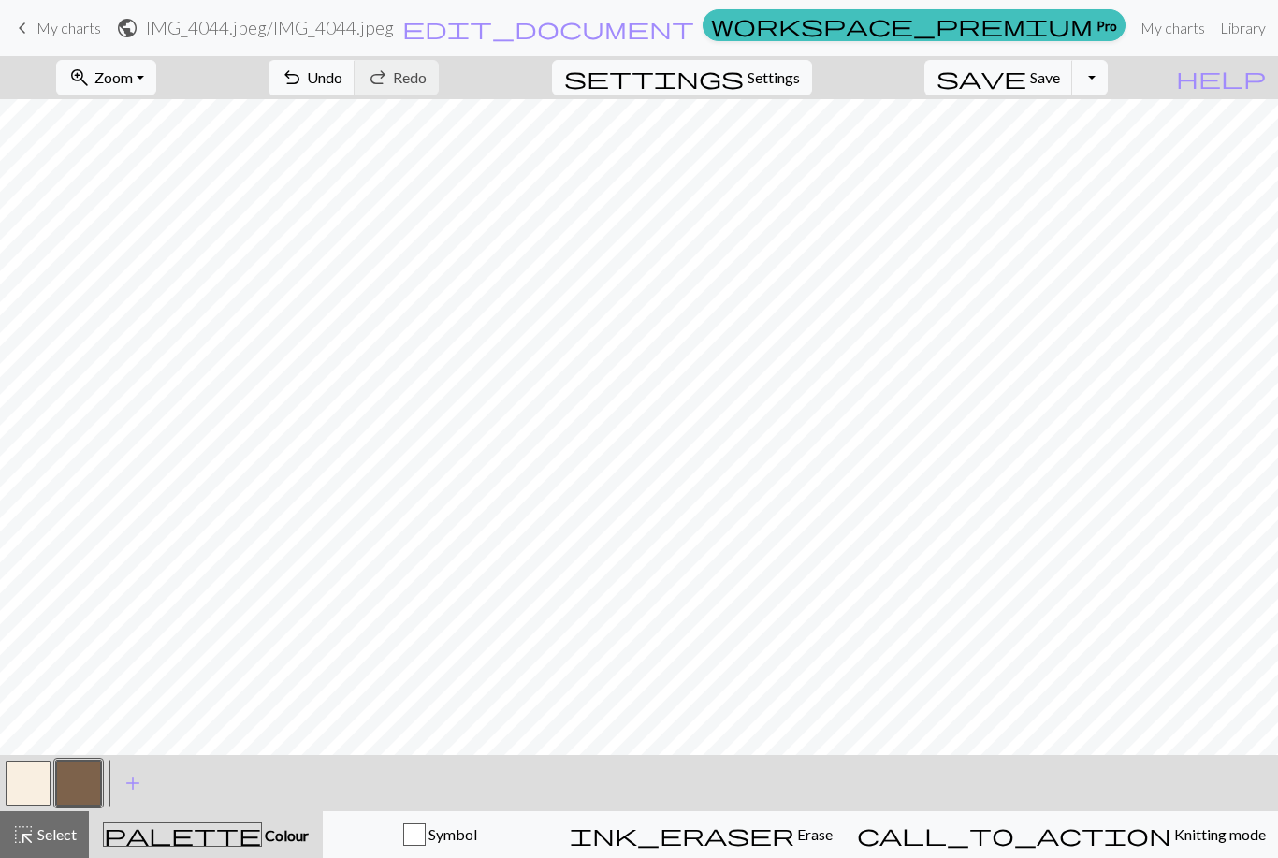
click at [22, 793] on button "button" at bounding box center [28, 783] width 45 height 45
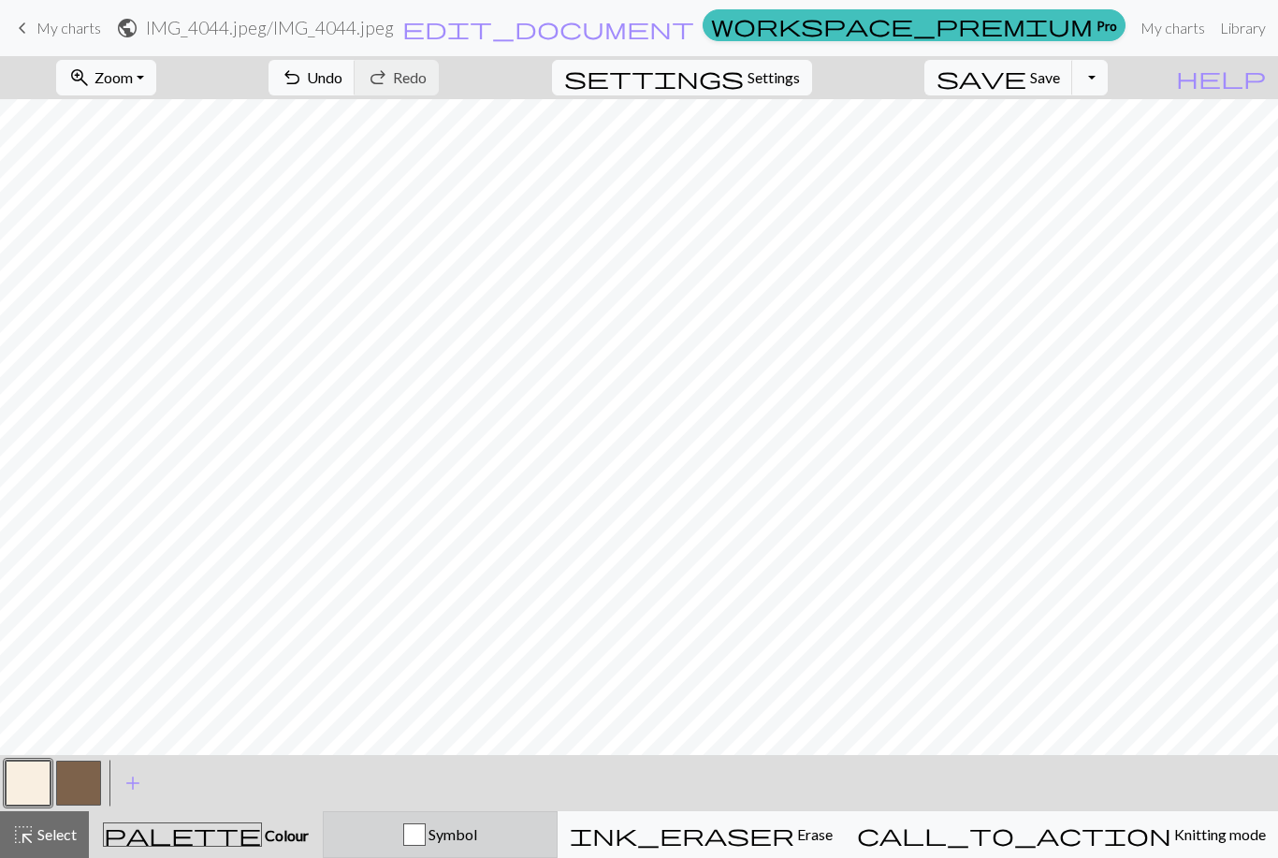
click at [517, 820] on button "Symbol" at bounding box center [440, 834] width 235 height 47
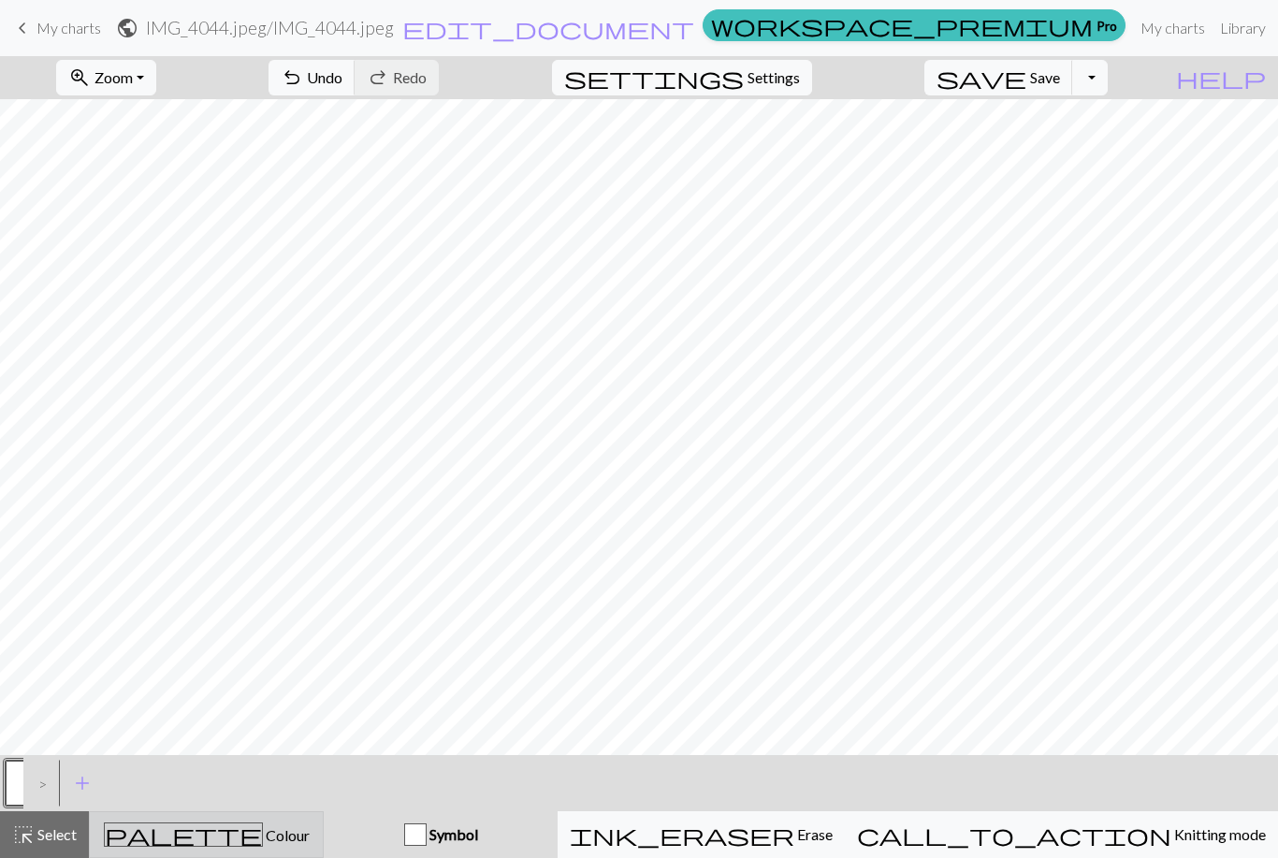
click at [302, 830] on div "palette Colour Colour" at bounding box center [206, 835] width 211 height 24
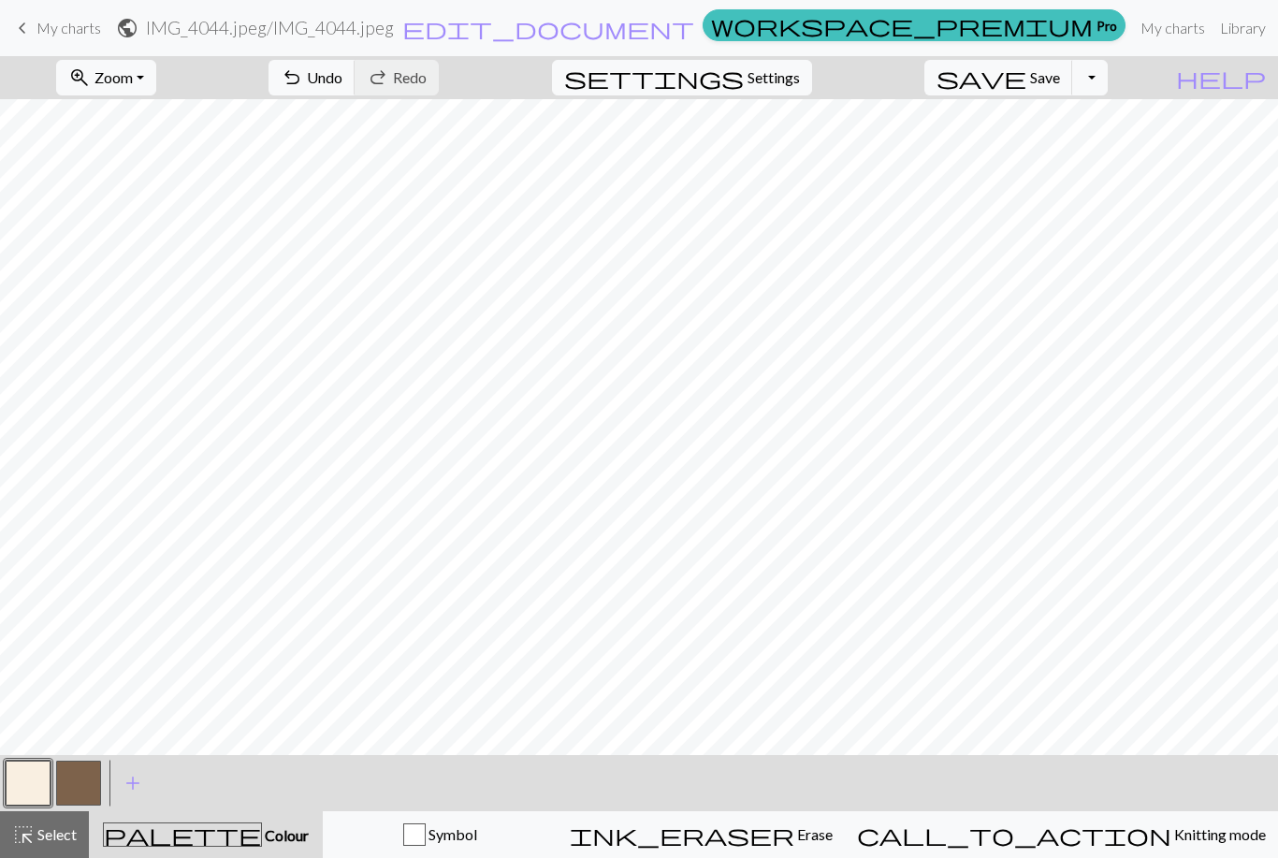
click at [137, 49] on nav "keyboard_arrow_left My charts public IMG_4044.jpeg / IMG_4044.jpeg edit_documen…" at bounding box center [639, 28] width 1278 height 56
click at [137, 48] on nav "keyboard_arrow_left My charts public IMG_4044.jpeg / IMG_4044.jpeg edit_documen…" at bounding box center [639, 28] width 1278 height 56
click at [133, 84] on span "Zoom" at bounding box center [114, 77] width 38 height 18
click at [1027, 71] on span "save" at bounding box center [982, 78] width 90 height 26
click at [1060, 75] on span "Save" at bounding box center [1045, 77] width 30 height 18
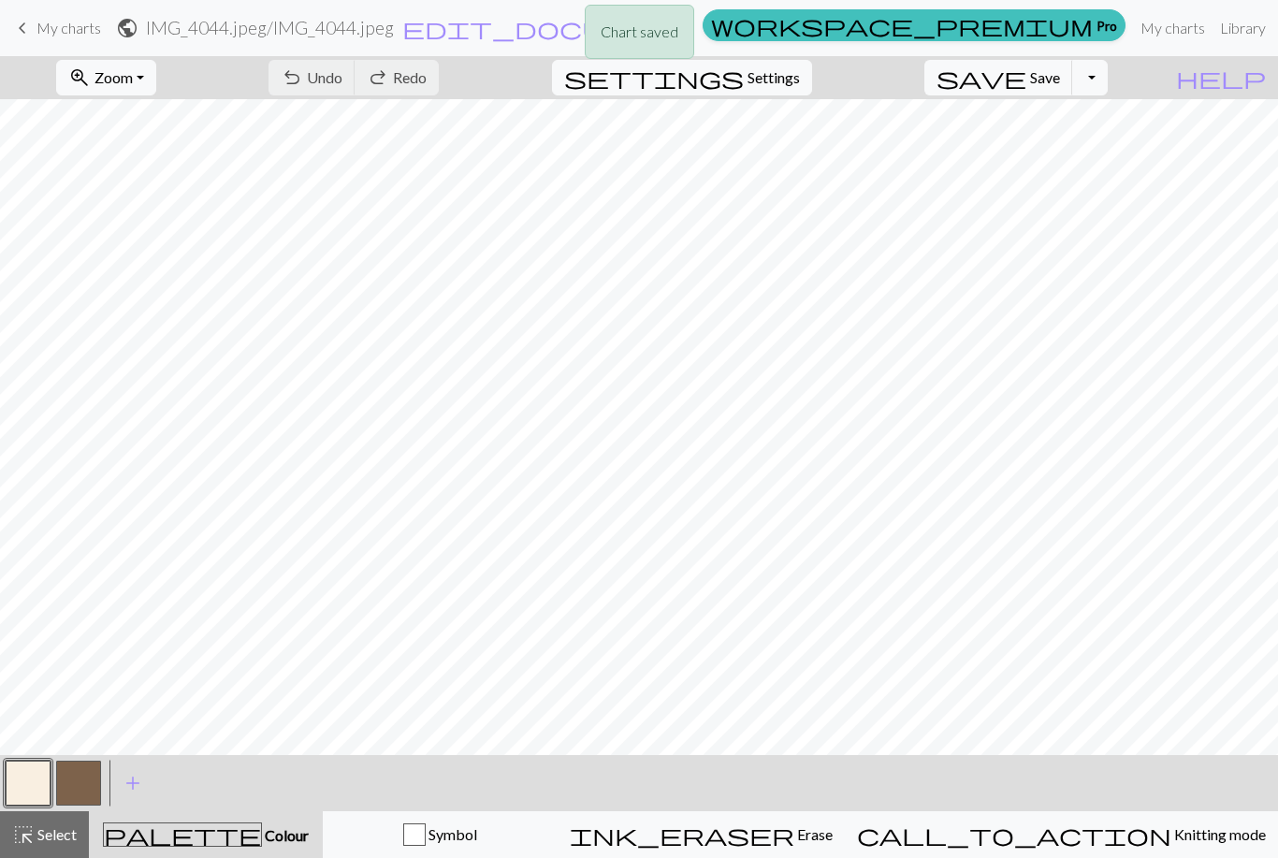
click at [1075, 67] on div "Chart saved Chart saved" at bounding box center [639, 74] width 1278 height 148
click at [82, 781] on button "button" at bounding box center [78, 783] width 45 height 45
click at [36, 779] on button "button" at bounding box center [28, 783] width 45 height 45
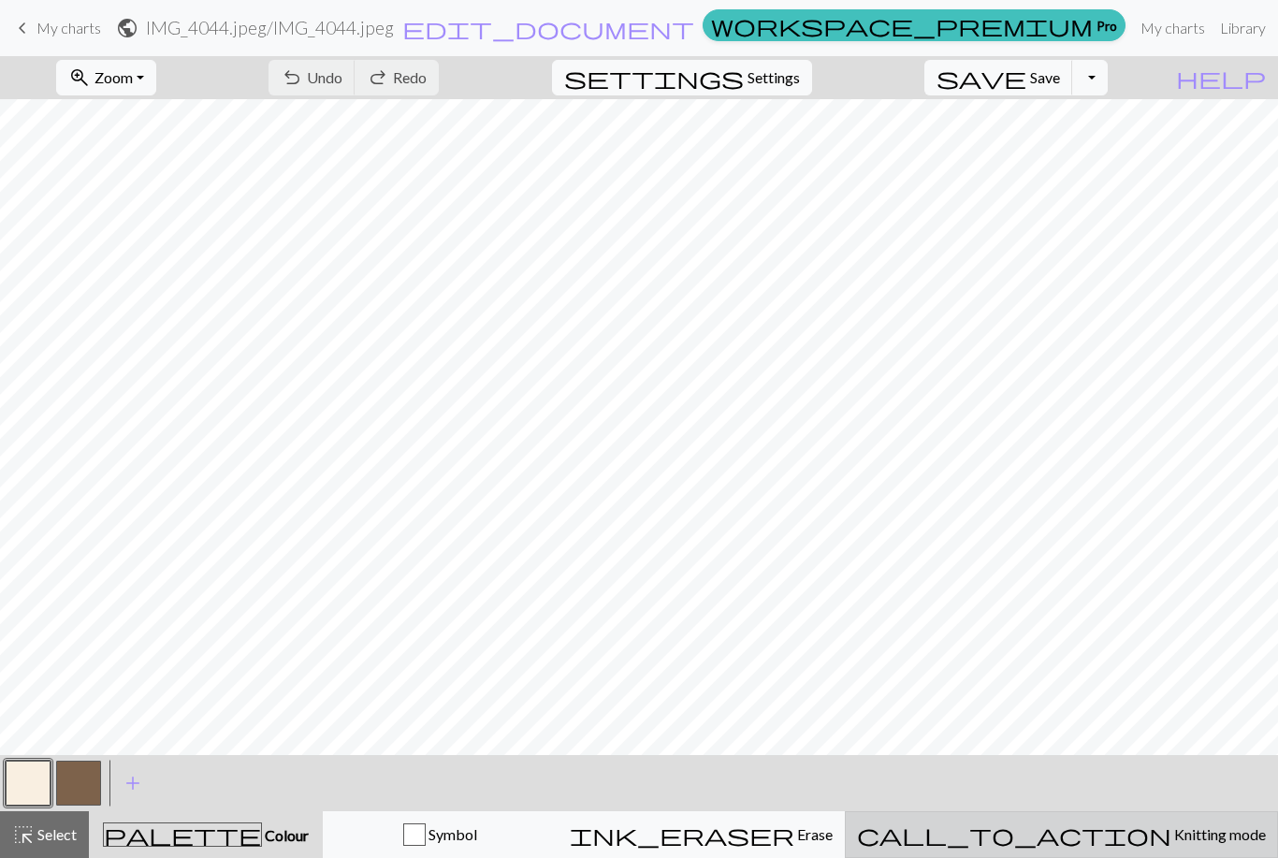
click at [1172, 838] on span "Knitting mode" at bounding box center [1219, 834] width 95 height 18
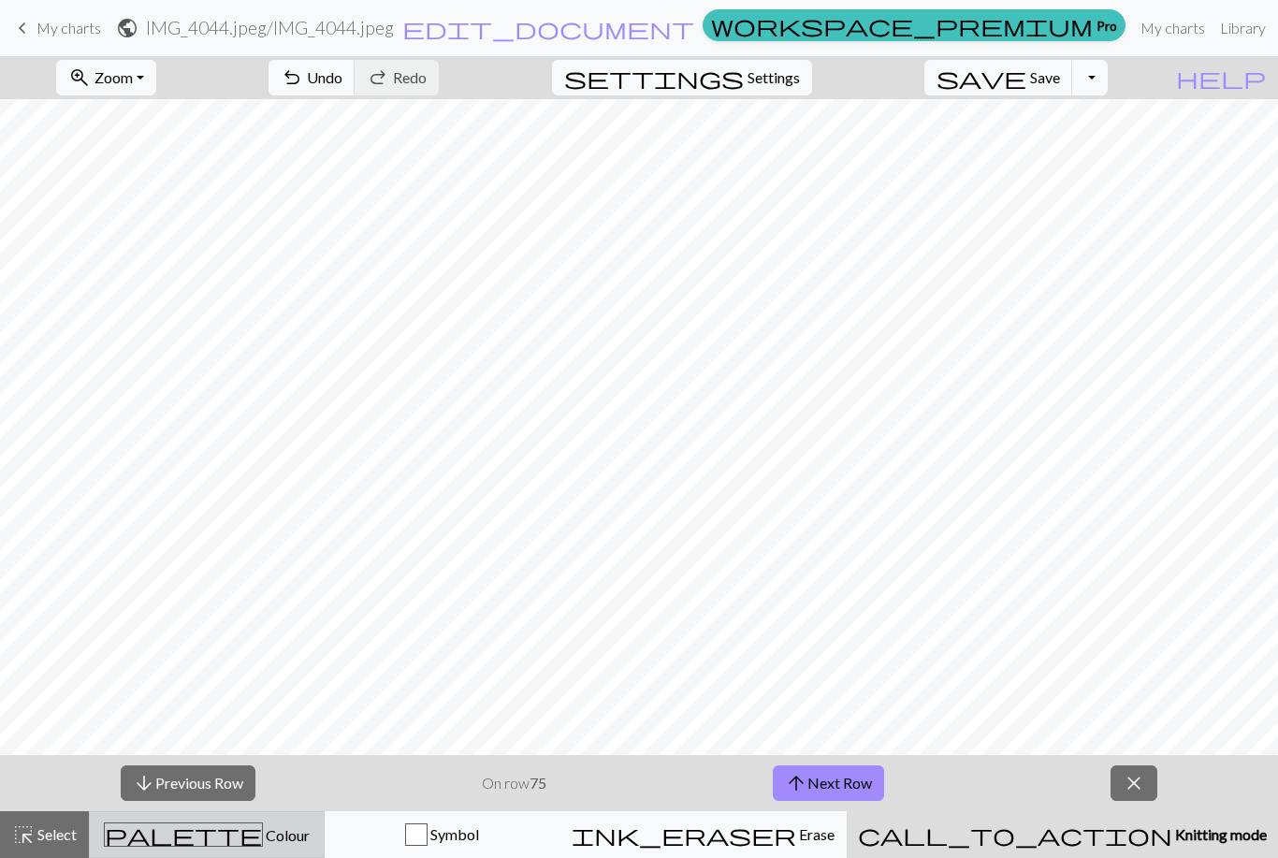
click at [222, 844] on span "palette" at bounding box center [183, 835] width 157 height 26
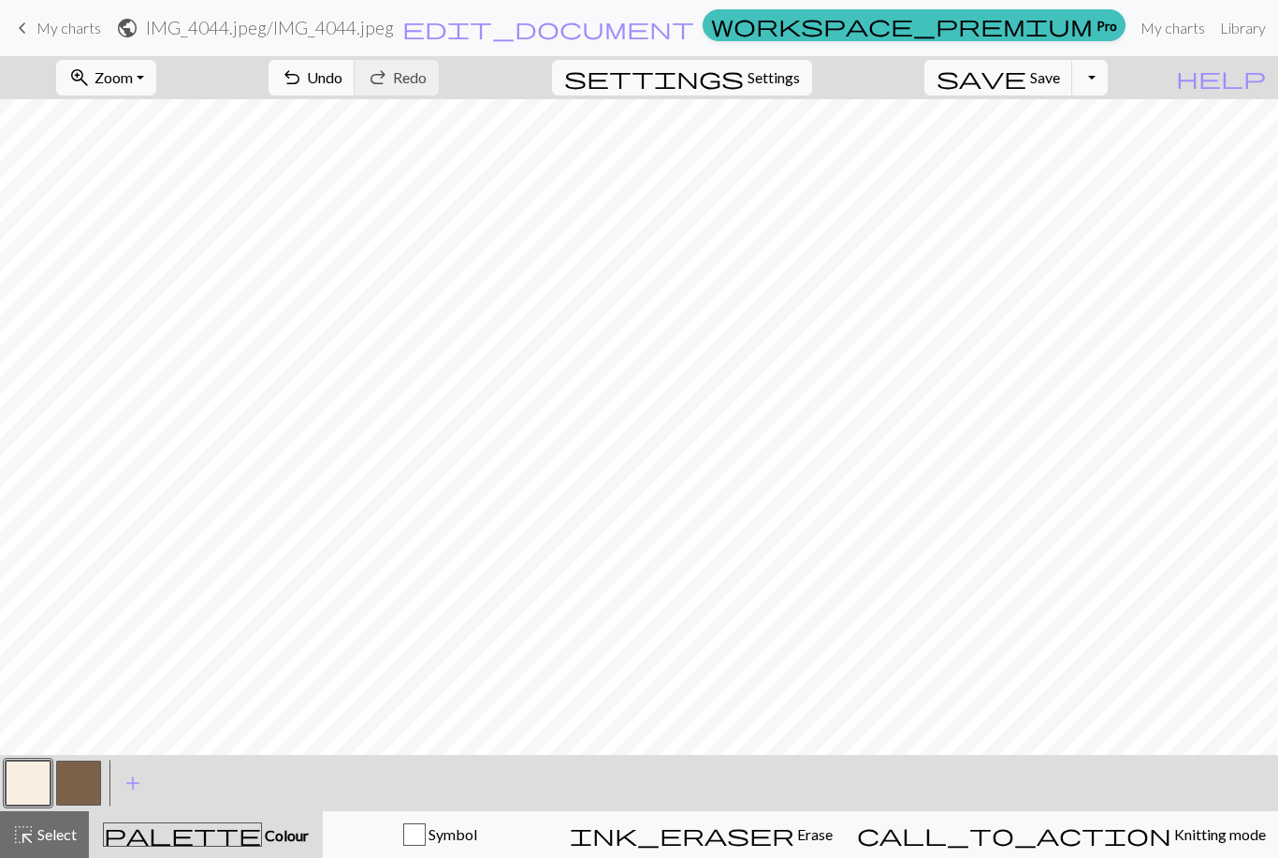
click at [84, 802] on button "button" at bounding box center [78, 783] width 45 height 45
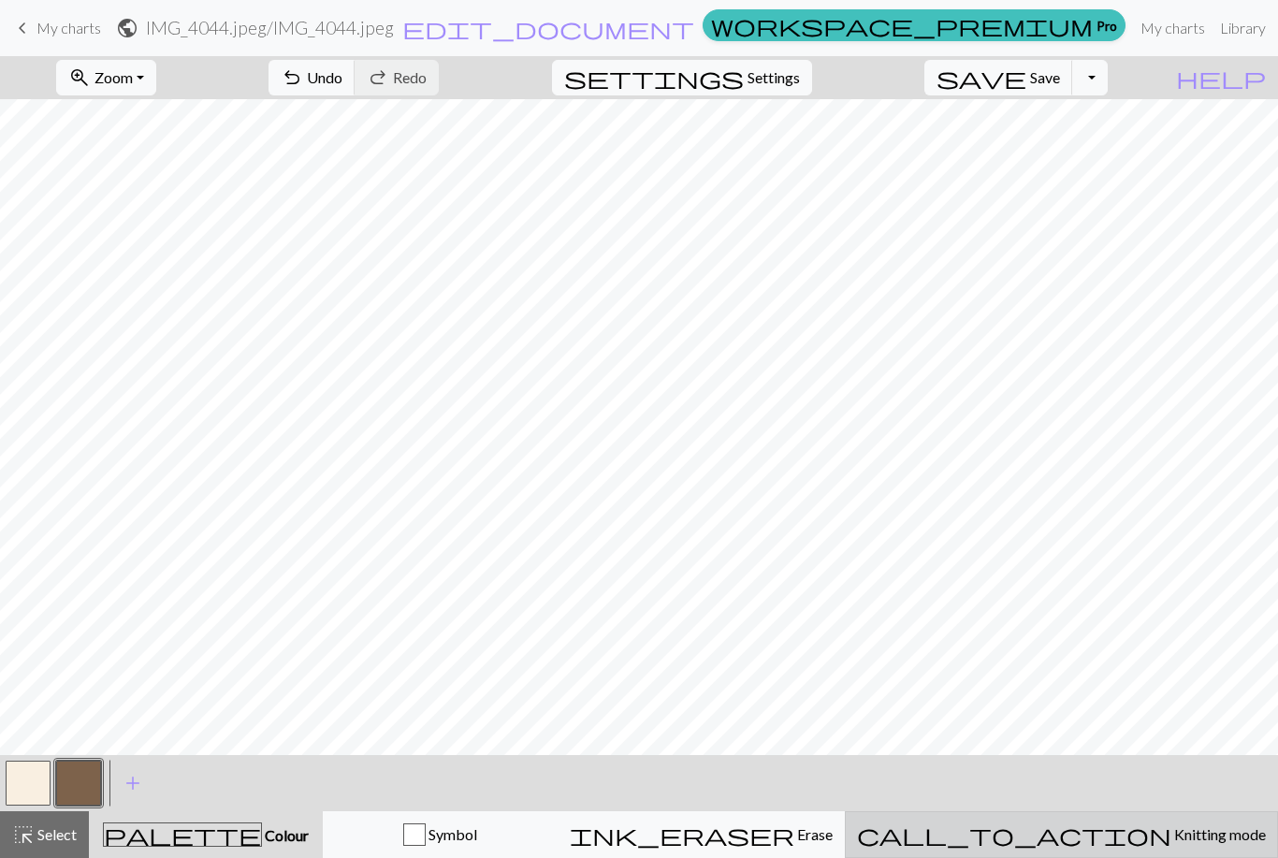
click at [1060, 824] on div "call_to_action Knitting mode Knitting mode" at bounding box center [1061, 834] width 409 height 22
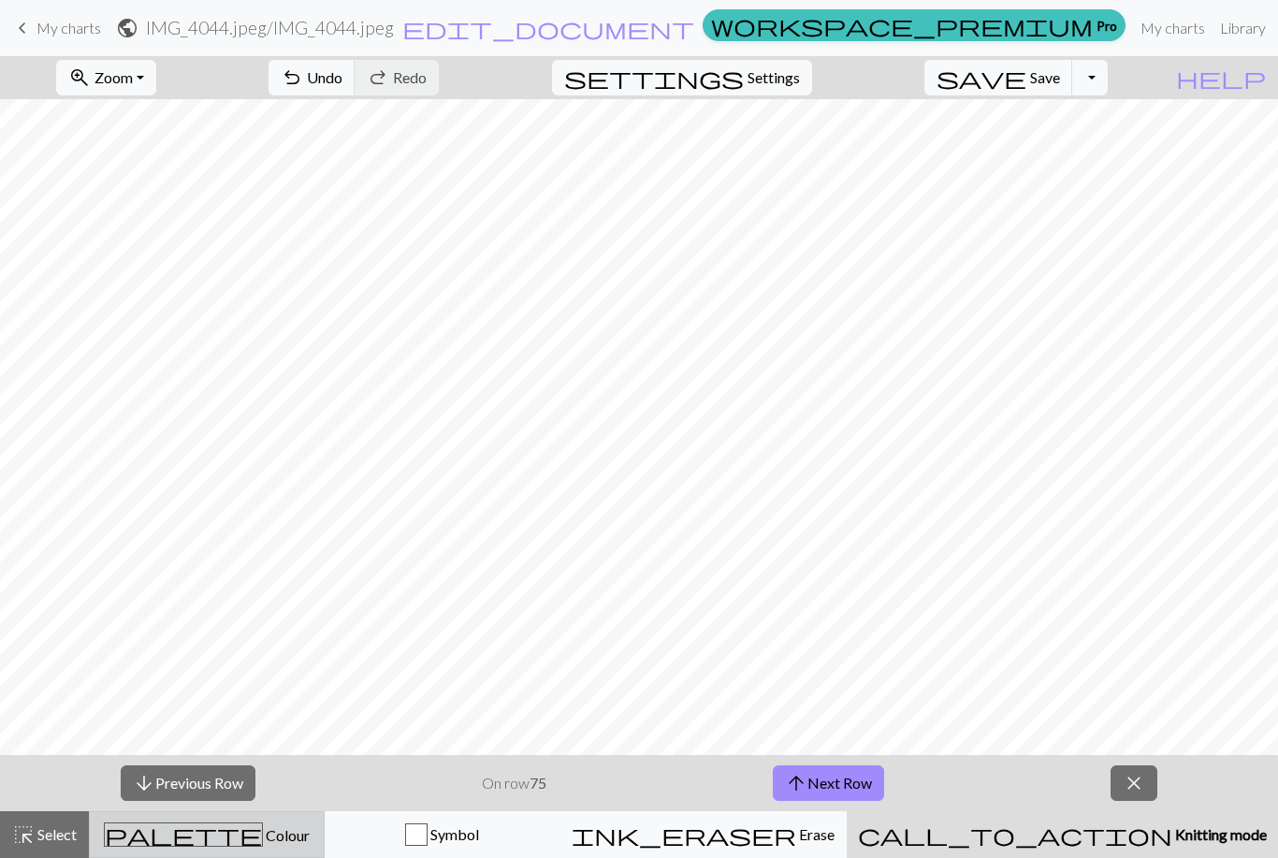
click at [269, 830] on span "Colour" at bounding box center [286, 835] width 47 height 18
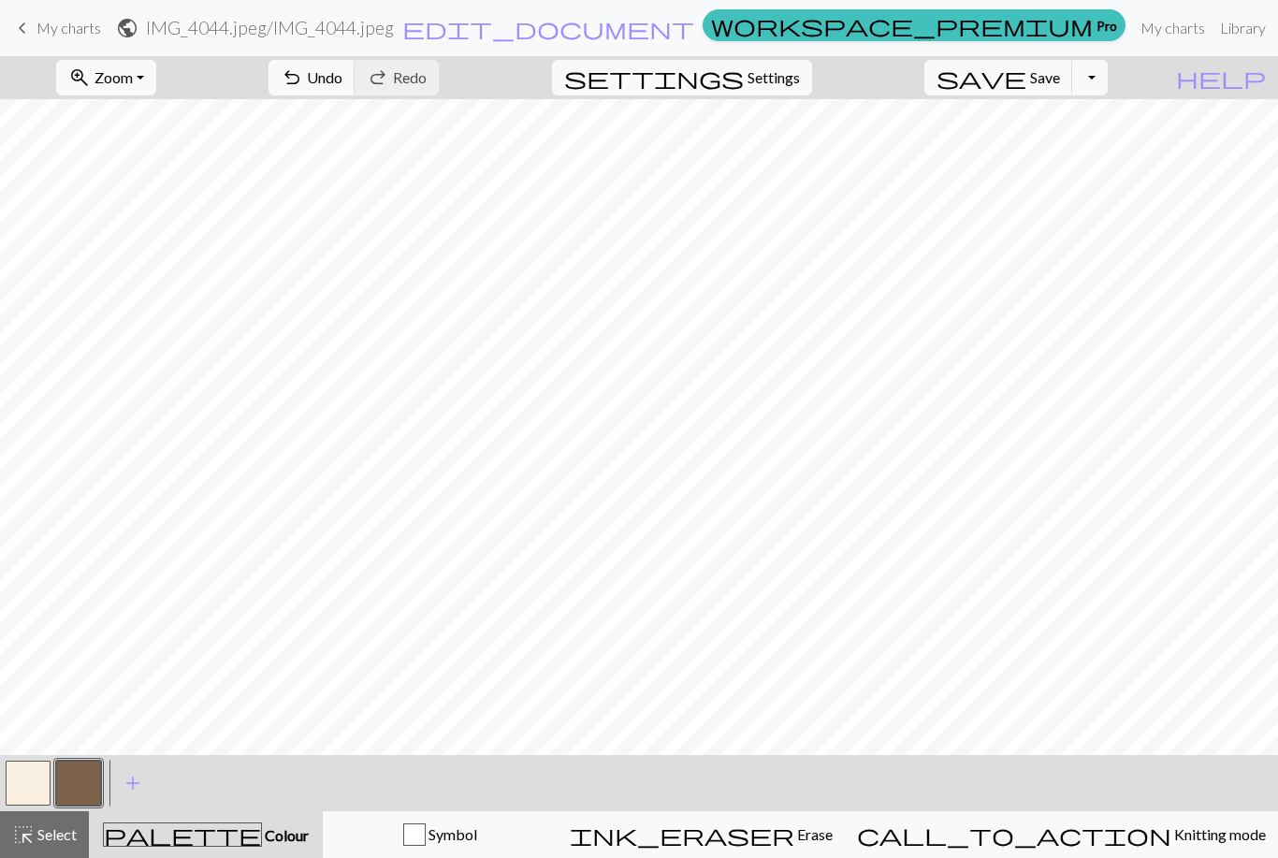
click at [1113, 801] on div "< > add Add a colour" at bounding box center [639, 783] width 1278 height 56
click at [1113, 800] on div "< > add Add a colour" at bounding box center [639, 783] width 1278 height 56
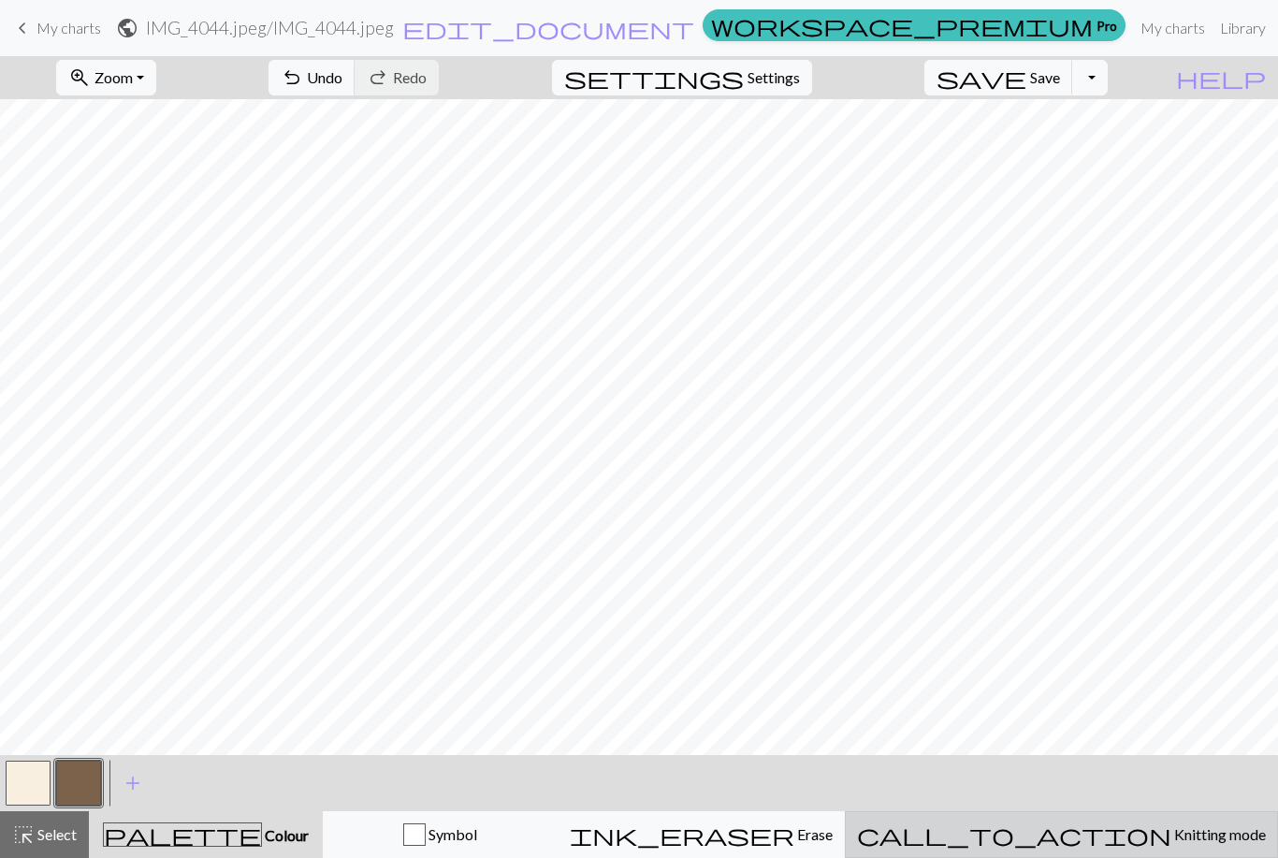
click at [1088, 845] on span "call_to_action" at bounding box center [1014, 835] width 314 height 26
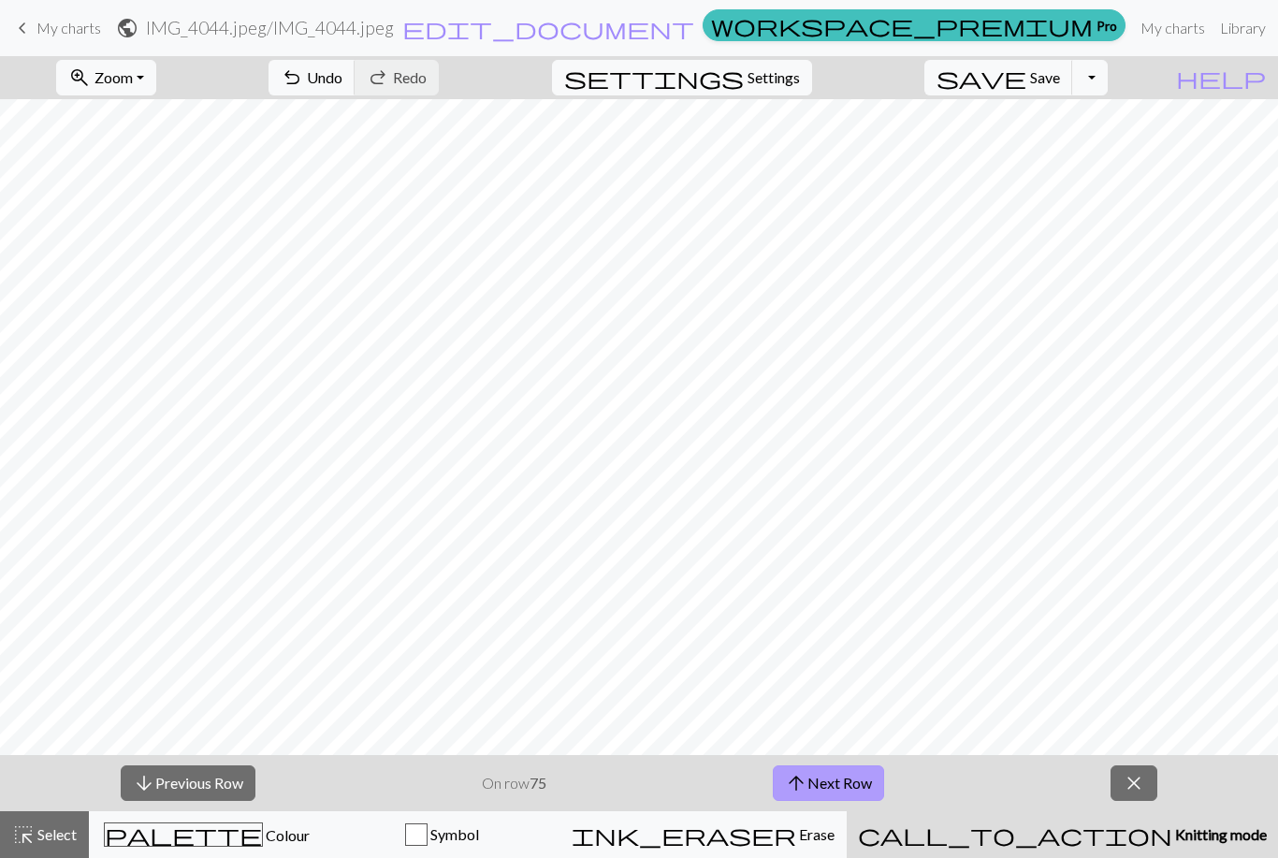
click at [863, 787] on button "arrow_upward Next Row" at bounding box center [828, 783] width 111 height 36
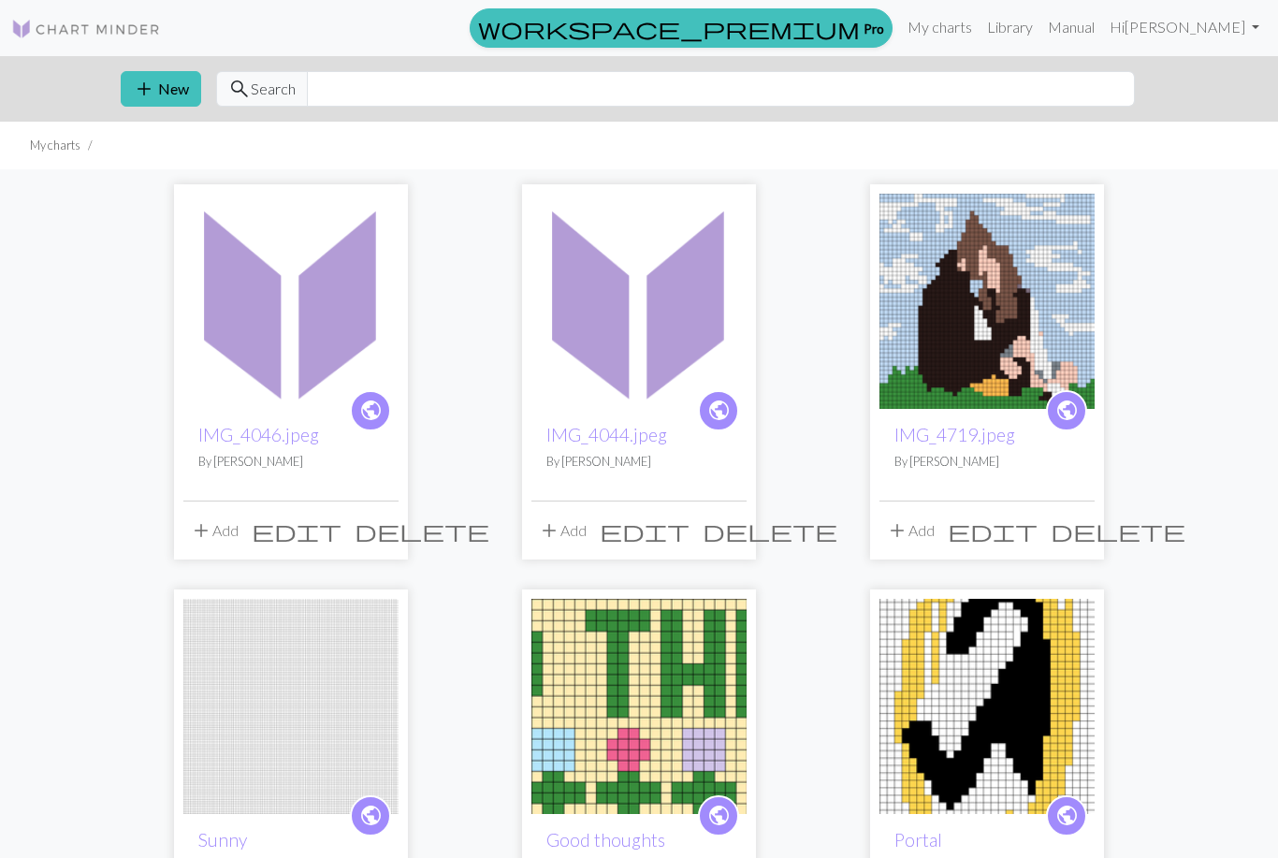
click at [684, 284] on img at bounding box center [639, 301] width 215 height 215
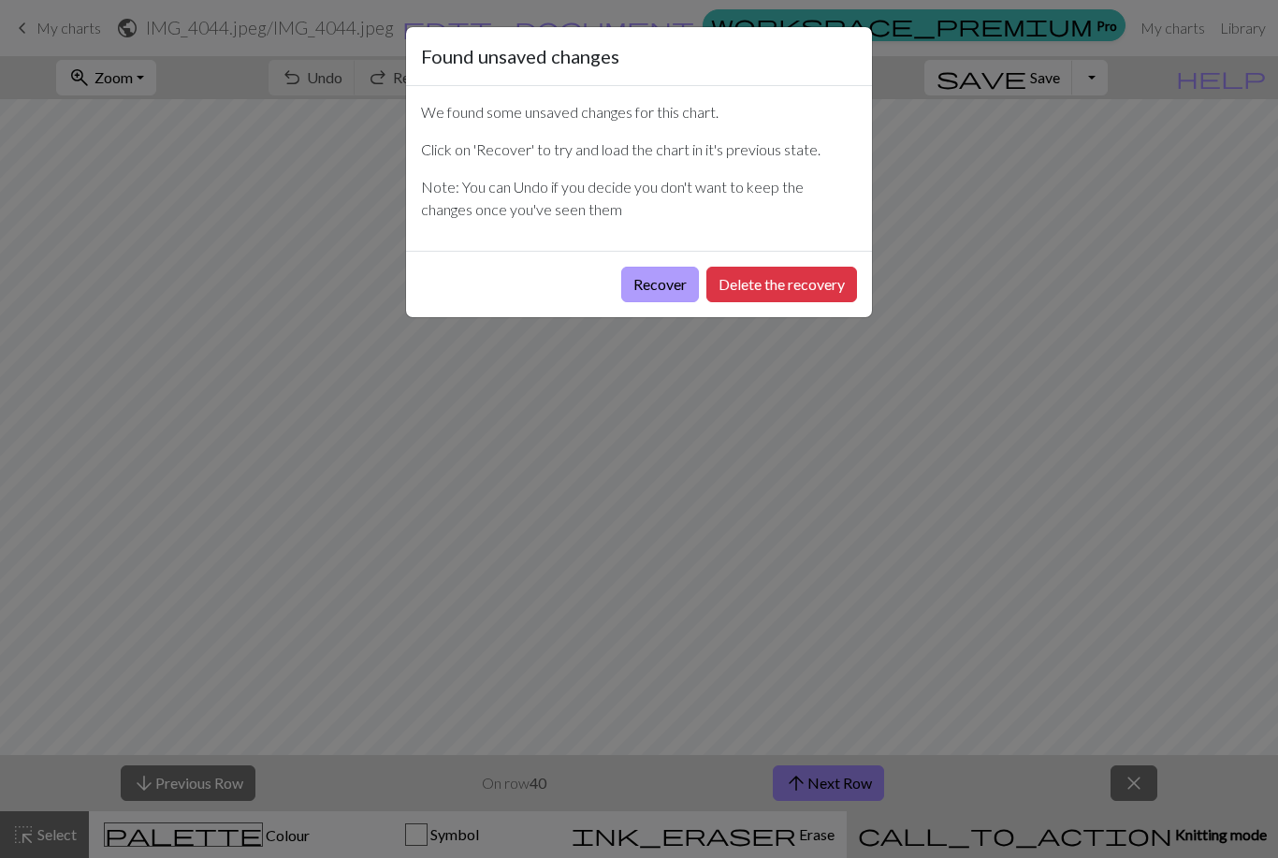
click at [666, 279] on button "Recover" at bounding box center [660, 285] width 78 height 36
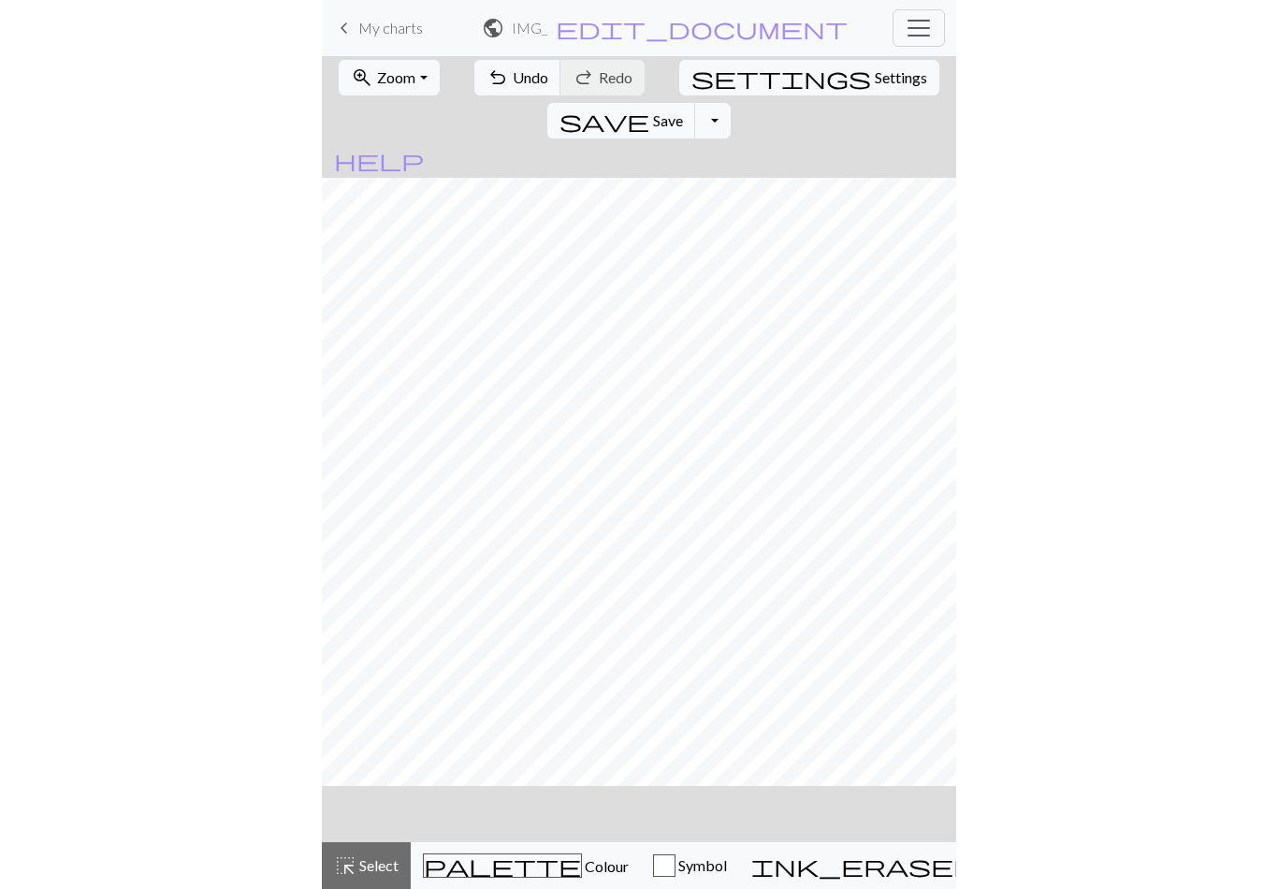
scroll to position [1023, 105]
